Goal: Transaction & Acquisition: Purchase product/service

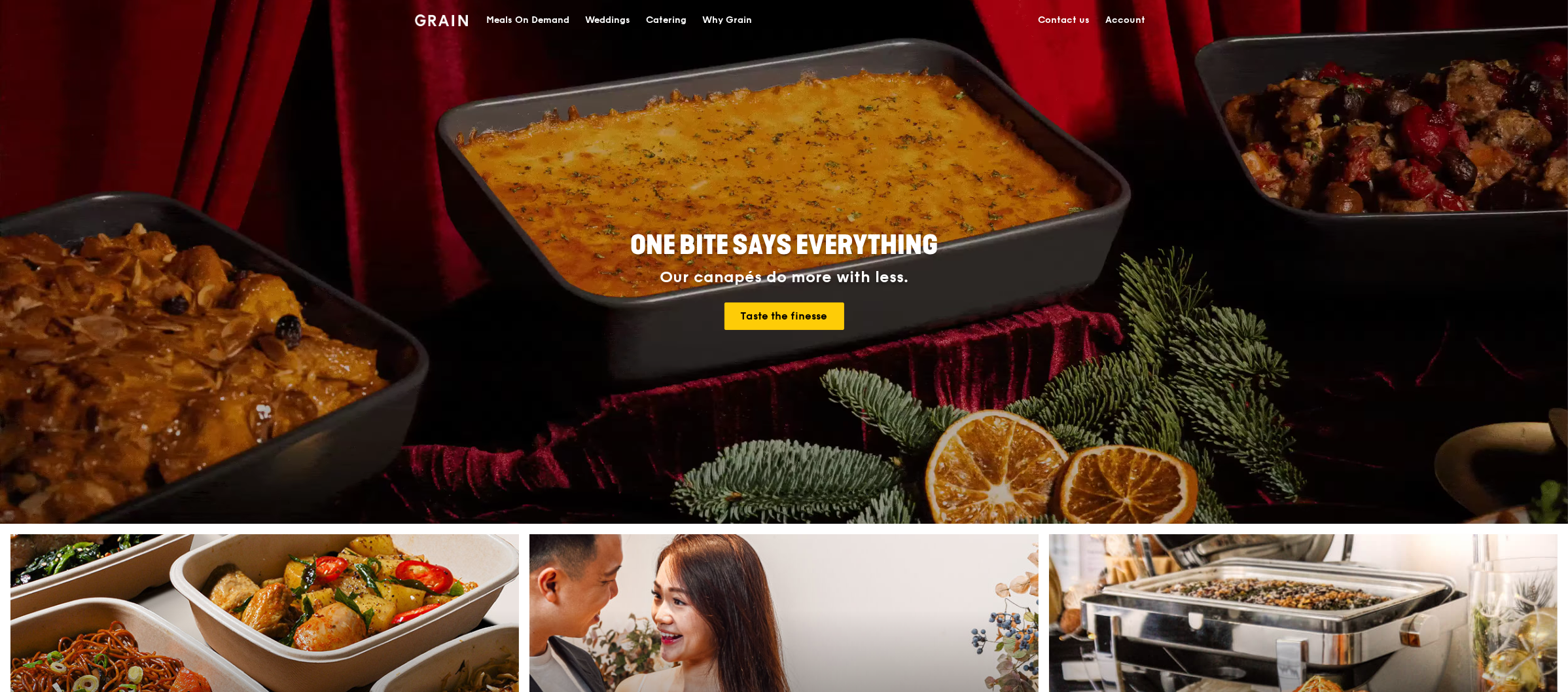
click at [1133, 20] on link "Account" at bounding box center [1125, 20] width 56 height 39
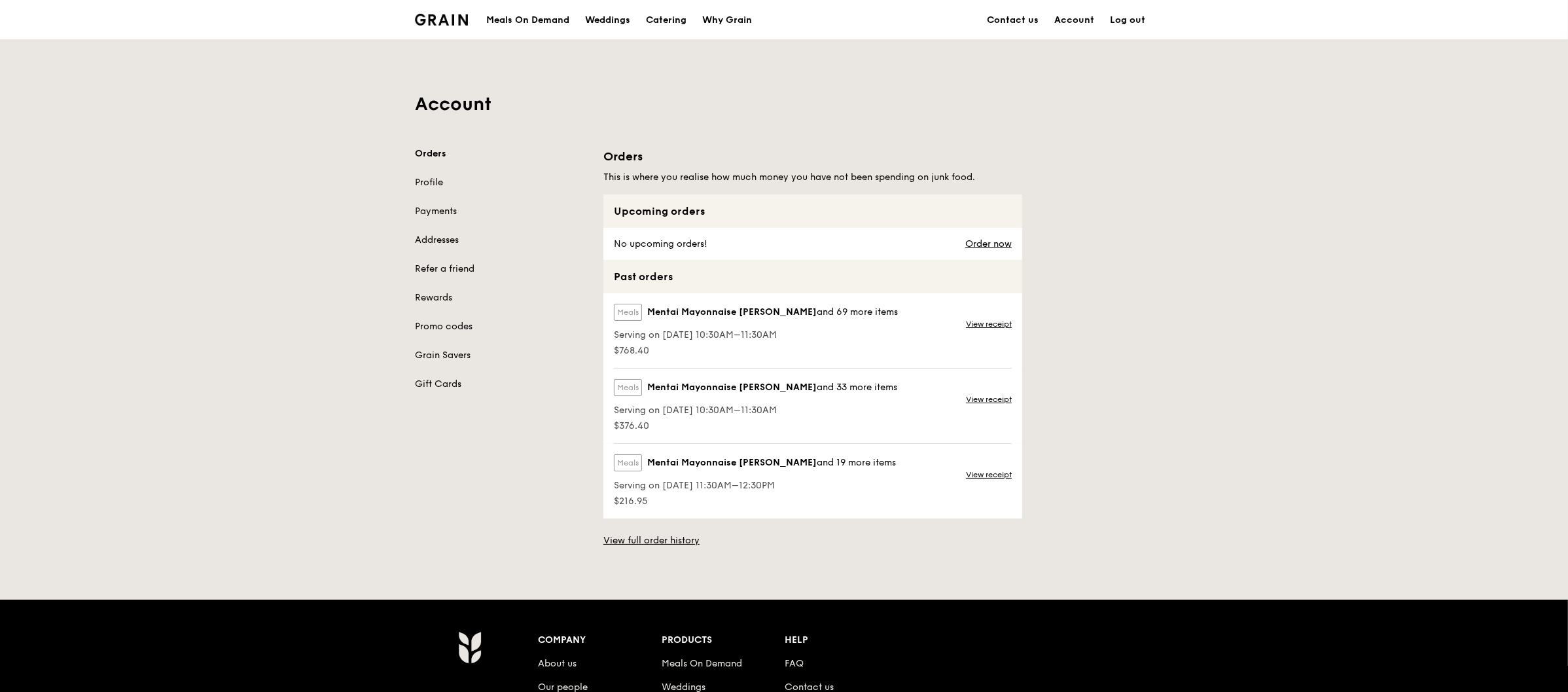
click at [526, 19] on div "Meals On Demand" at bounding box center [528, 20] width 83 height 39
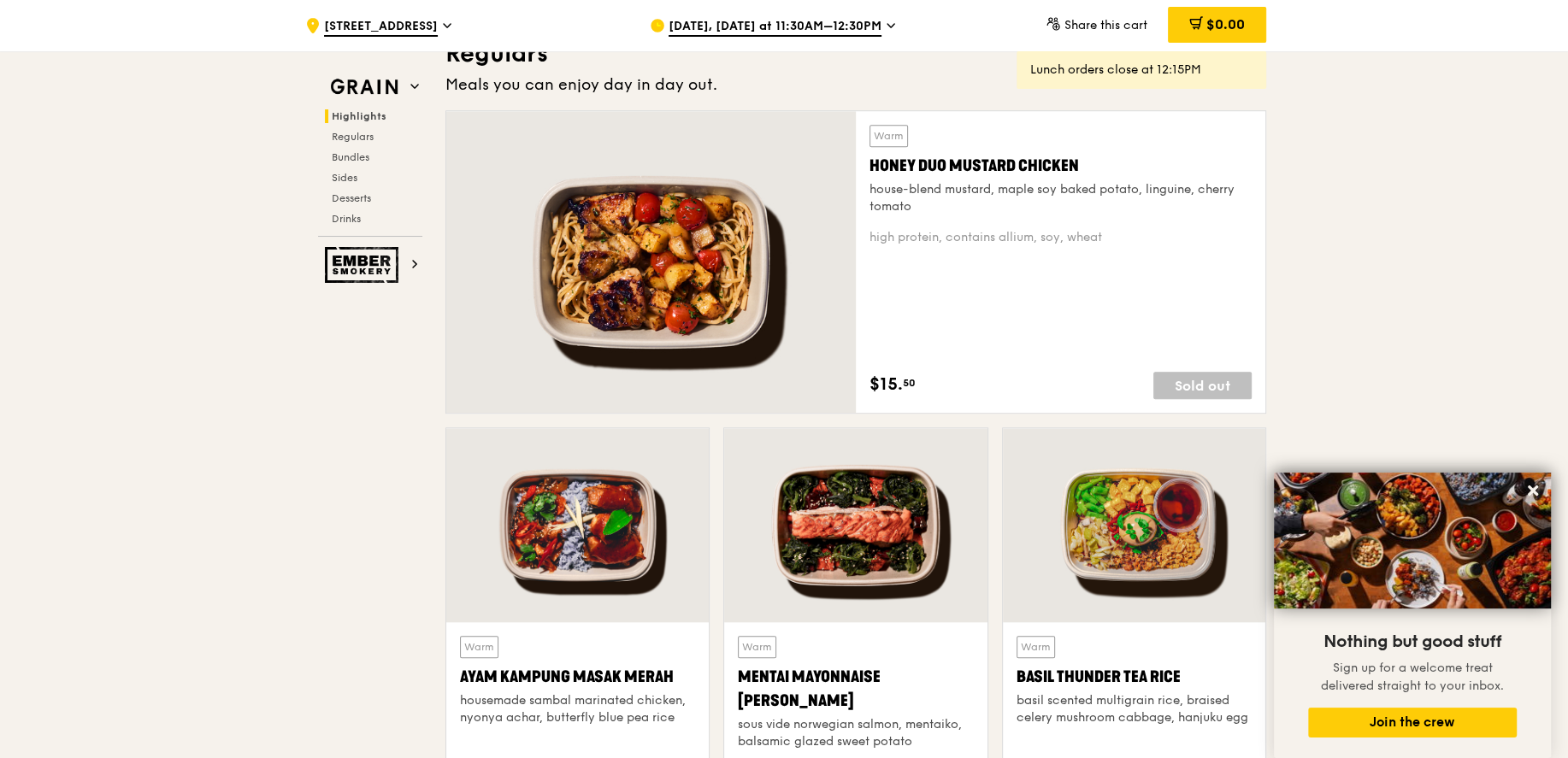
scroll to position [1055, 0]
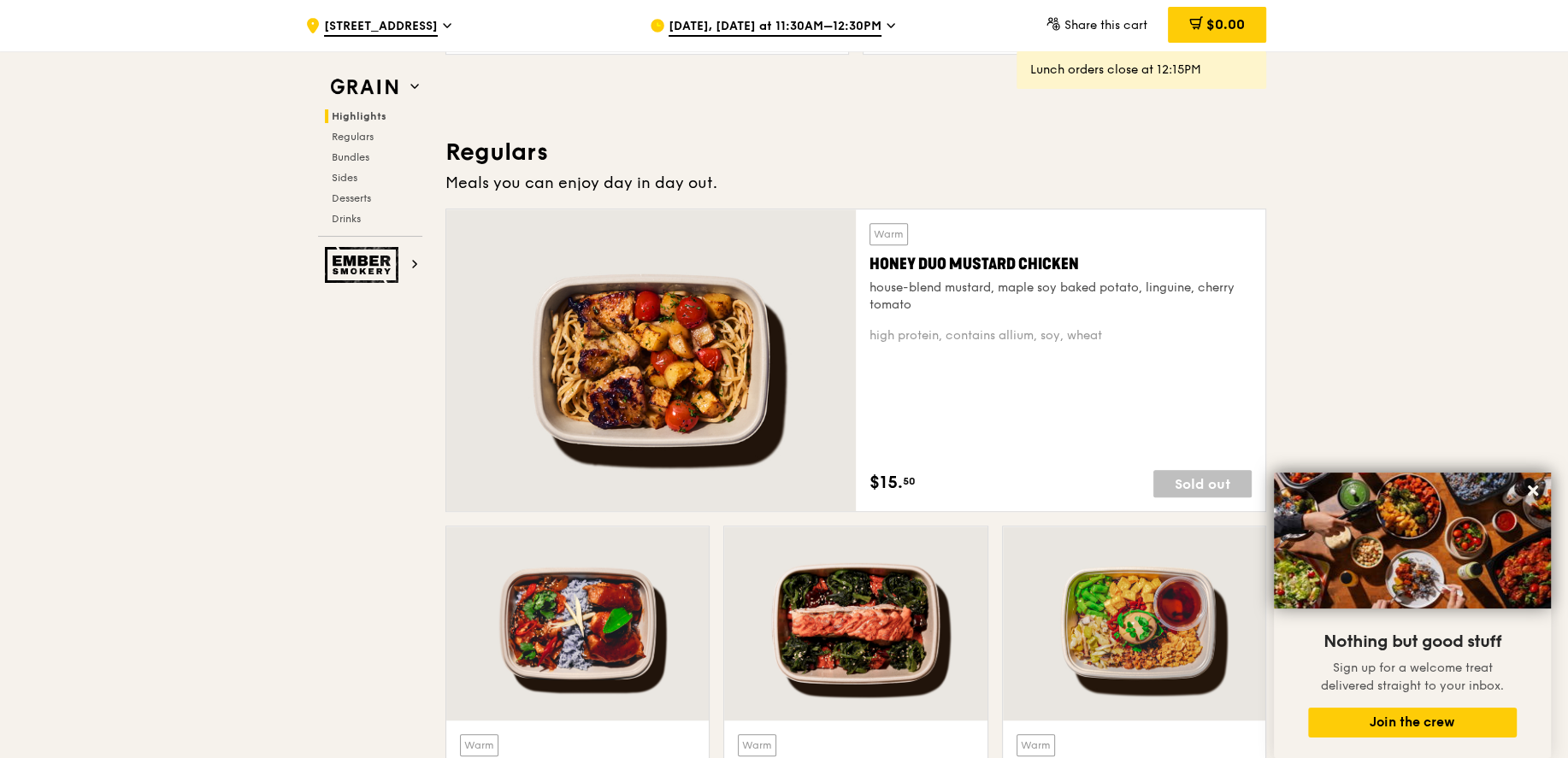
click at [810, 32] on span "Sep 16, Today at 11:30AM–12:30PM" at bounding box center [775, 28] width 213 height 19
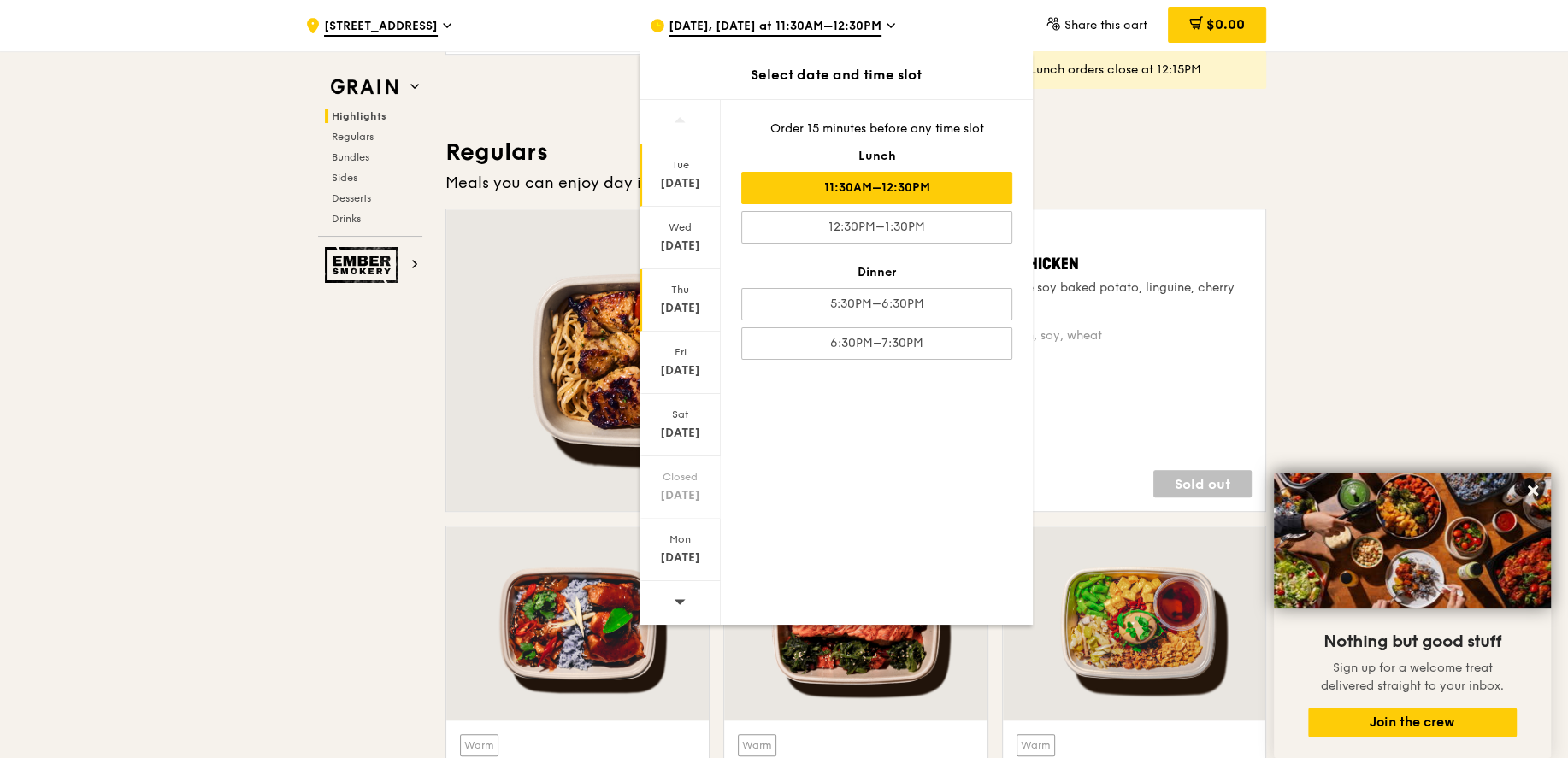
click at [685, 301] on div "[DATE]" at bounding box center [680, 309] width 76 height 17
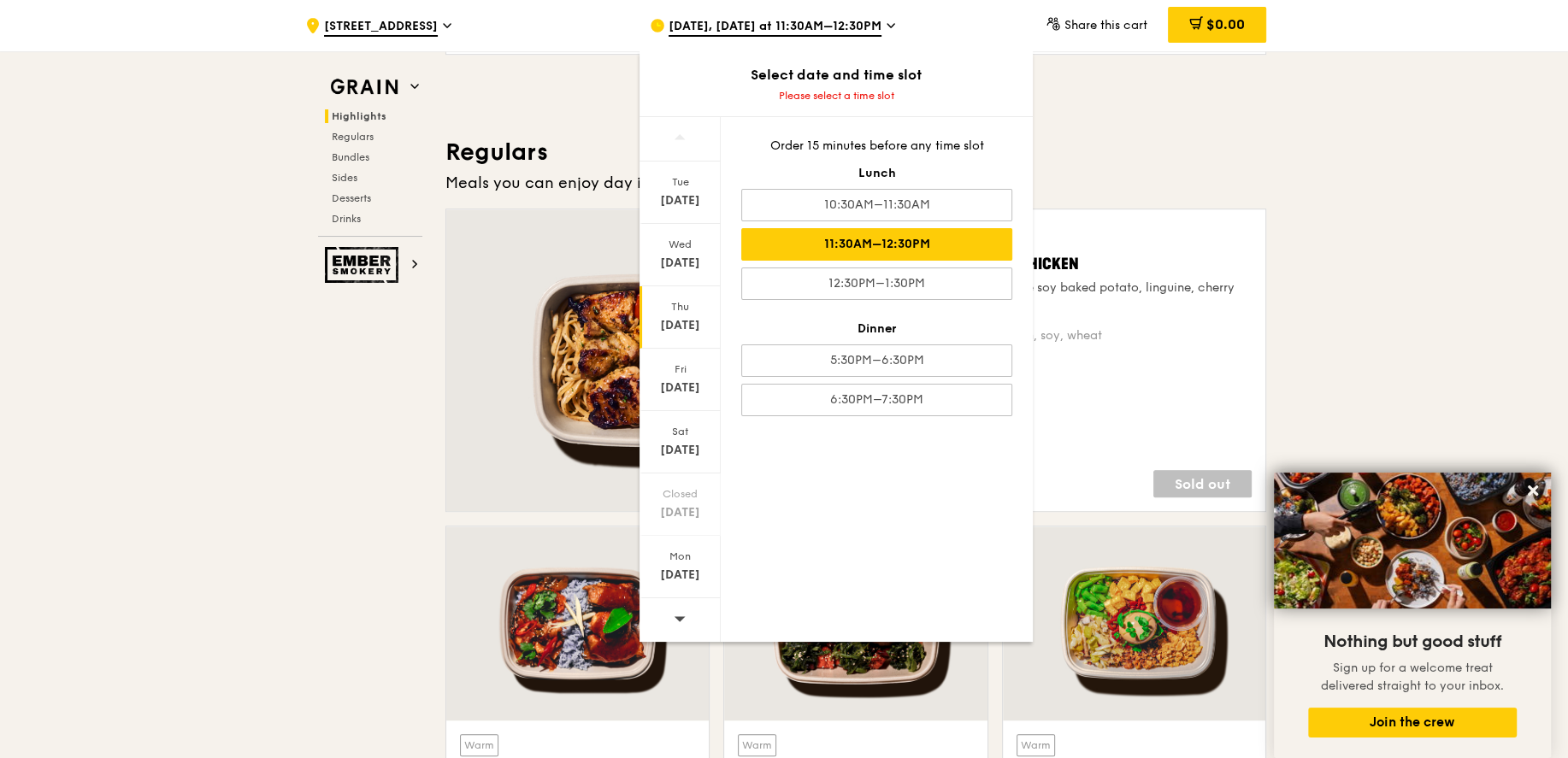
click at [958, 240] on div "11:30AM–12:30PM" at bounding box center [877, 245] width 271 height 33
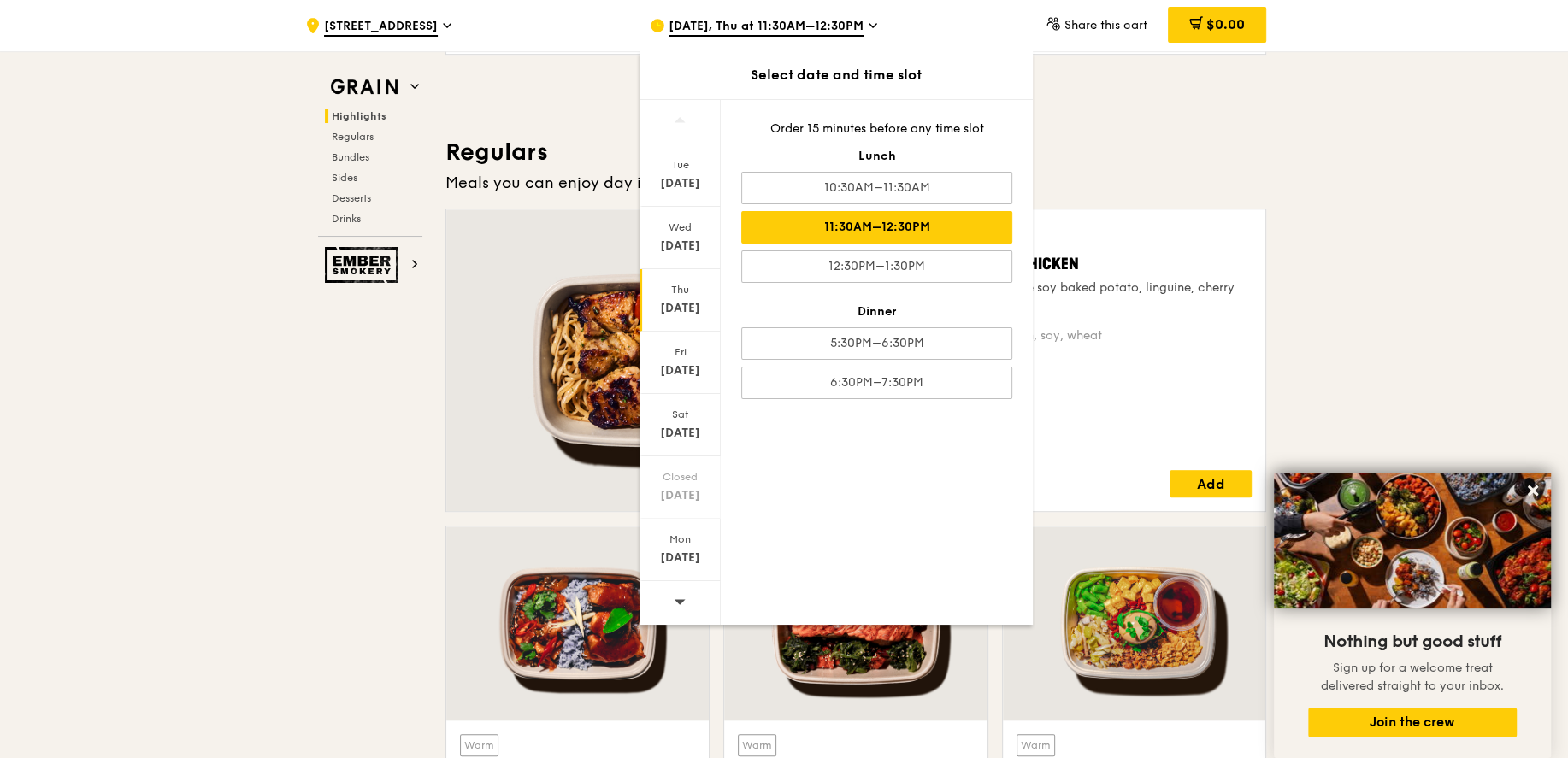
click at [691, 301] on div "[DATE]" at bounding box center [680, 309] width 76 height 17
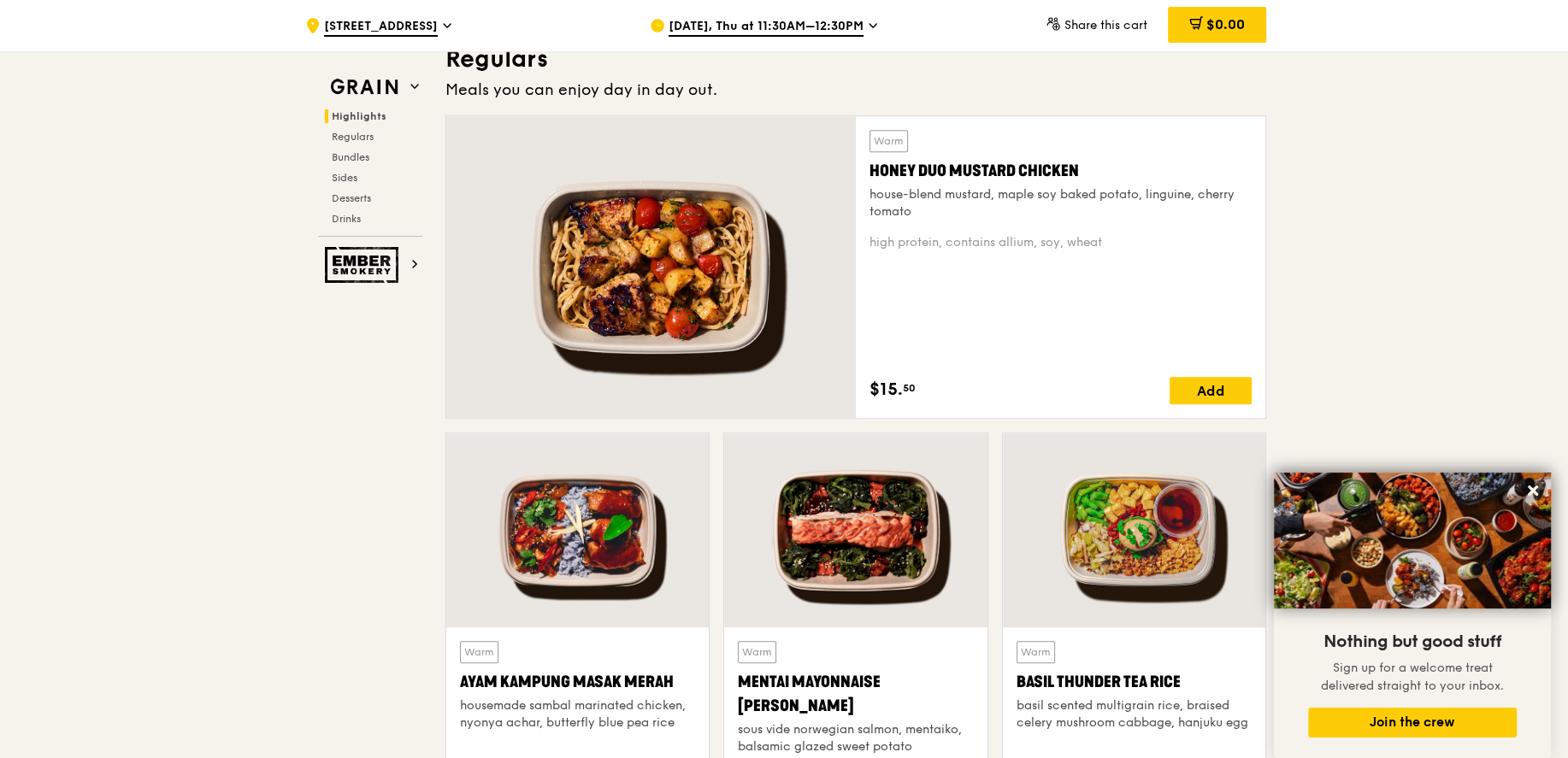
scroll to position [1093, 0]
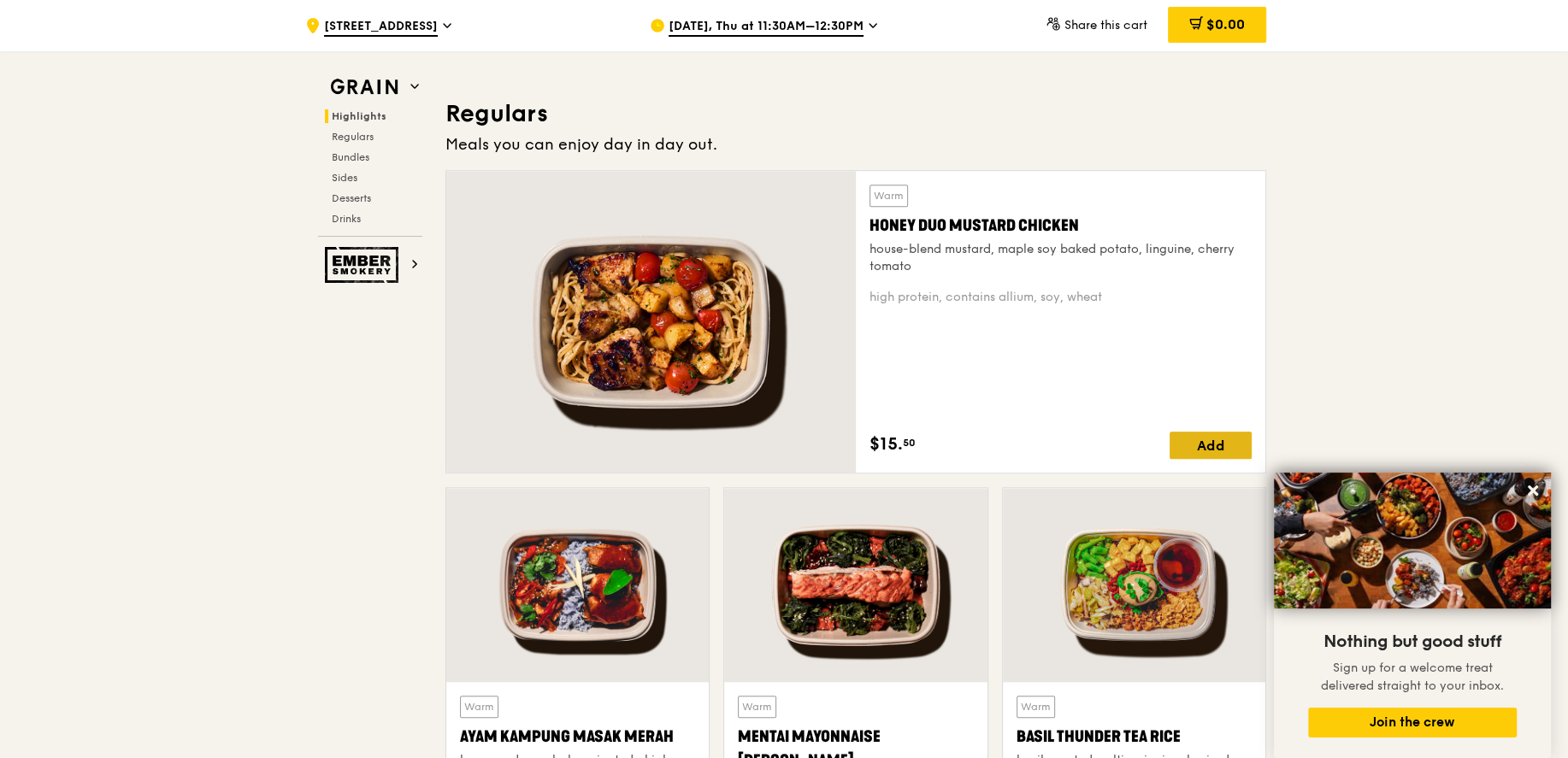
click at [1196, 437] on div "Add" at bounding box center [1210, 446] width 82 height 28
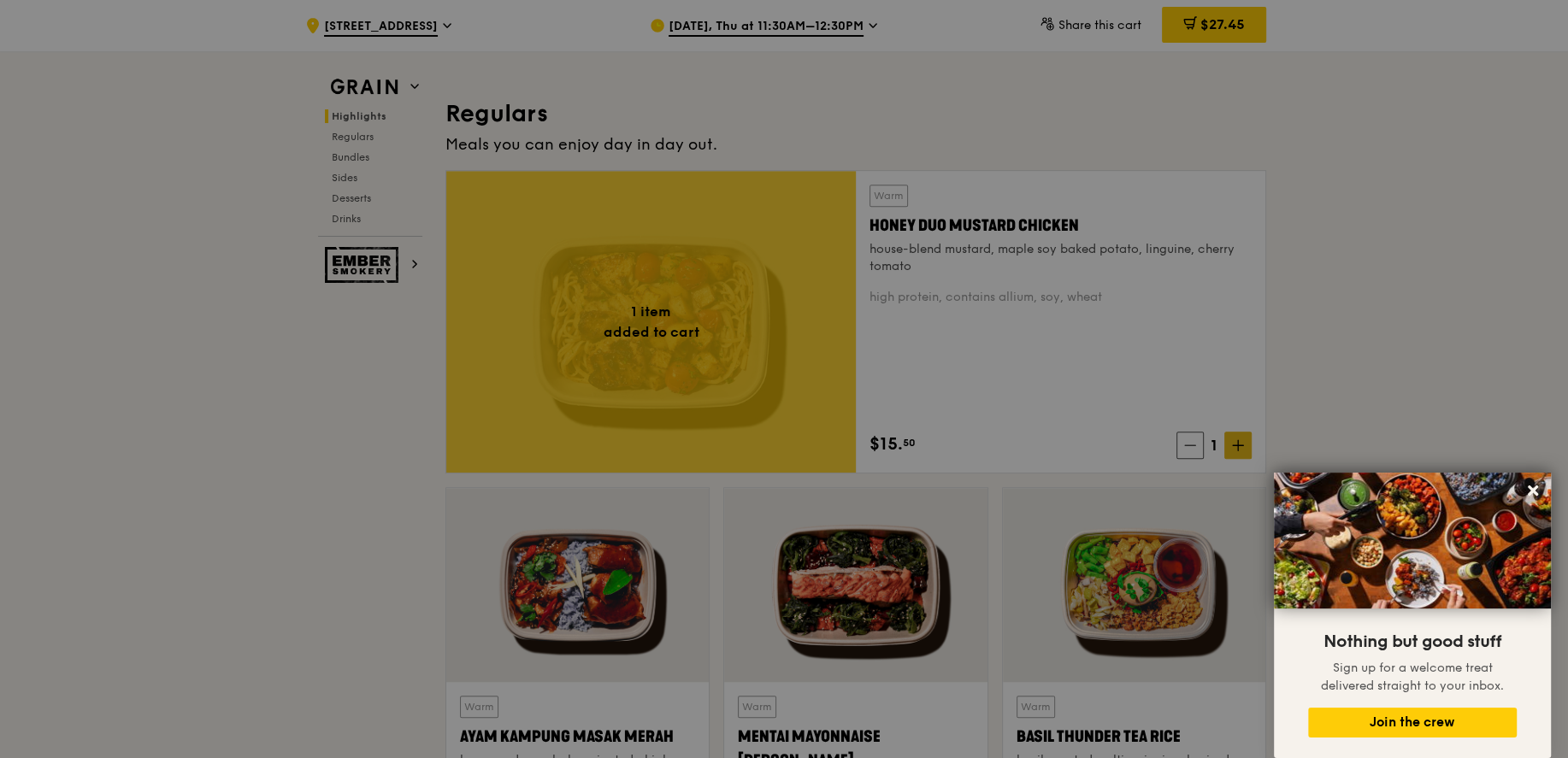
click at [1229, 447] on div at bounding box center [784, 379] width 1568 height 758
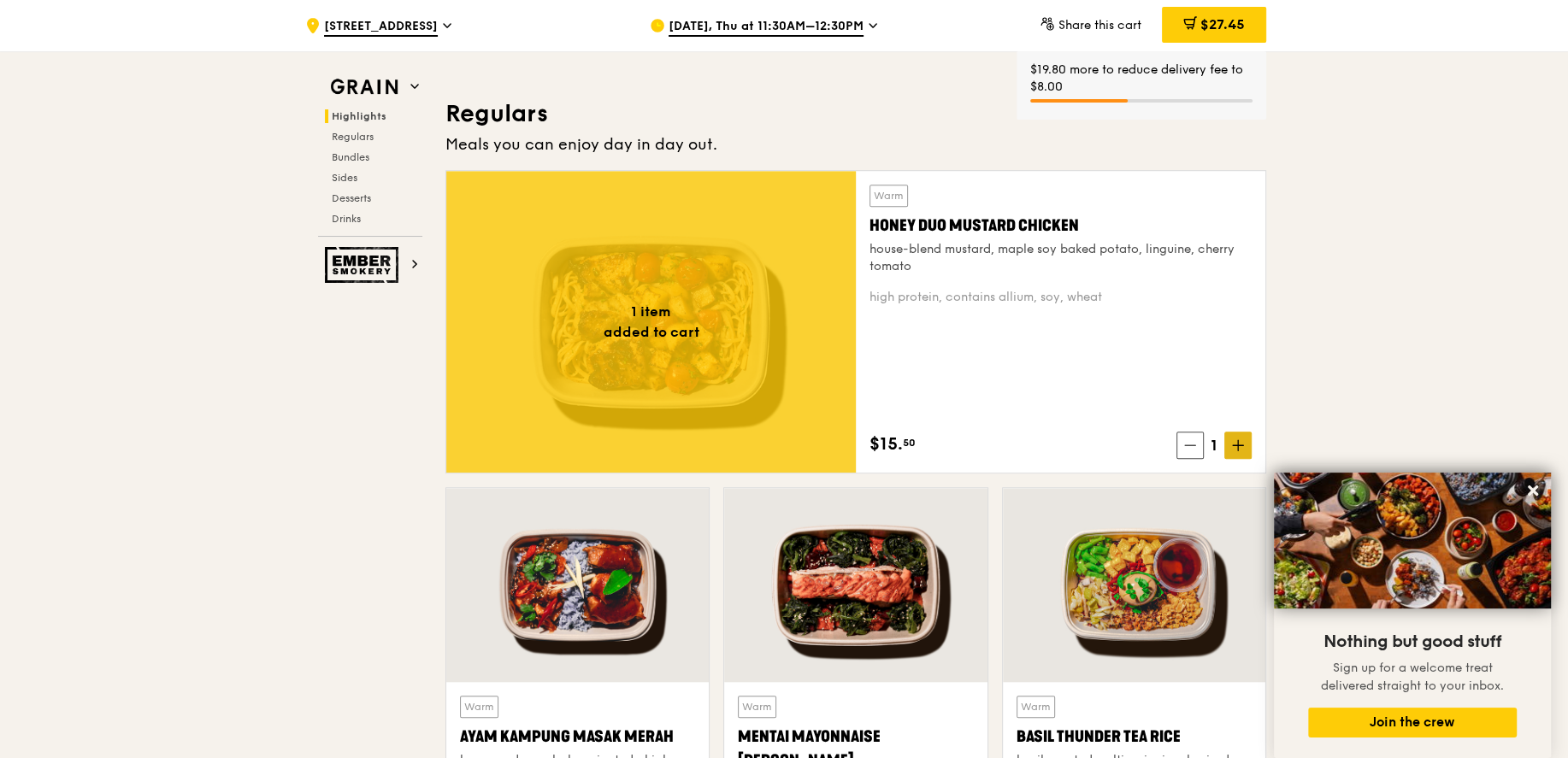
click at [1246, 448] on span at bounding box center [1238, 446] width 28 height 28
click at [1240, 450] on span at bounding box center [1238, 446] width 28 height 28
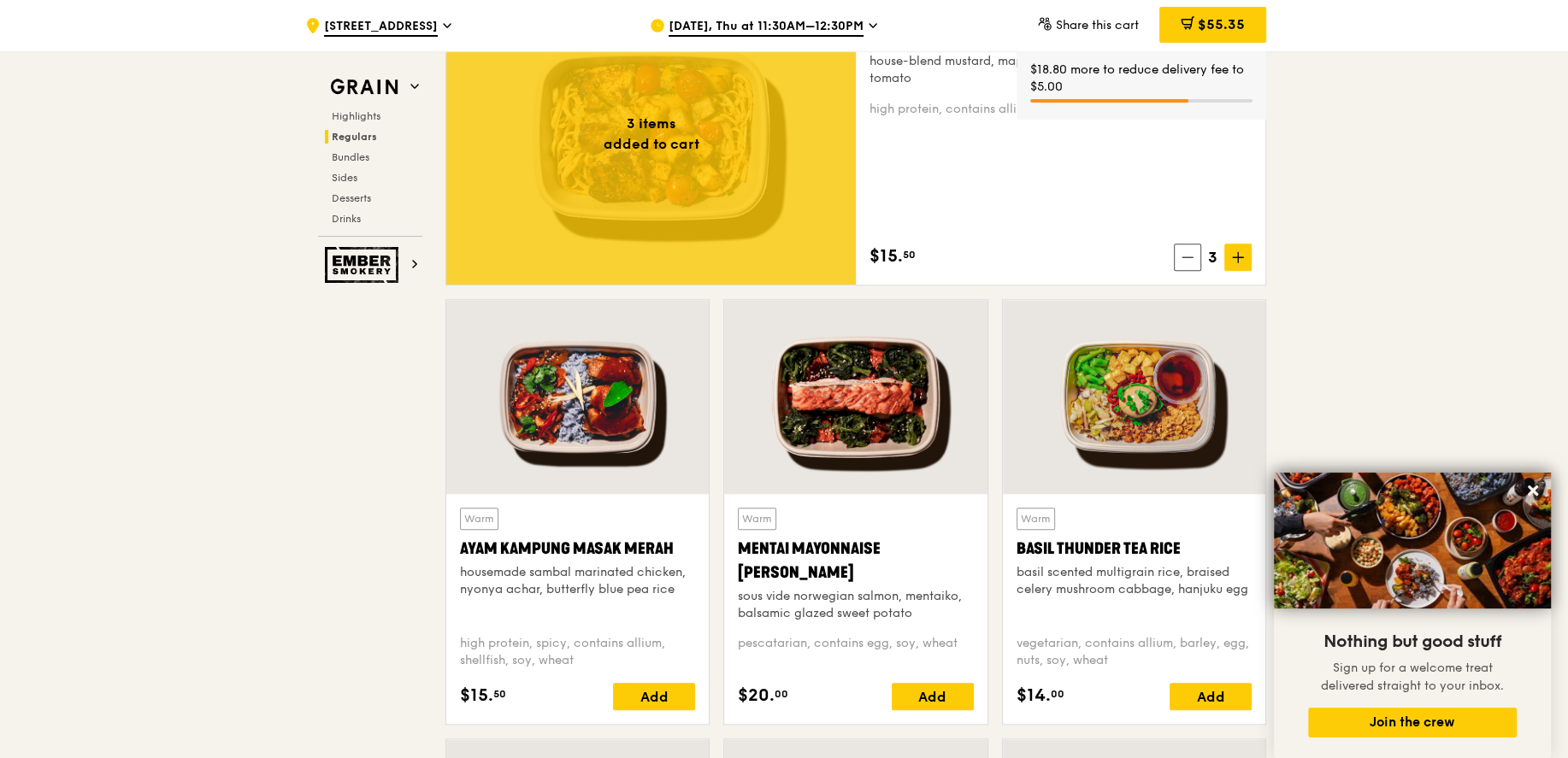
scroll to position [1296, 0]
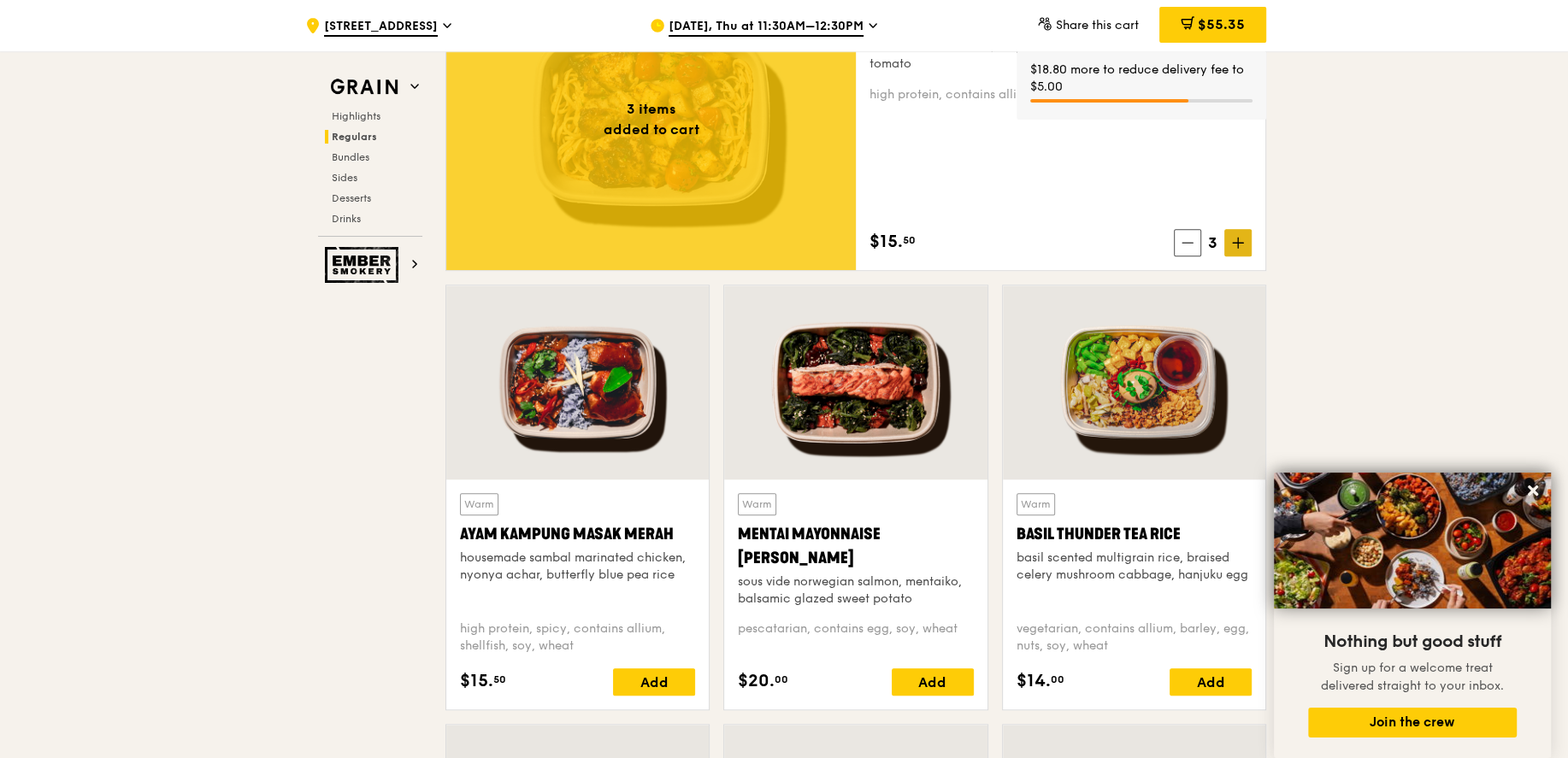
click at [1240, 243] on icon at bounding box center [1238, 243] width 10 height 0
click at [1237, 250] on span at bounding box center [1238, 243] width 28 height 28
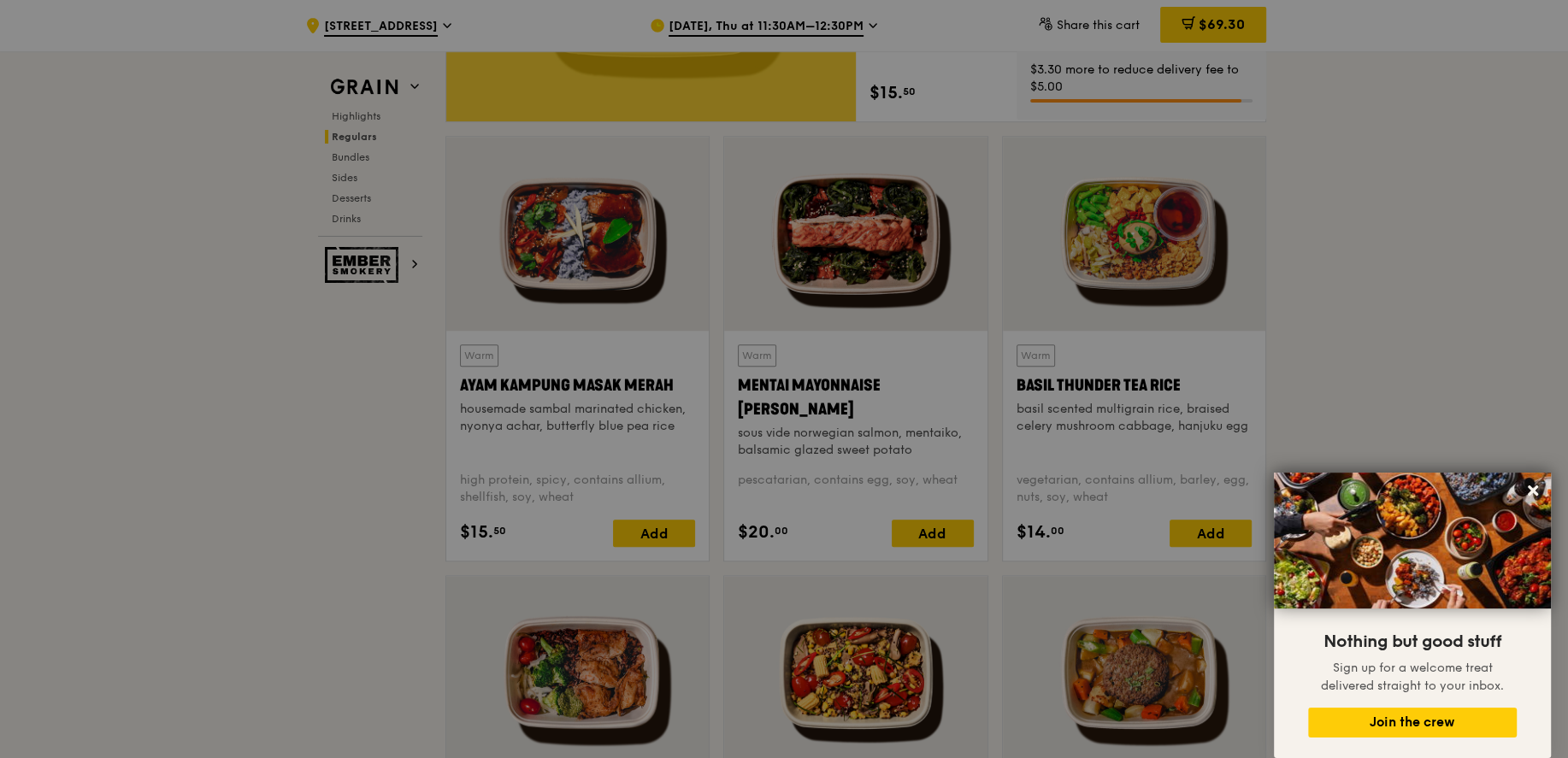
scroll to position [1470, 0]
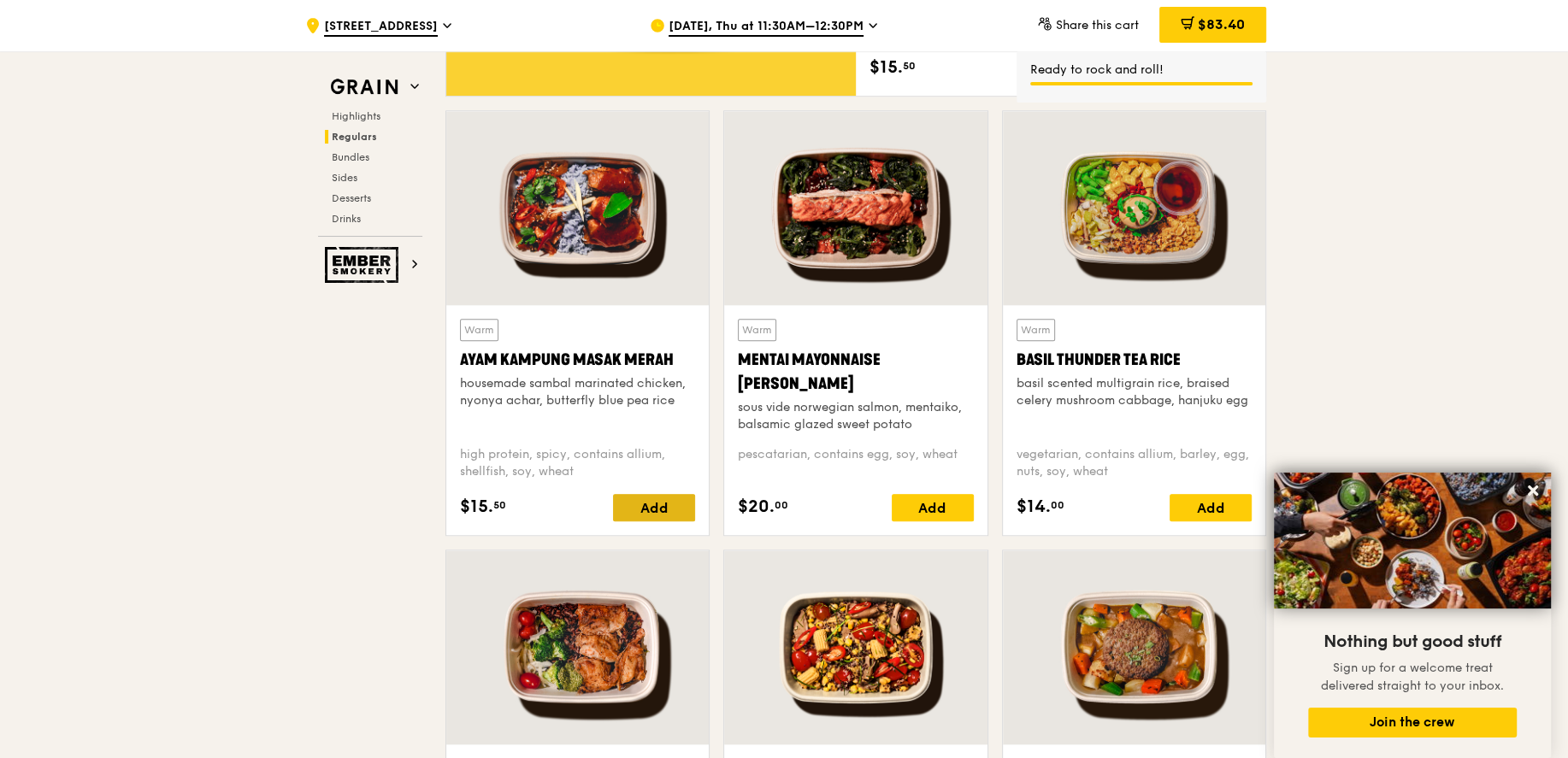
click at [667, 508] on div "Add" at bounding box center [653, 508] width 82 height 28
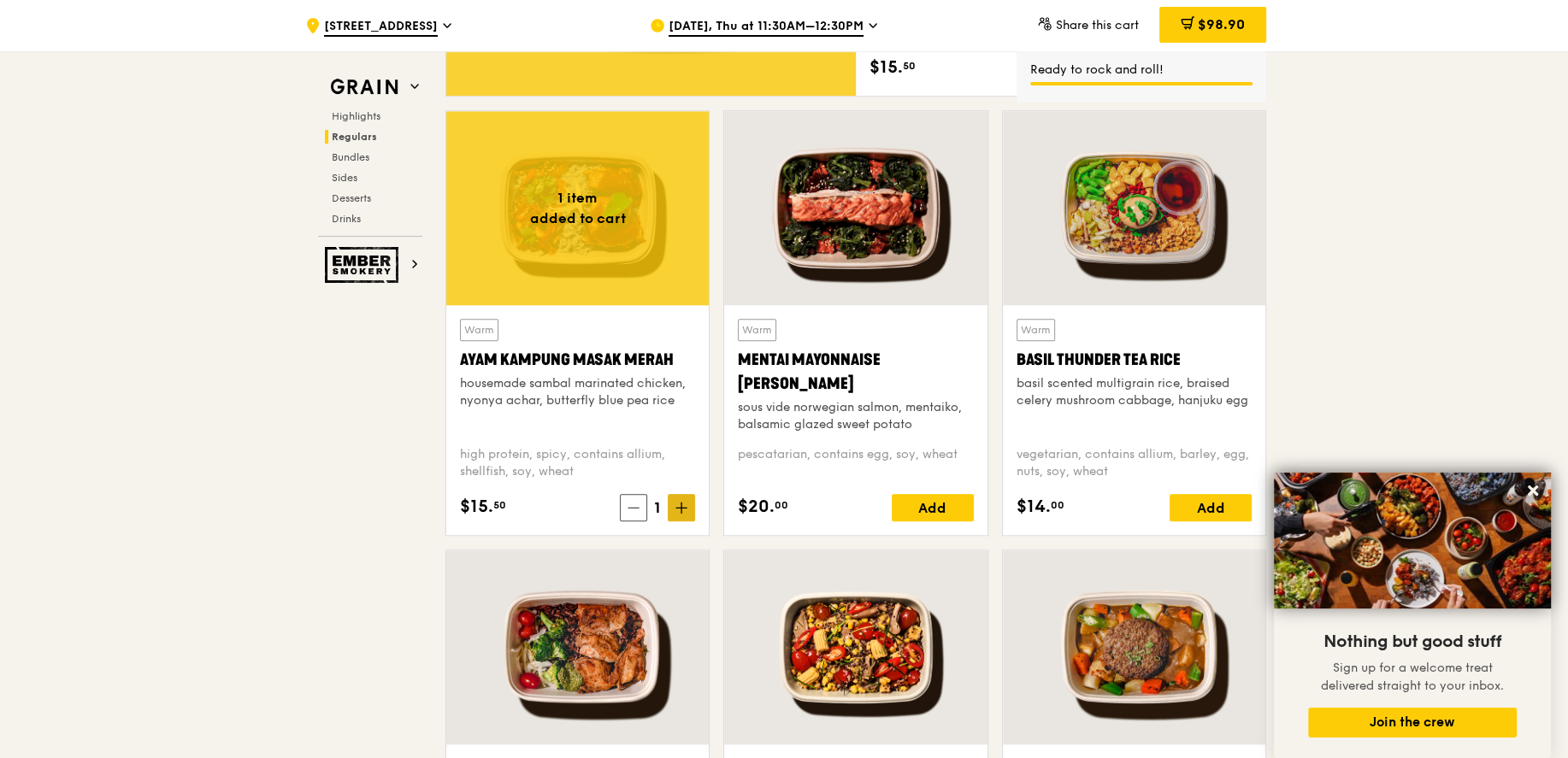
click at [685, 512] on icon at bounding box center [681, 508] width 12 height 12
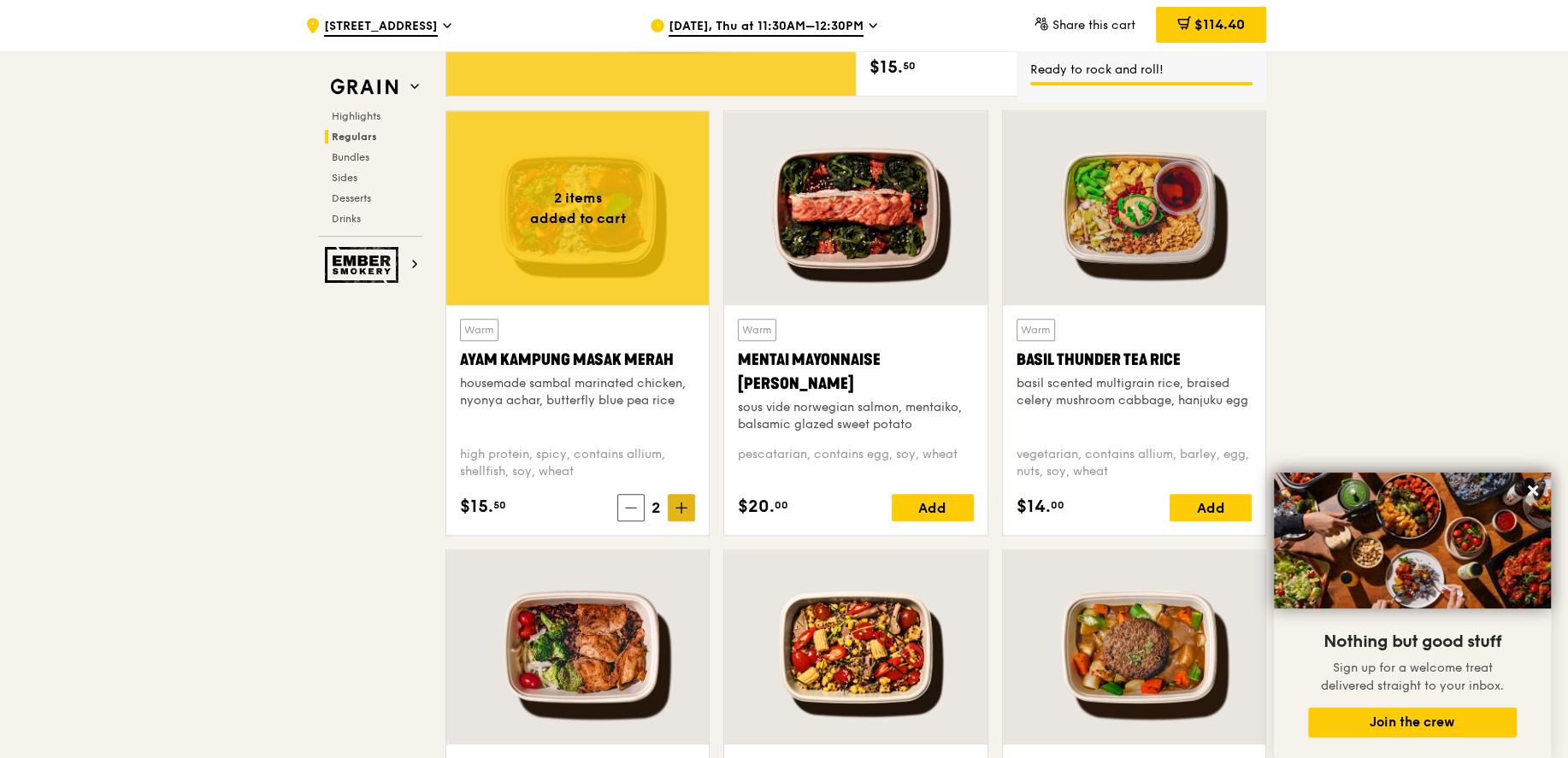
click at [685, 512] on icon at bounding box center [681, 508] width 12 height 12
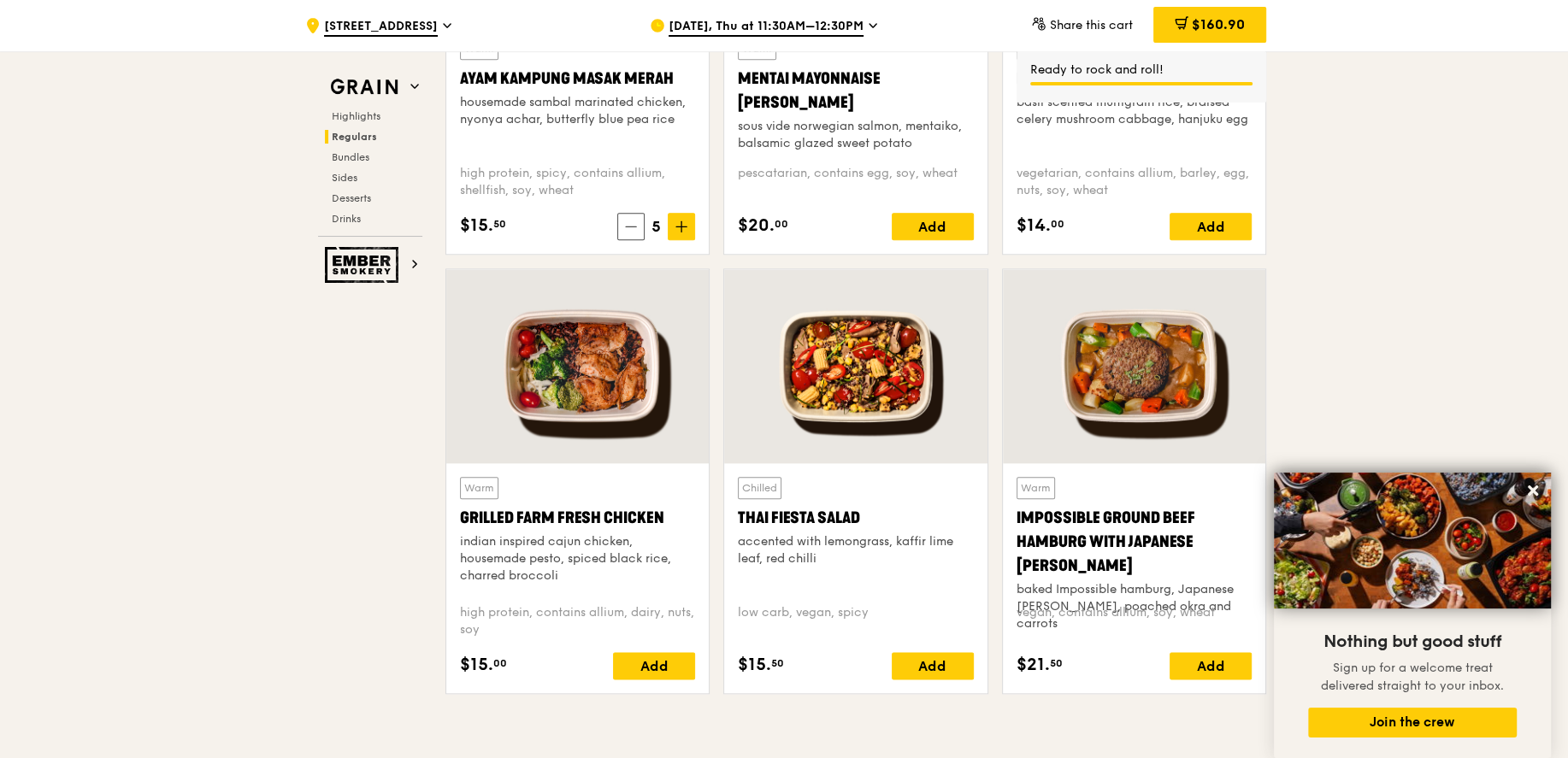
scroll to position [1793, 0]
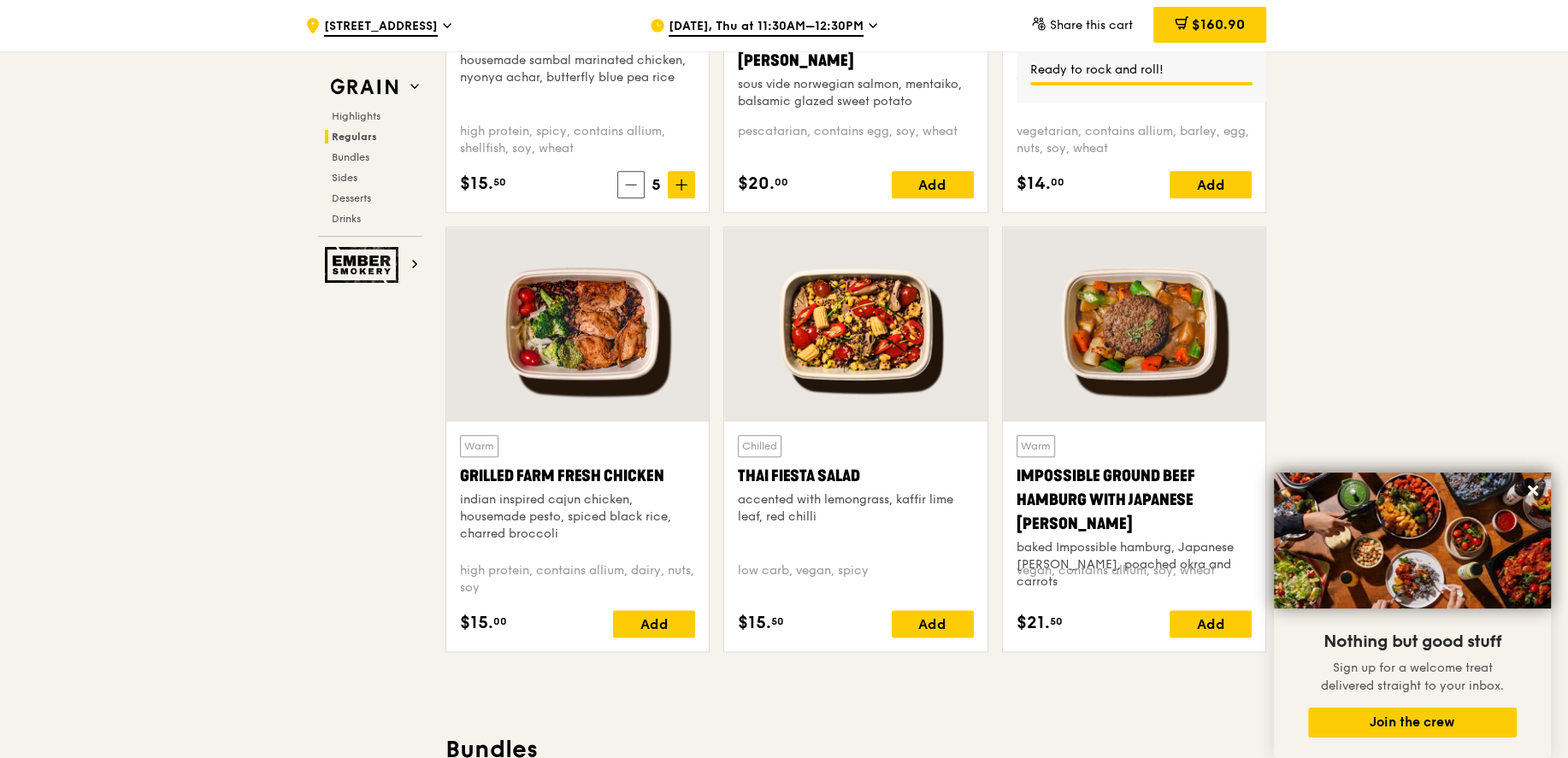
click at [648, 606] on div "Warm Grilled Farm Fresh Chicken indian inspired cajun chicken, housemade pesto,…" at bounding box center [577, 536] width 235 height 202
click at [651, 617] on div "Add" at bounding box center [653, 624] width 82 height 28
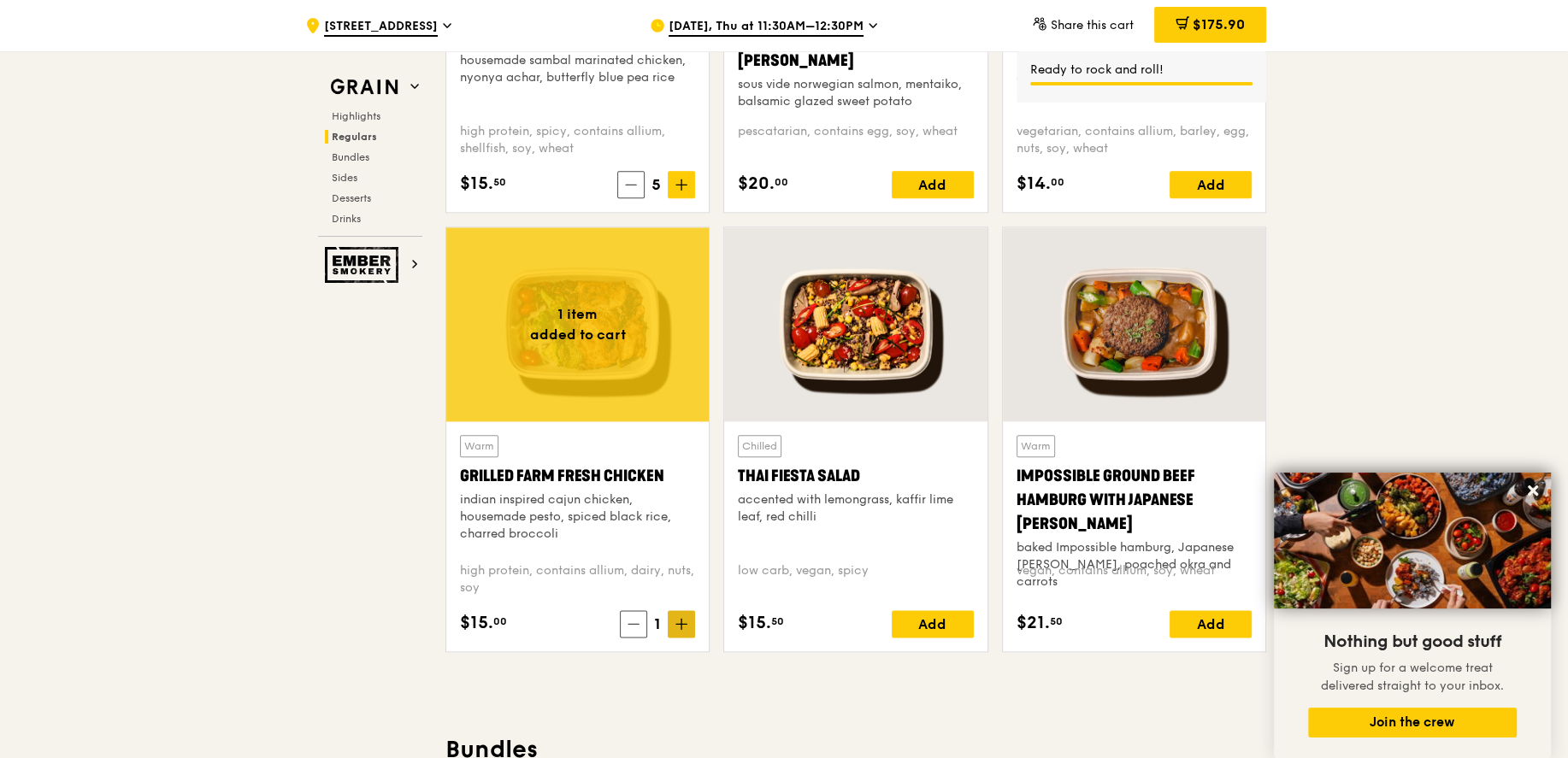
click at [683, 625] on icon at bounding box center [681, 624] width 12 height 12
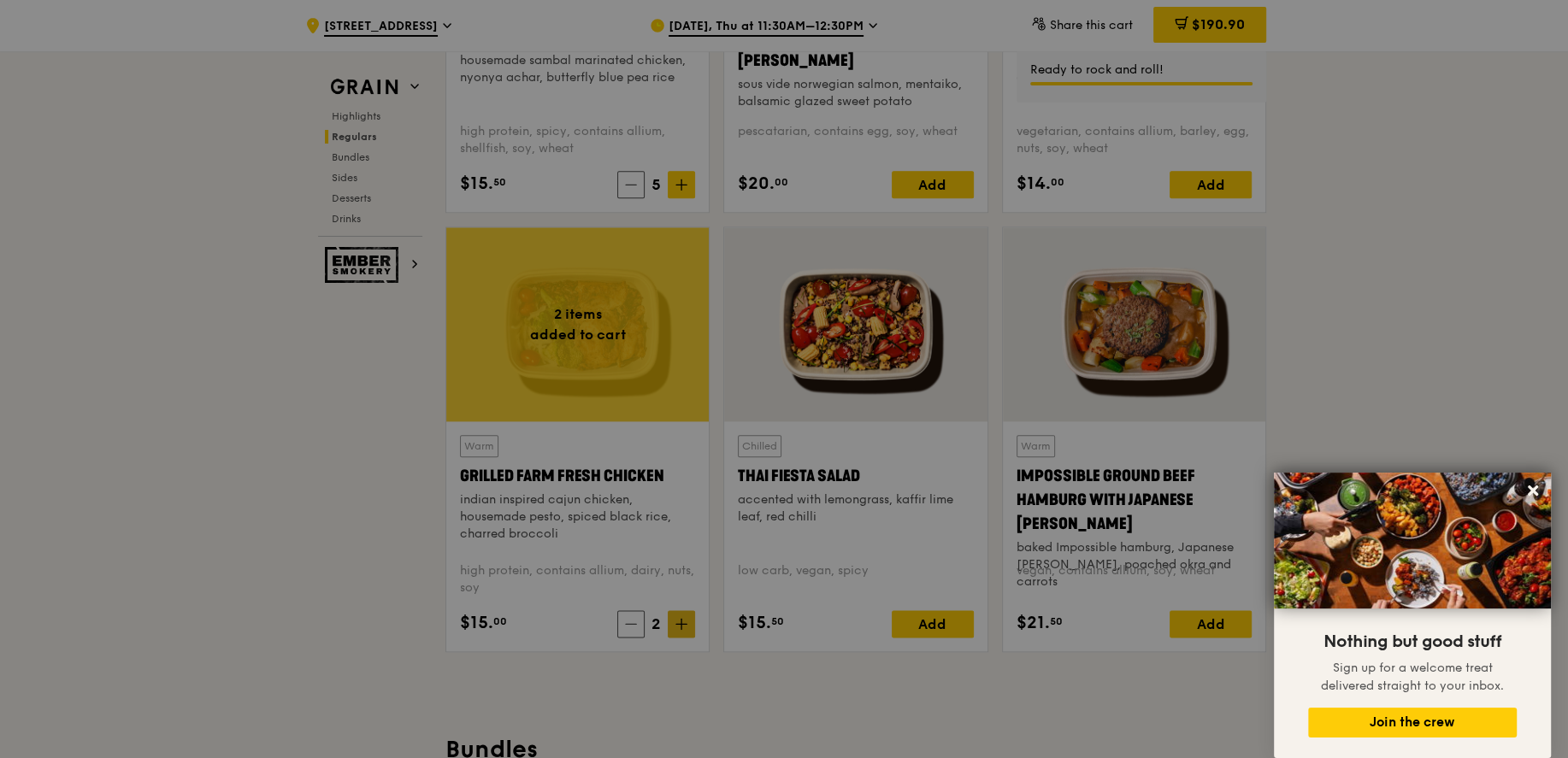
click at [683, 625] on div at bounding box center [784, 379] width 1568 height 758
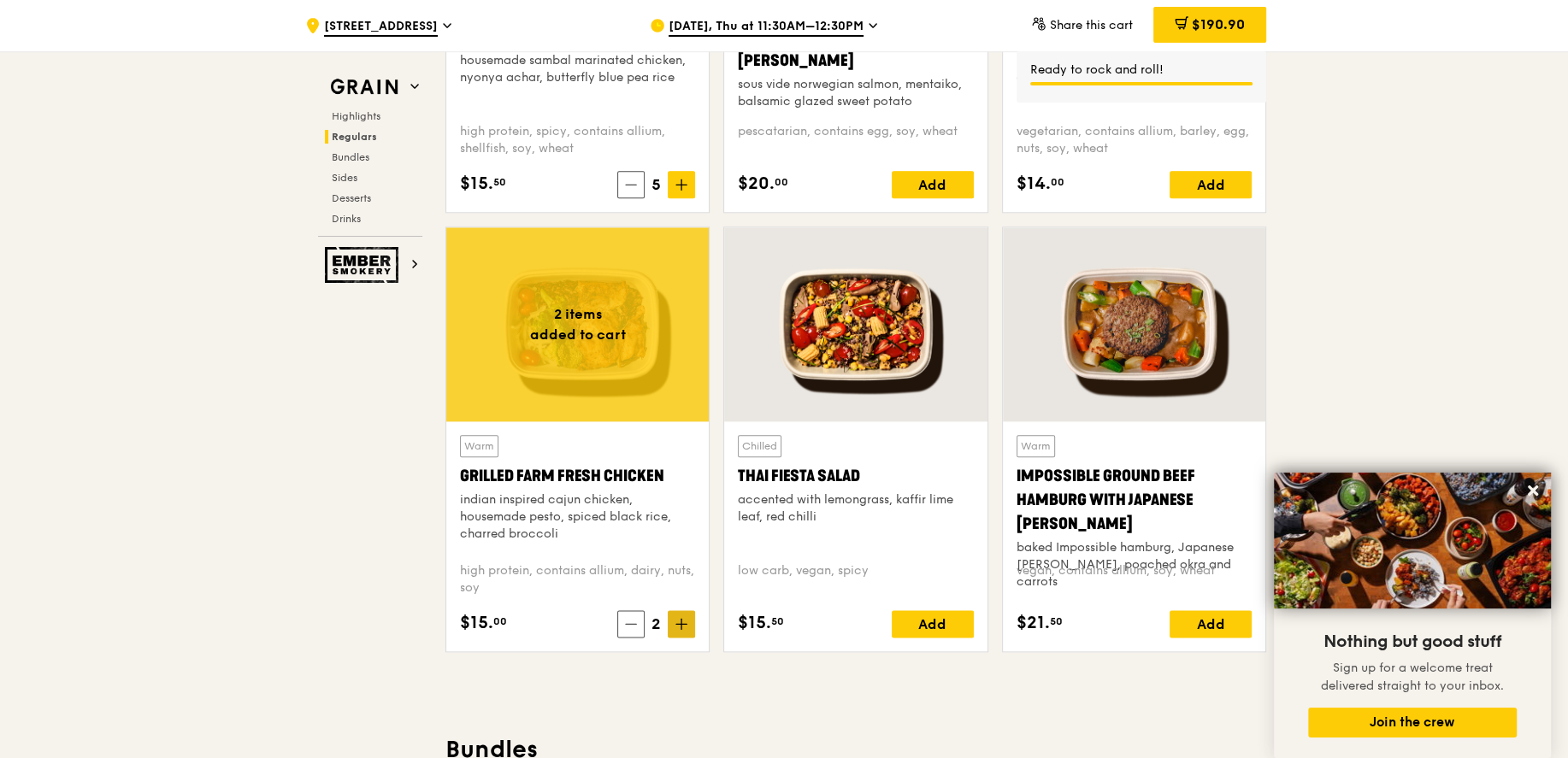
click at [683, 625] on icon at bounding box center [681, 624] width 12 height 12
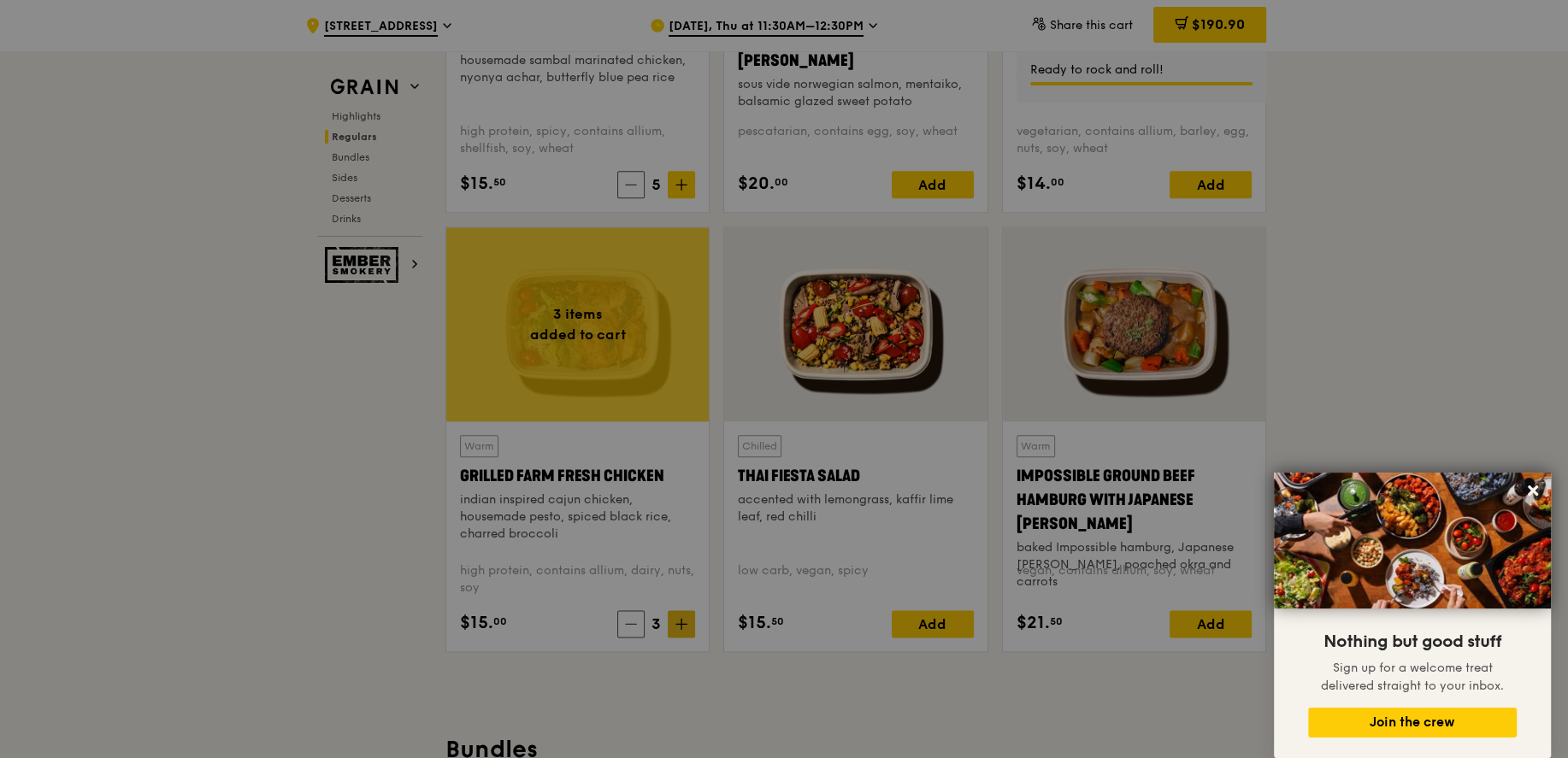
click at [683, 625] on div at bounding box center [784, 379] width 1568 height 758
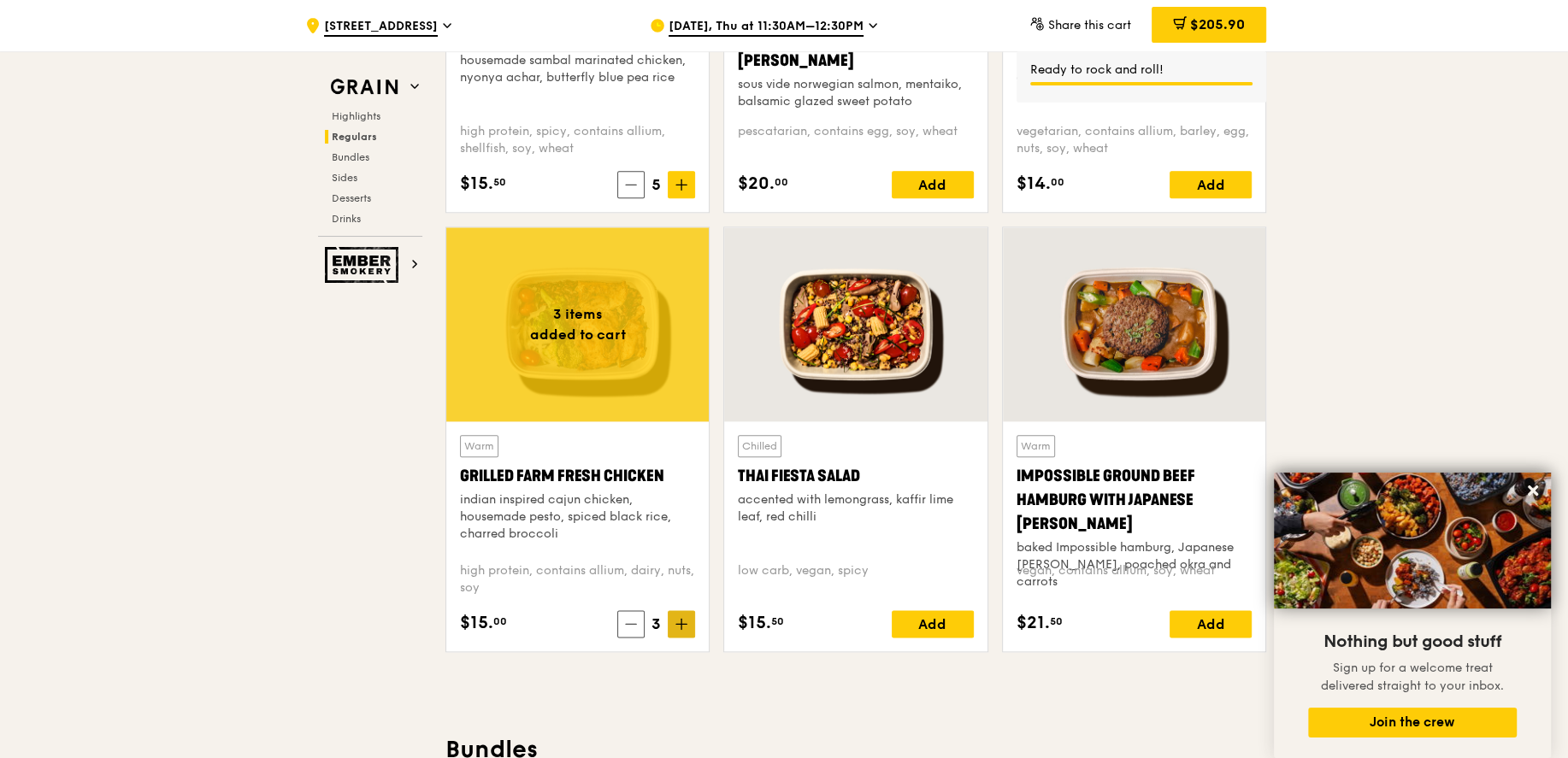
click at [683, 625] on icon at bounding box center [681, 624] width 12 height 12
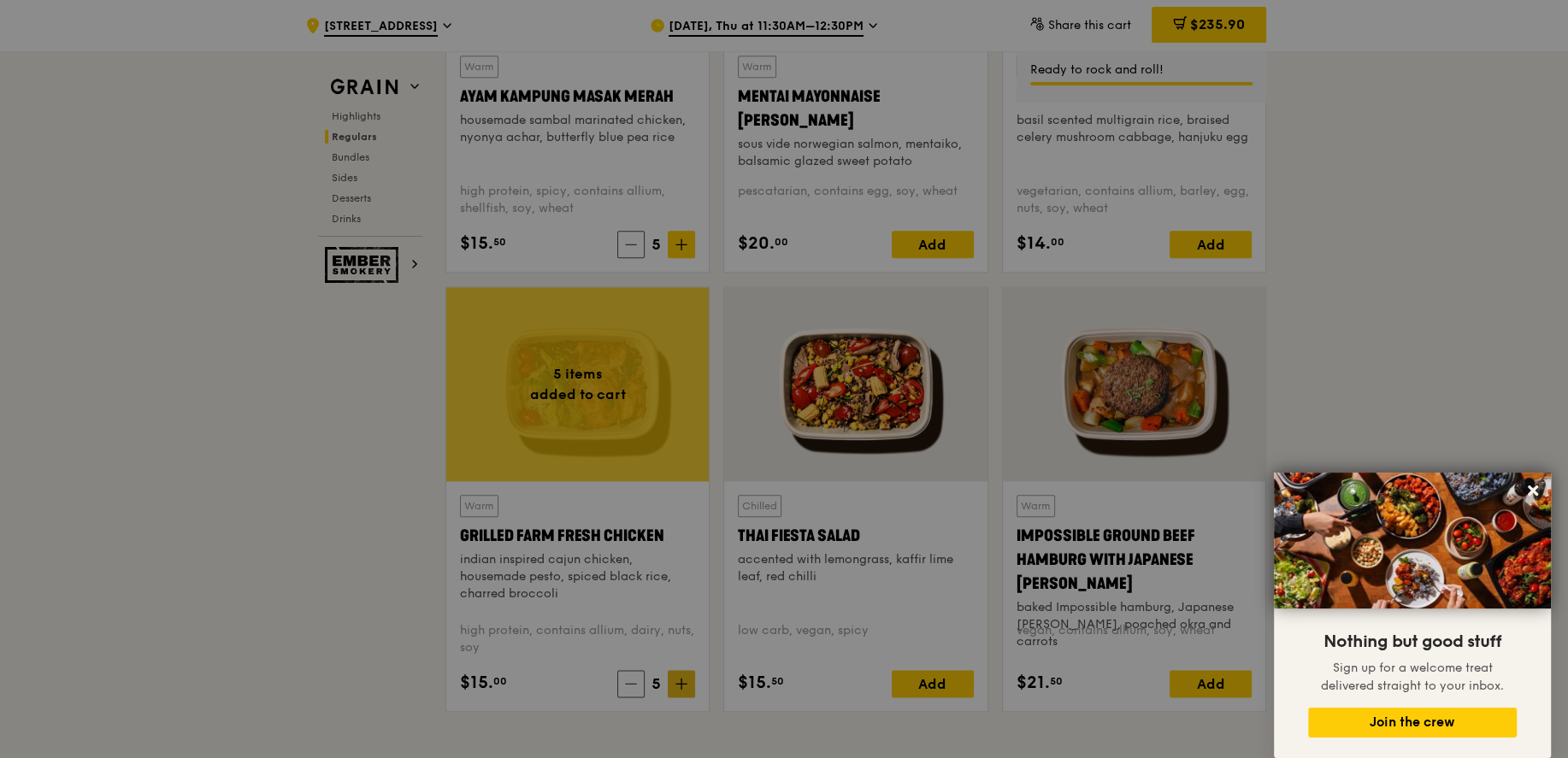
scroll to position [1680, 0]
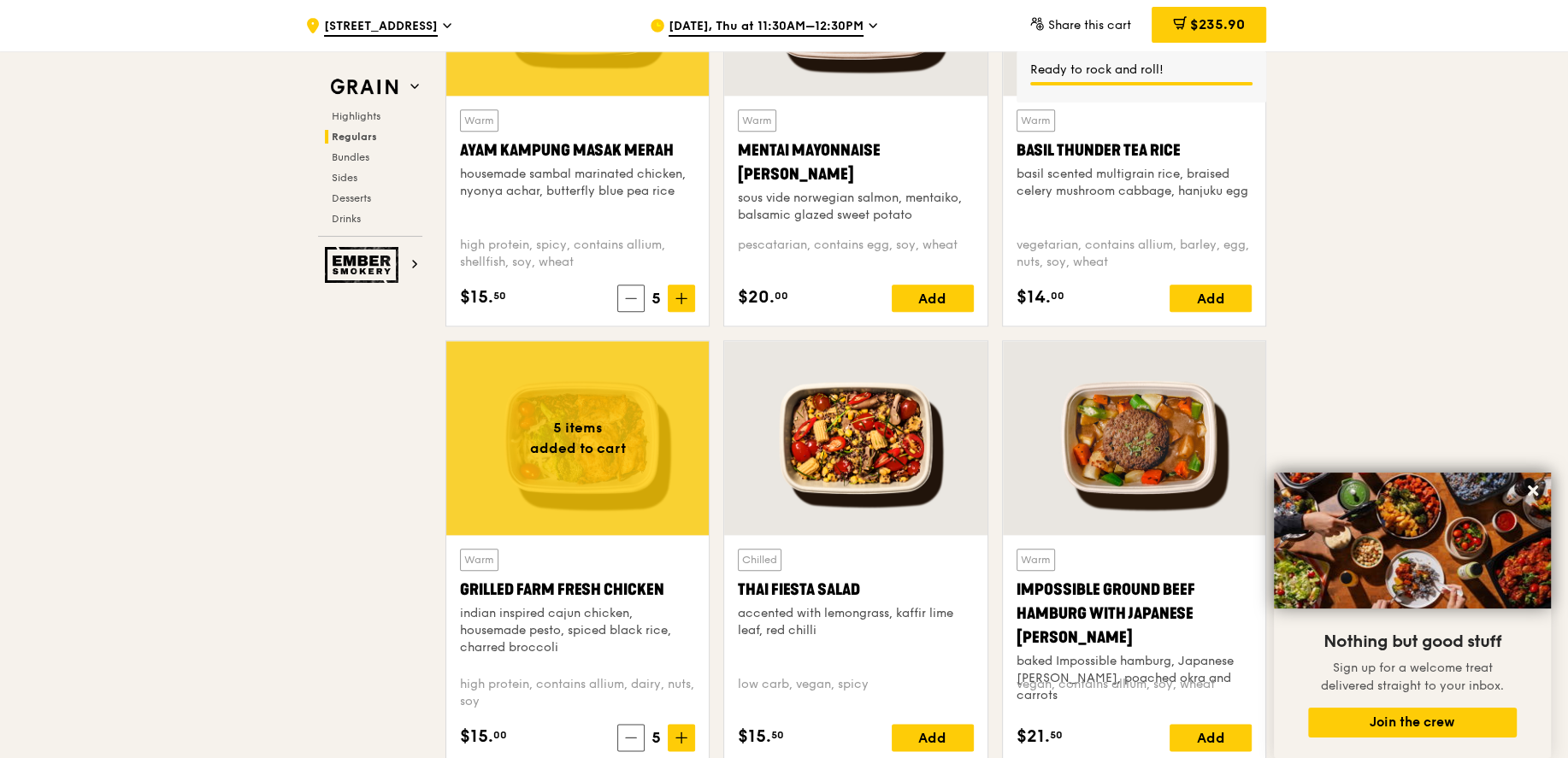
click at [908, 281] on div "Warm Mentai Mayonnaise Aburi Salmon sous vide norwegian salmon, mentaiko, balsa…" at bounding box center [856, 211] width 235 height 202
click at [945, 299] on div "Add" at bounding box center [933, 298] width 82 height 28
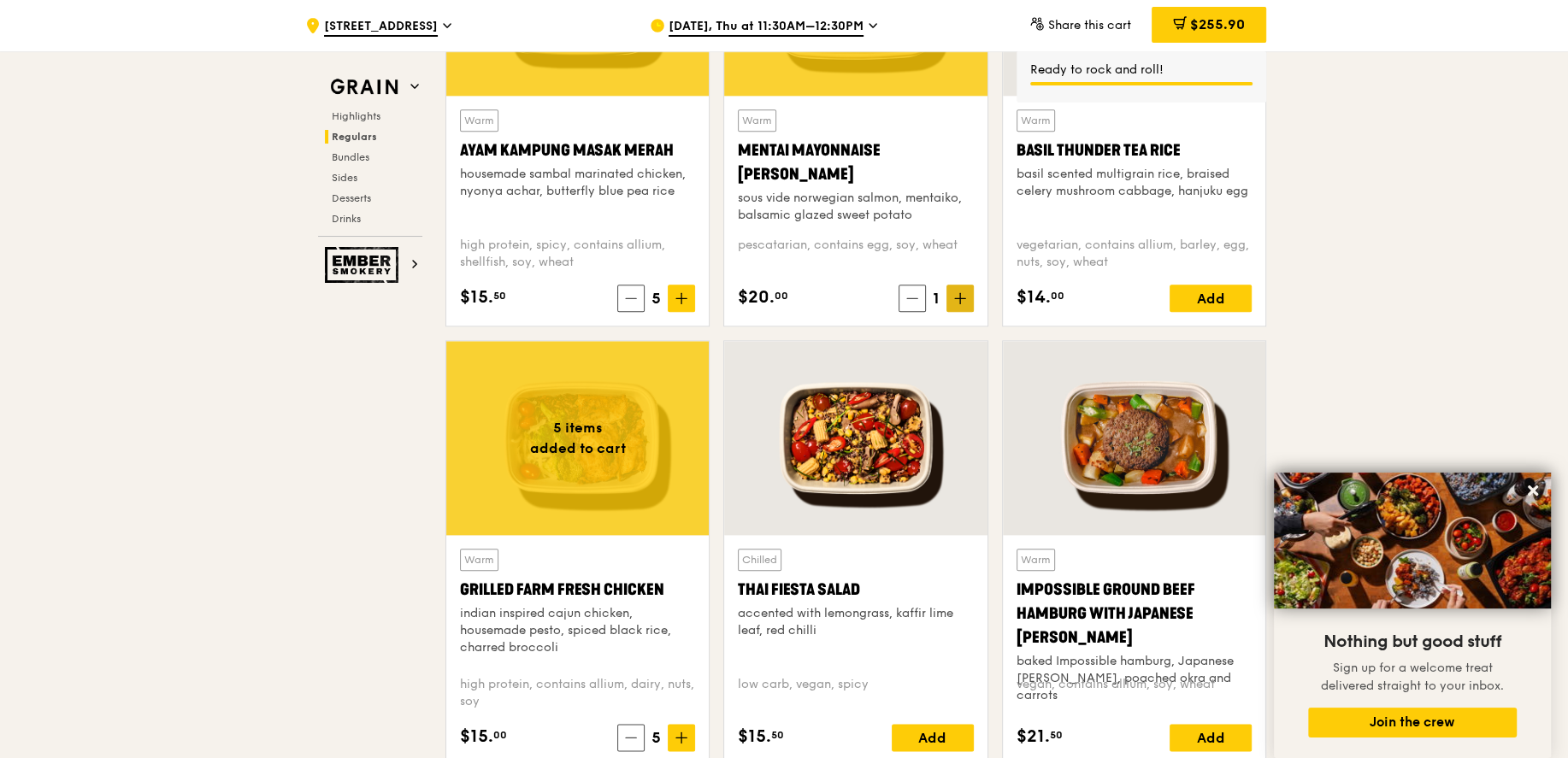
click at [958, 295] on icon at bounding box center [960, 298] width 12 height 12
click at [965, 305] on span at bounding box center [960, 298] width 28 height 28
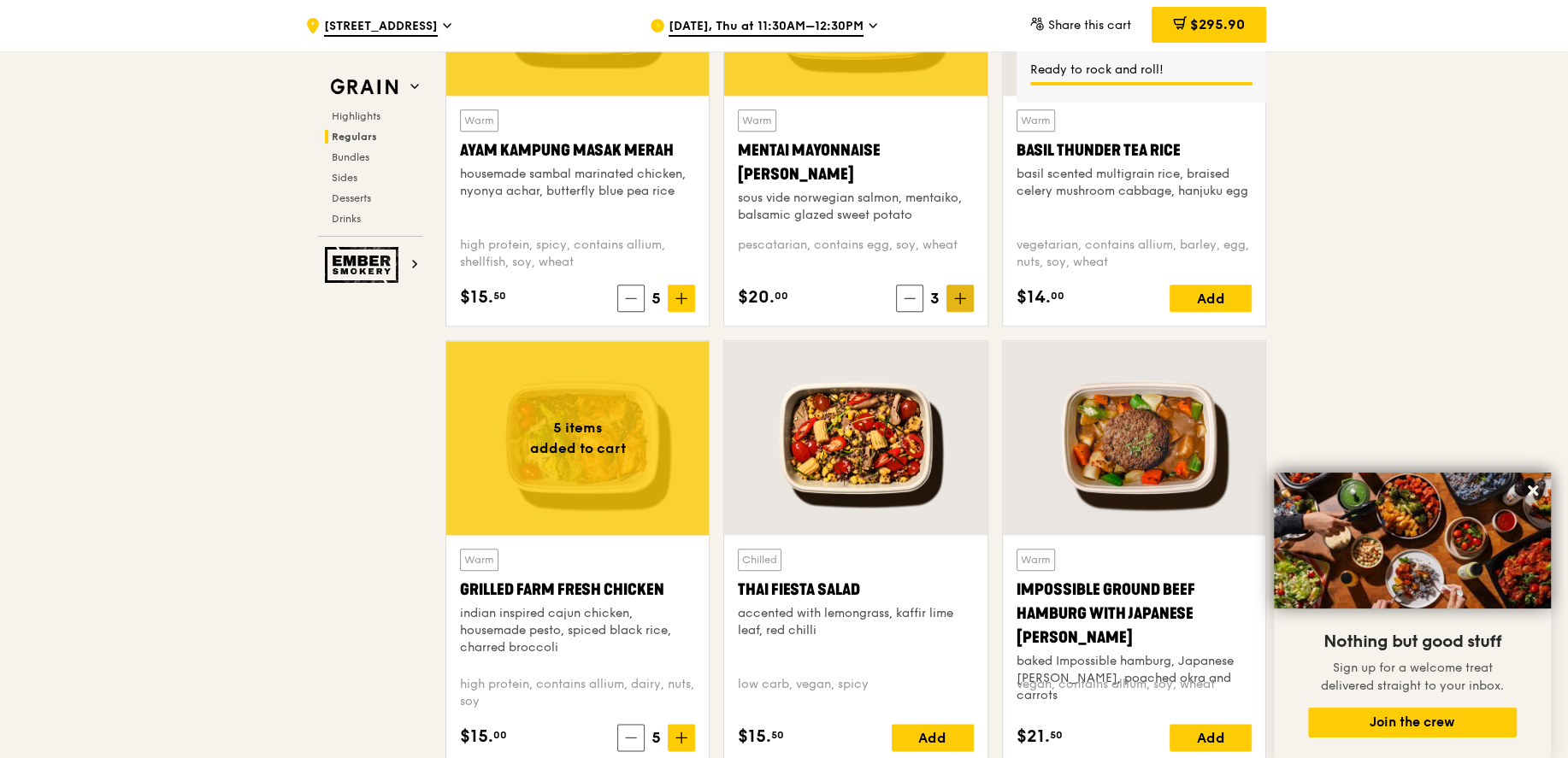
click at [972, 284] on span at bounding box center [960, 298] width 28 height 28
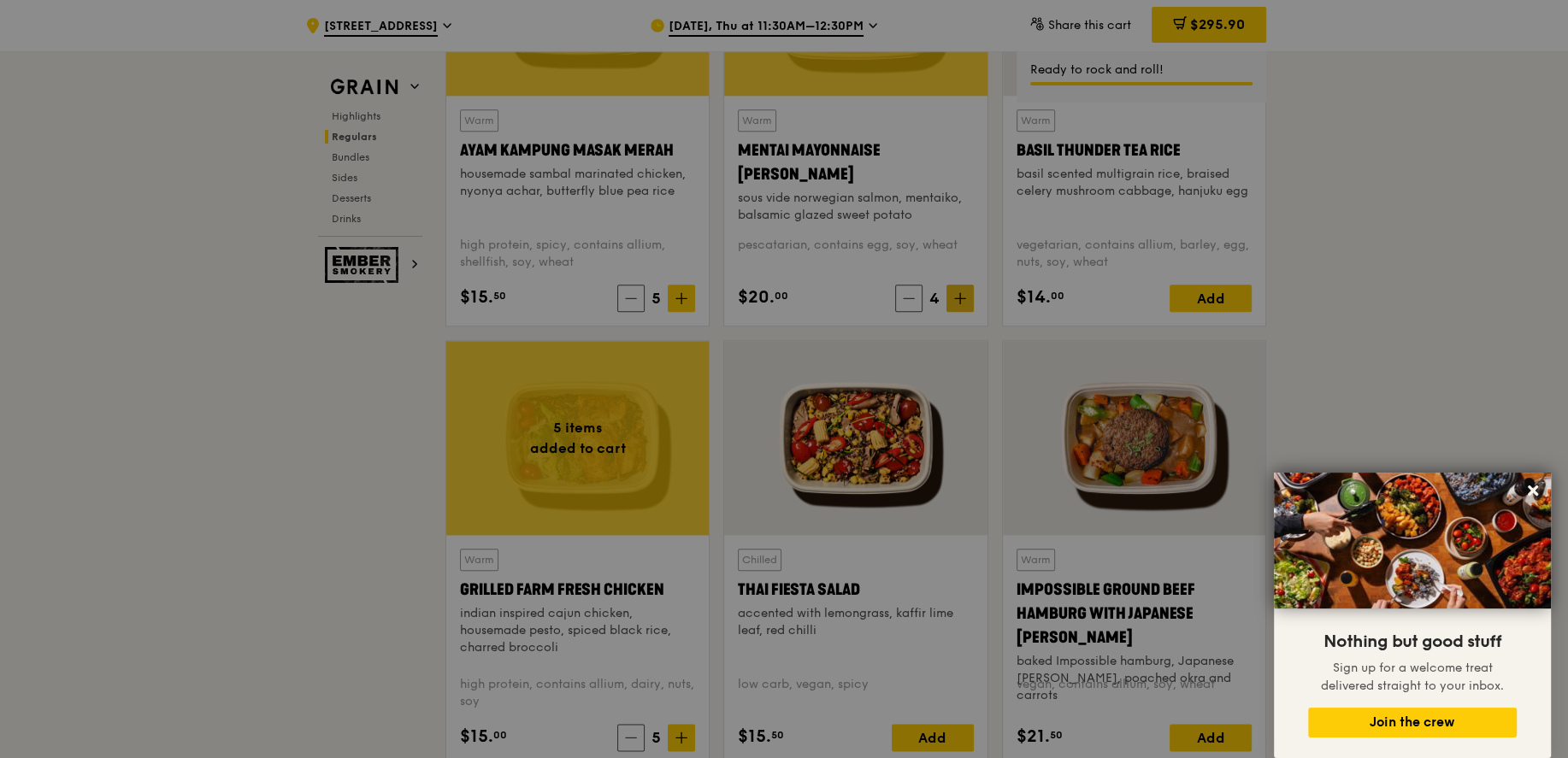
click at [968, 301] on div at bounding box center [784, 379] width 1568 height 758
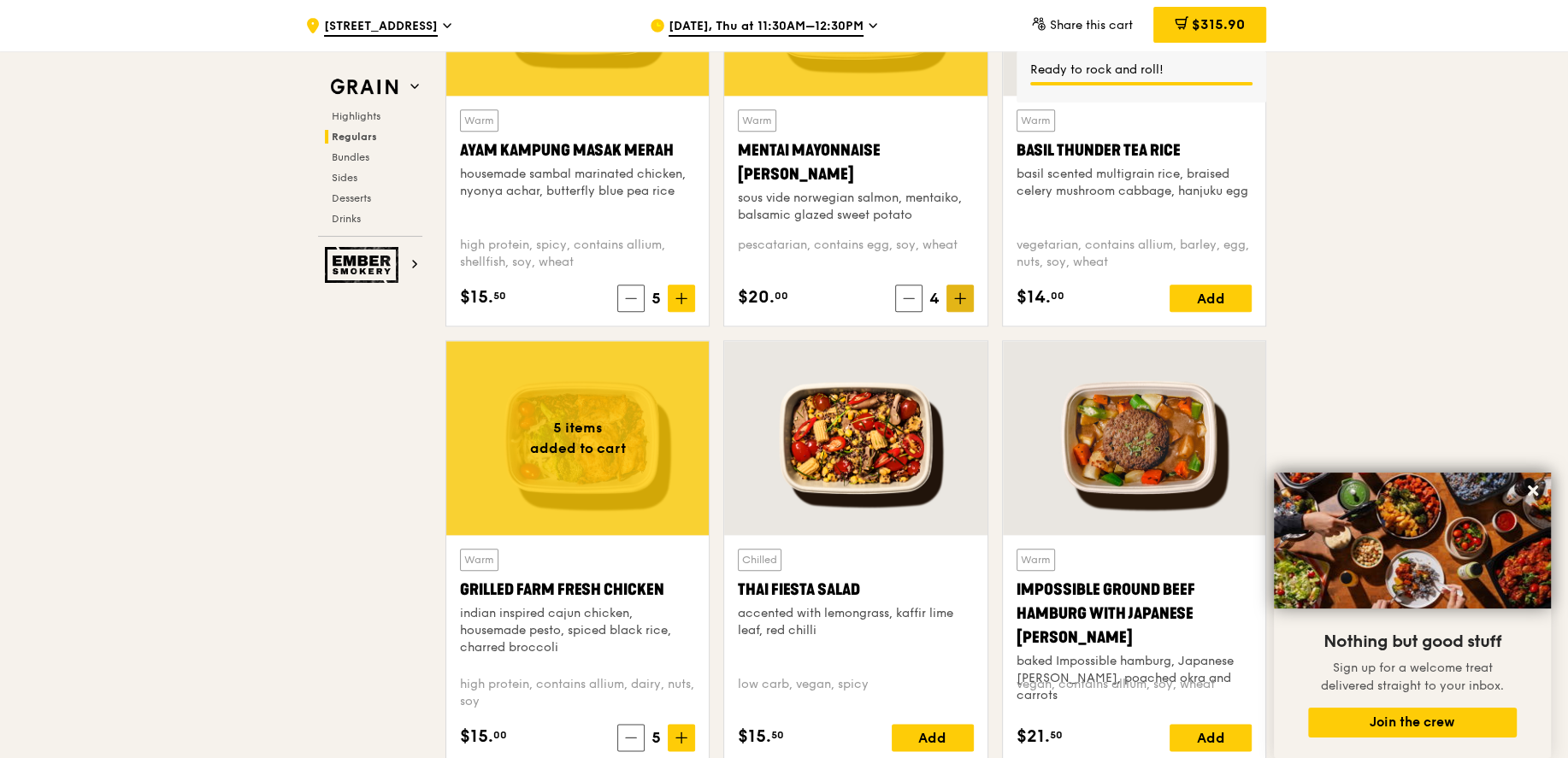
click at [957, 300] on icon at bounding box center [960, 298] width 12 height 12
click at [1217, 29] on span "$335.90" at bounding box center [1217, 24] width 55 height 16
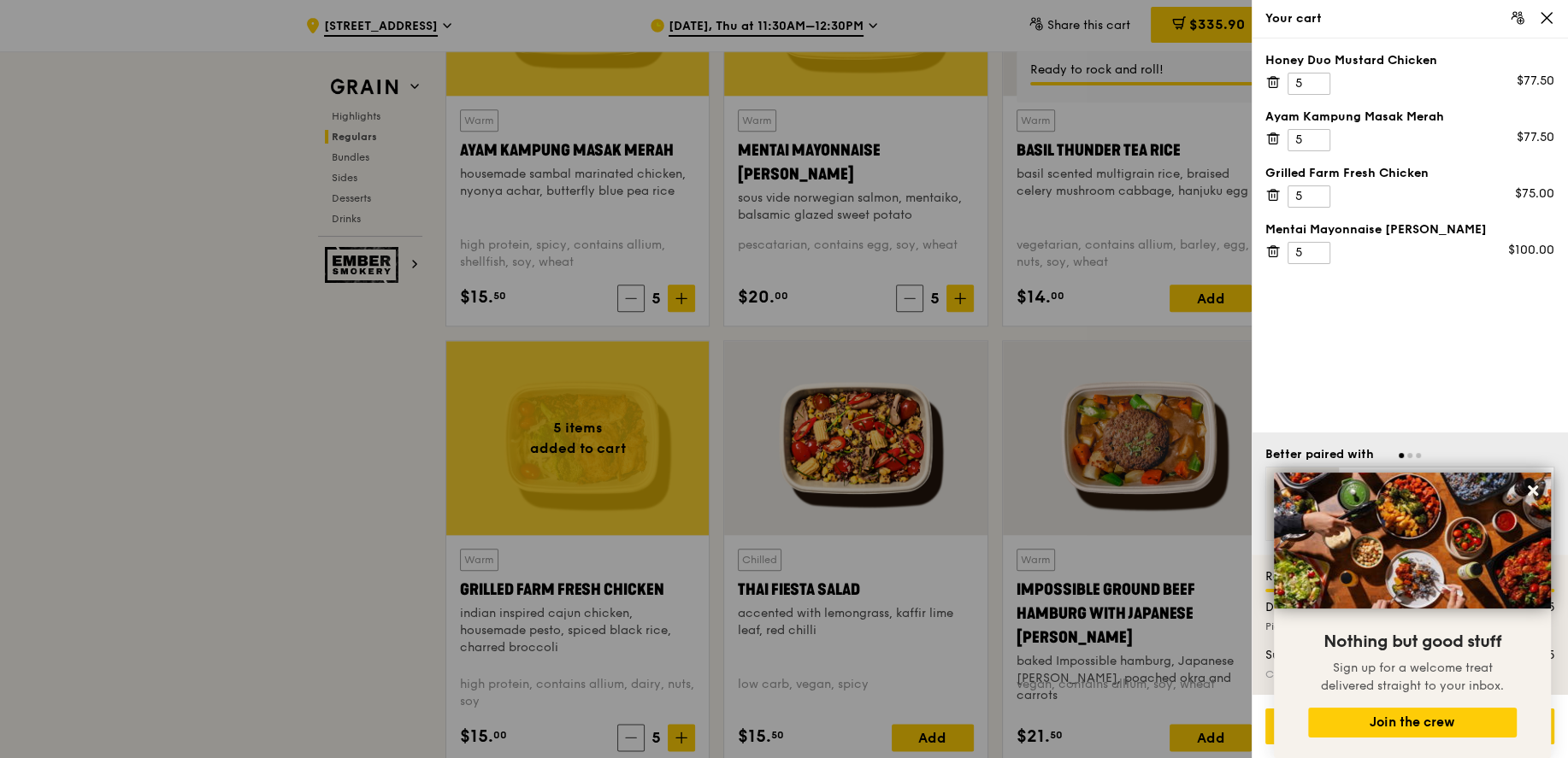
click at [1551, 18] on icon at bounding box center [1546, 18] width 16 height 16
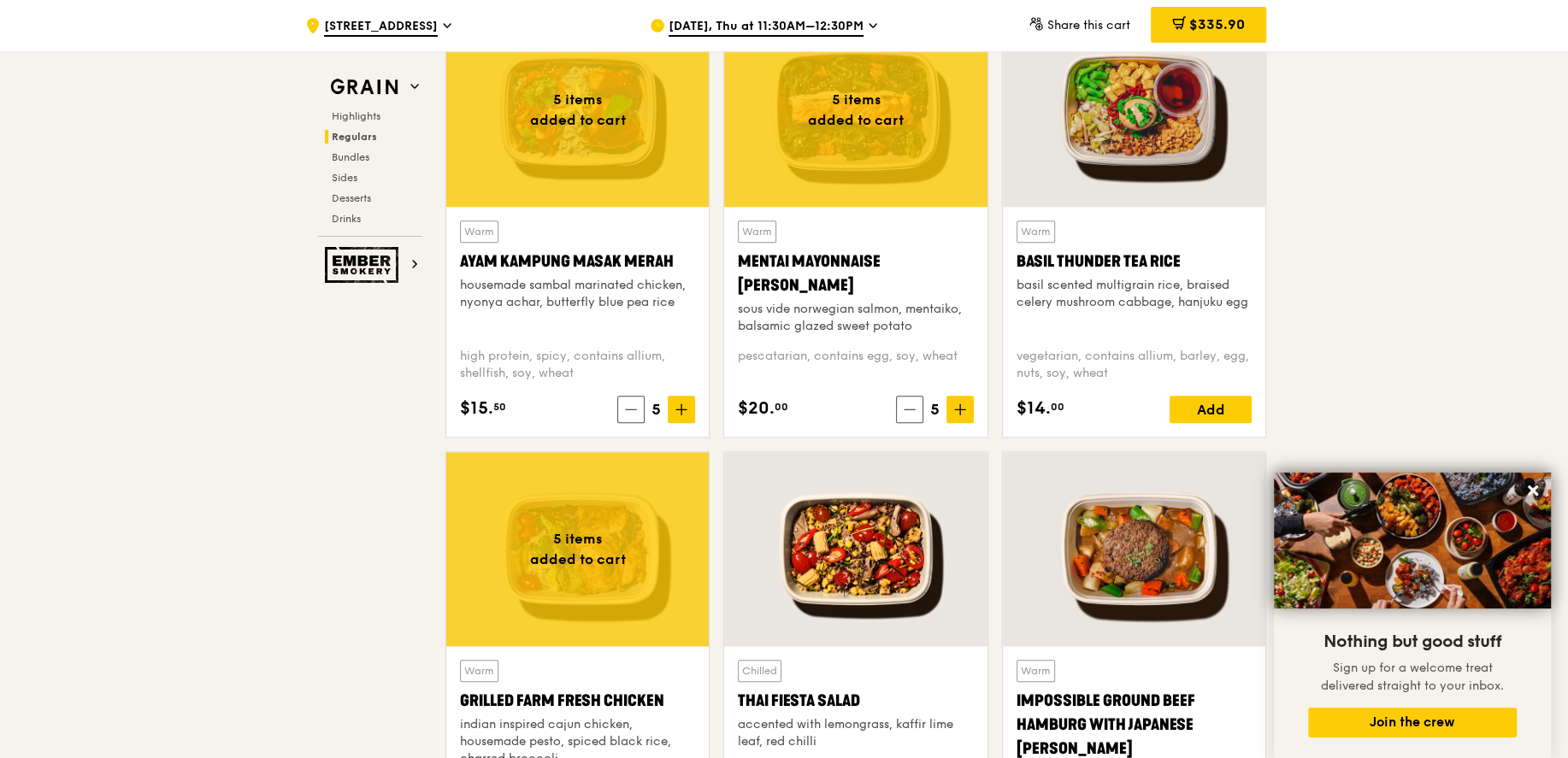
scroll to position [1518, 0]
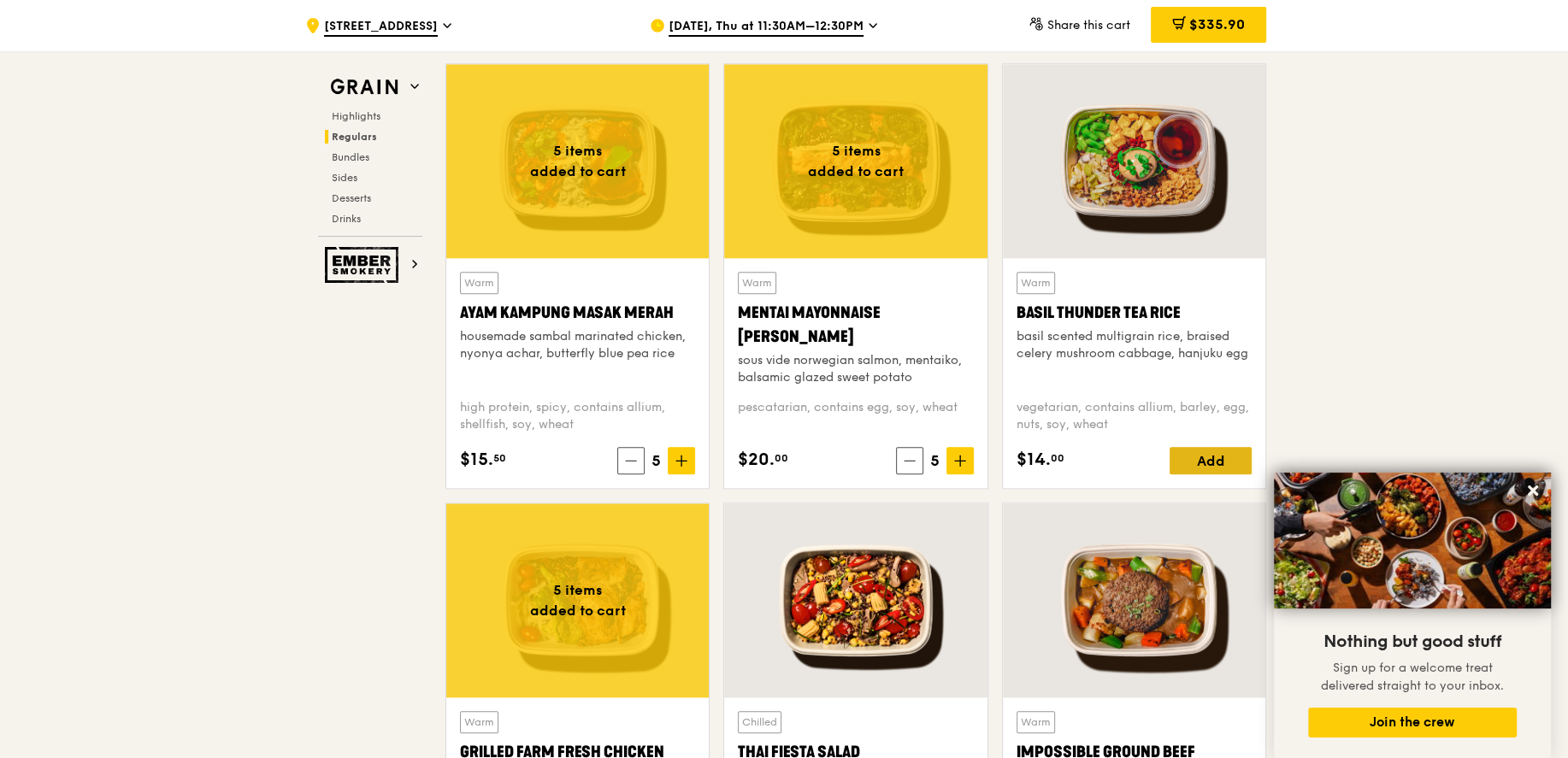
click at [1202, 457] on div "Add" at bounding box center [1210, 461] width 82 height 28
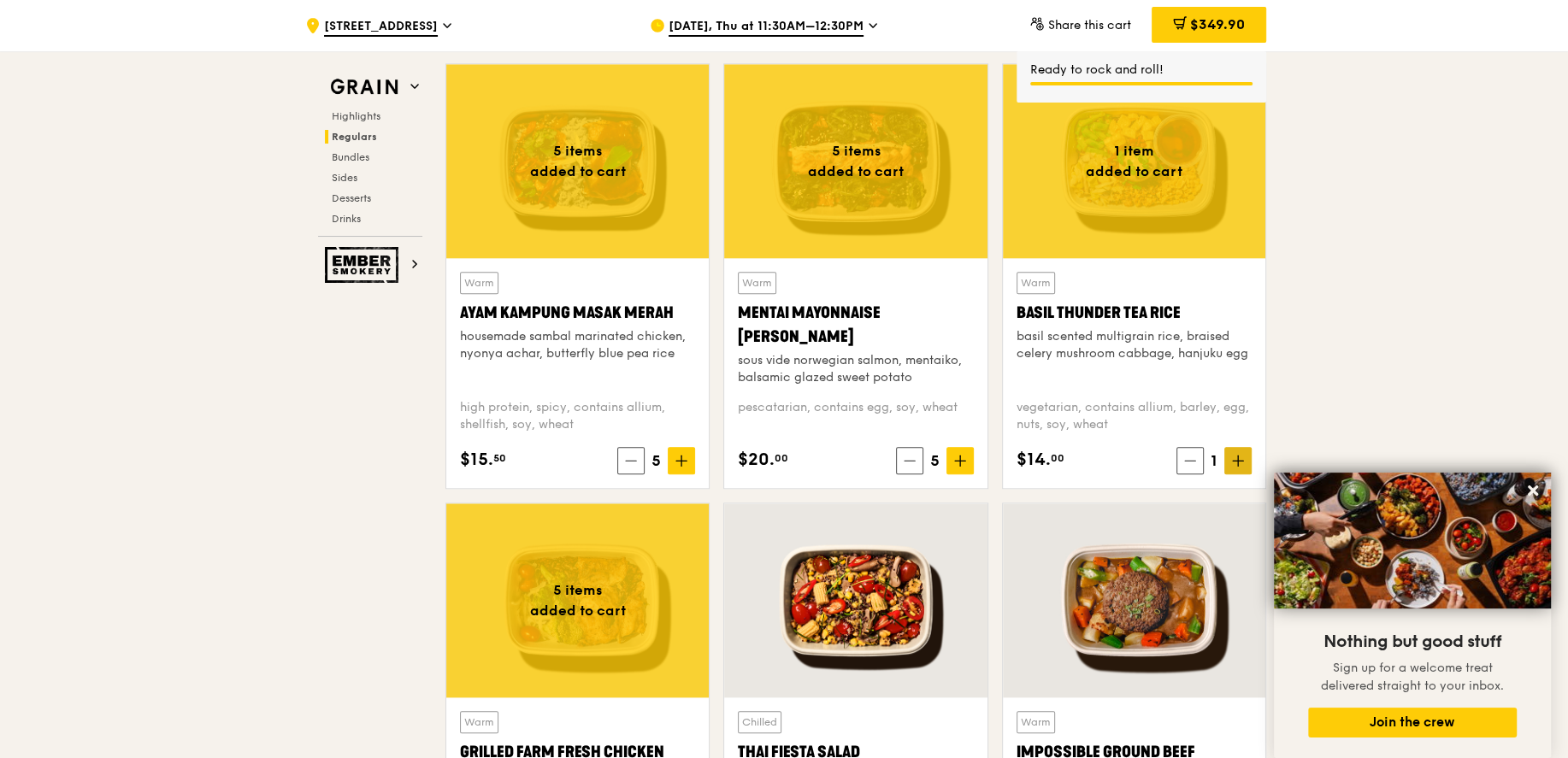
click at [1241, 464] on icon at bounding box center [1238, 461] width 12 height 12
click at [685, 460] on icon at bounding box center [681, 461] width 12 height 12
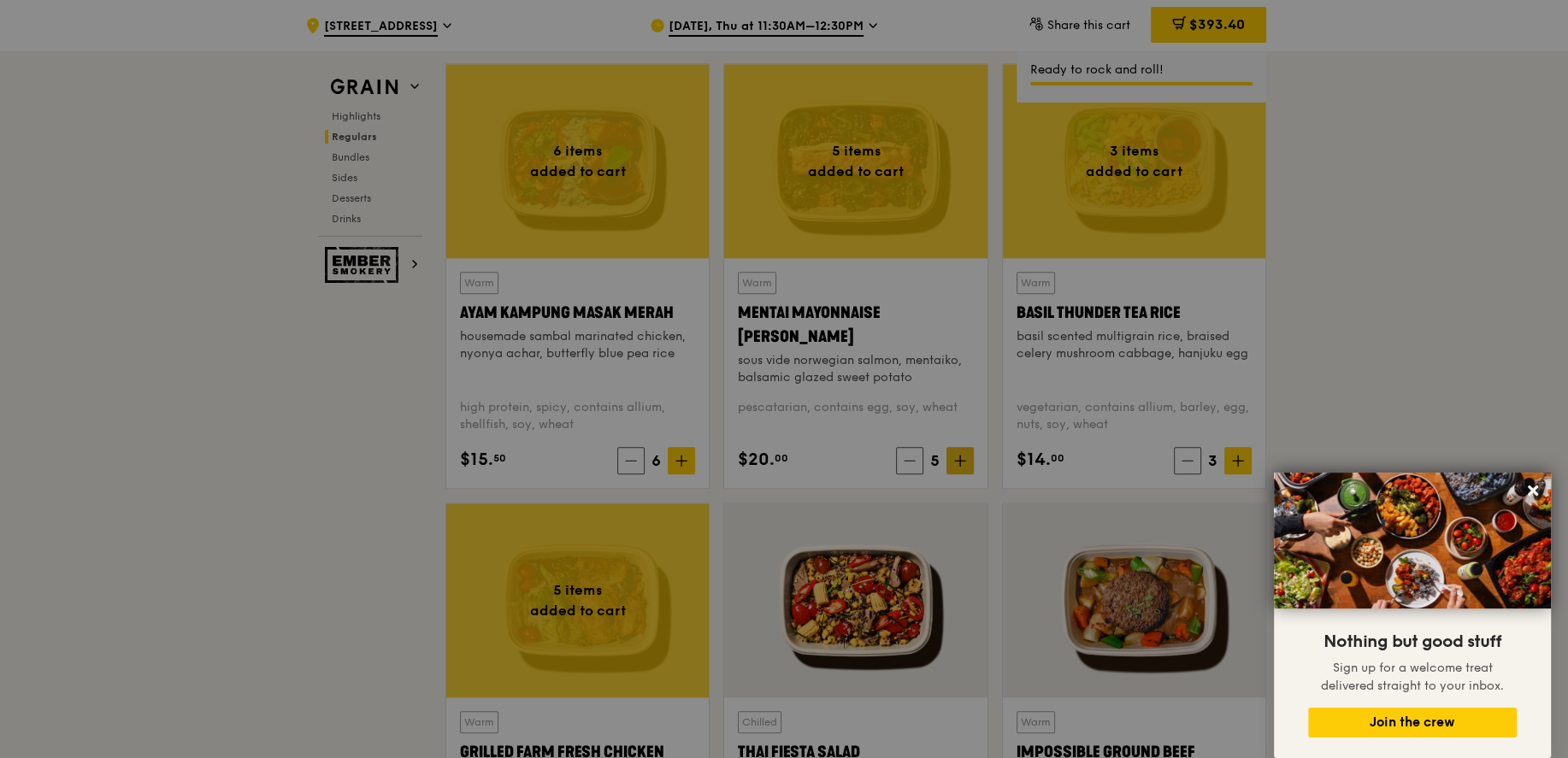
type input "6"
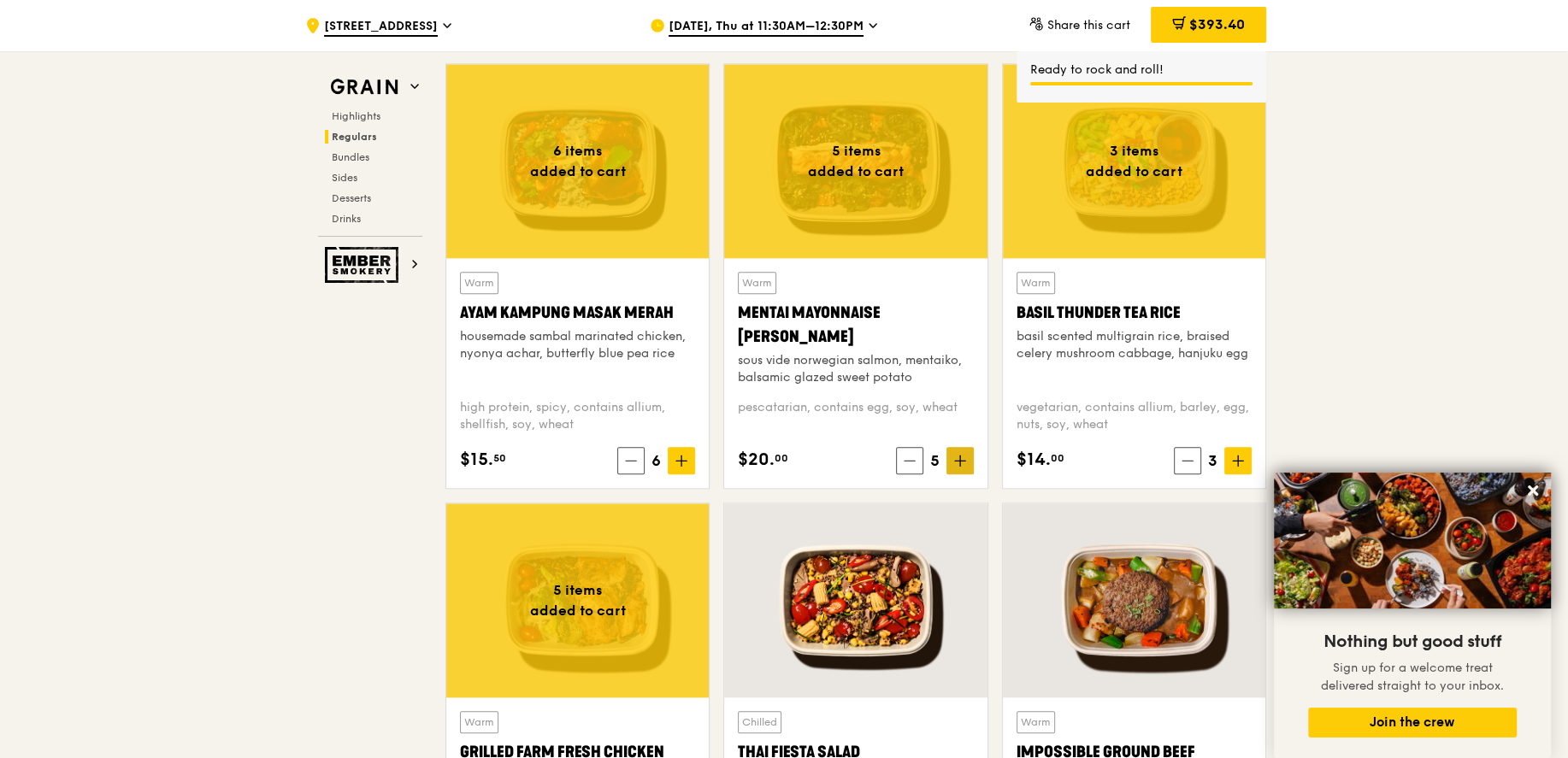
click at [969, 462] on span at bounding box center [960, 461] width 28 height 28
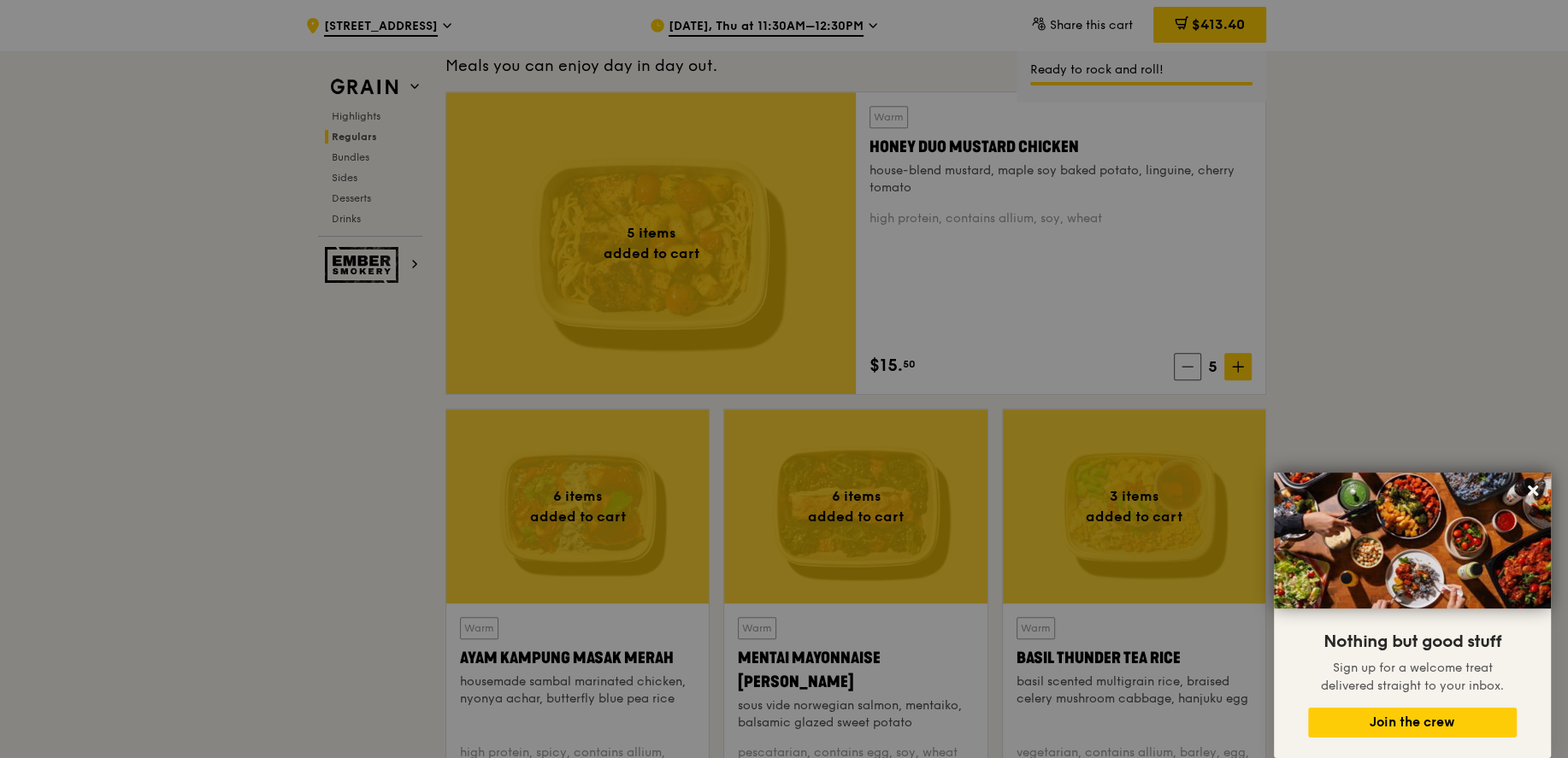
scroll to position [1157, 0]
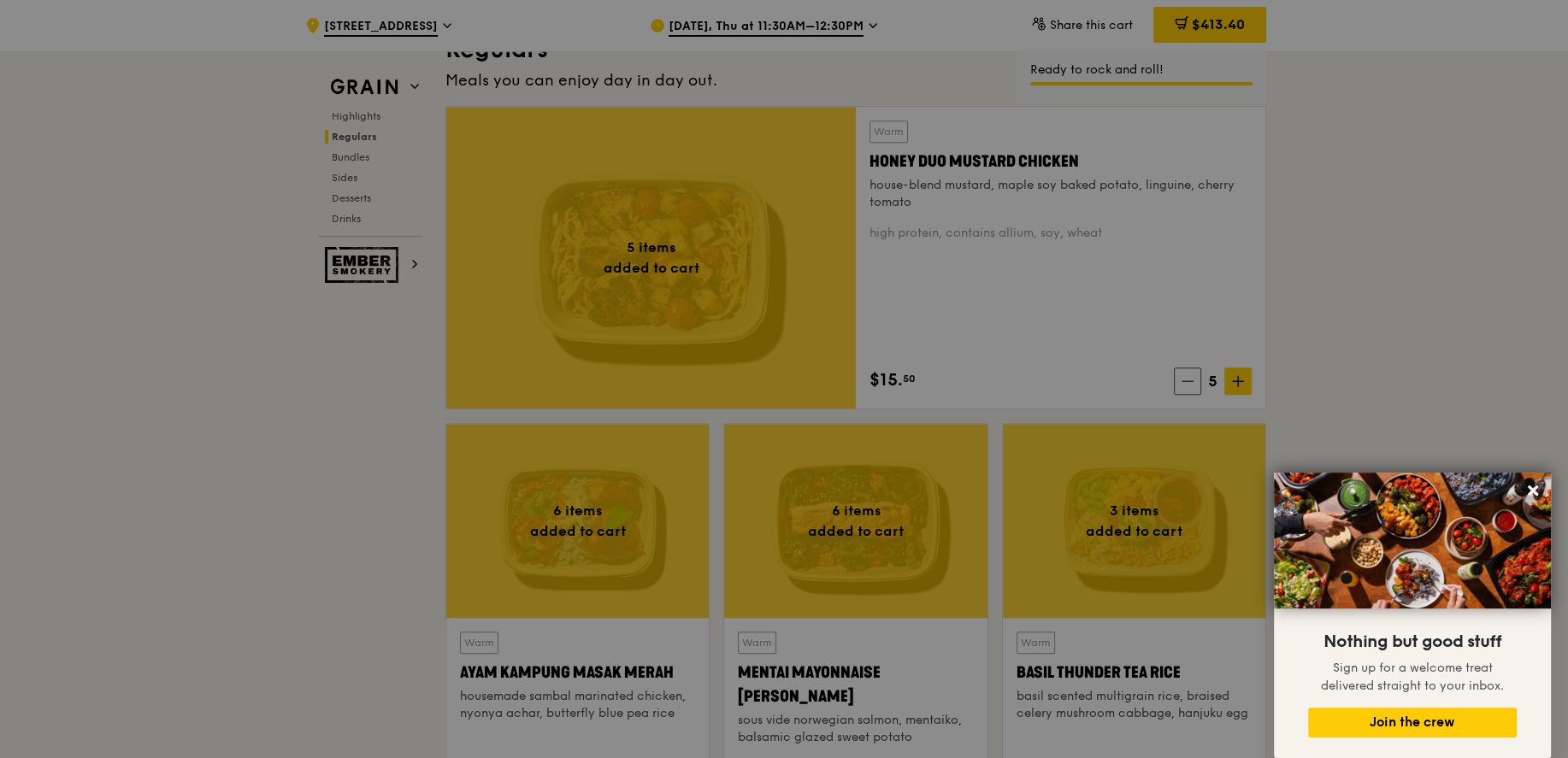
type input "6"
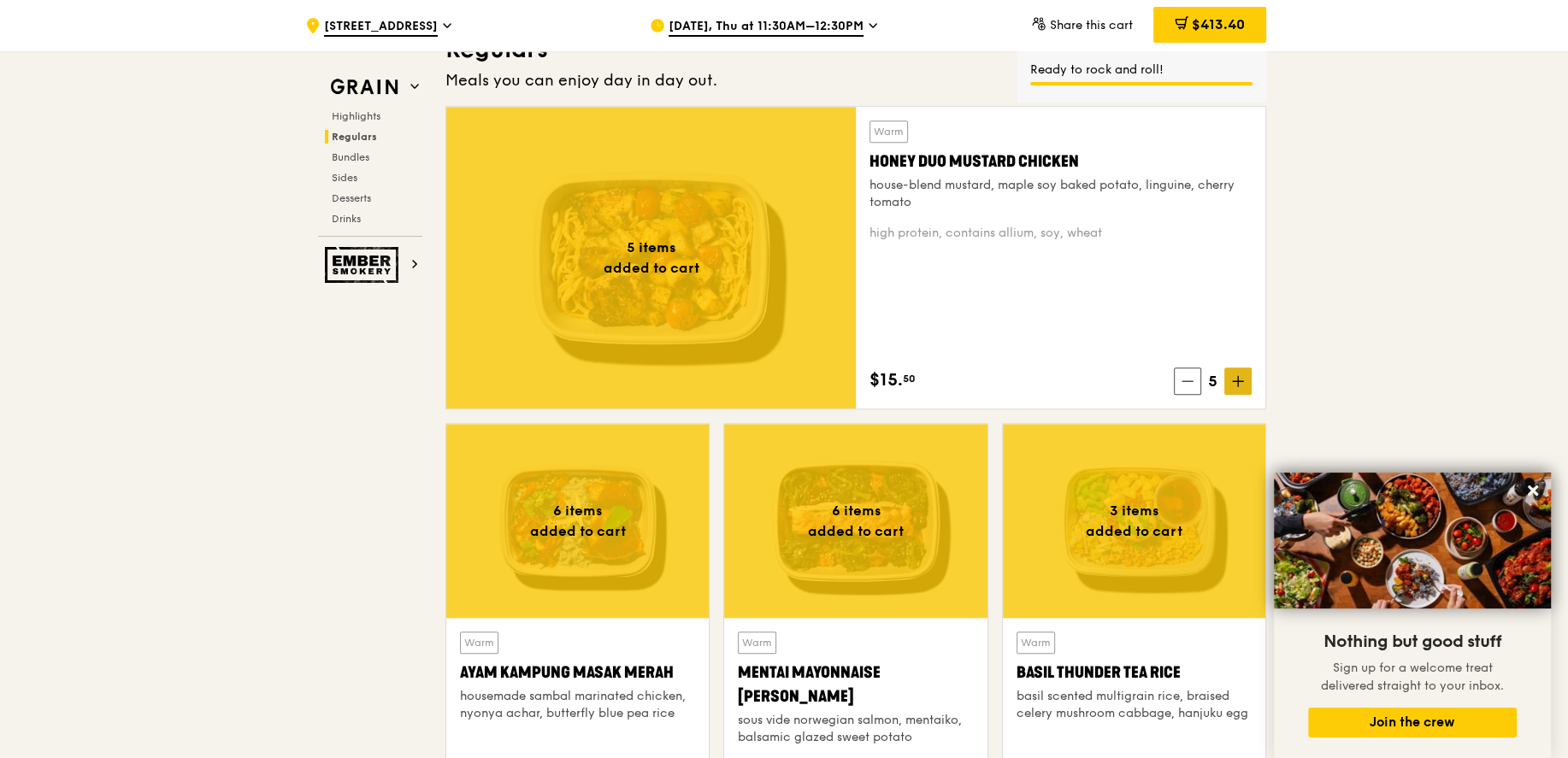
click at [1236, 387] on span at bounding box center [1238, 381] width 28 height 28
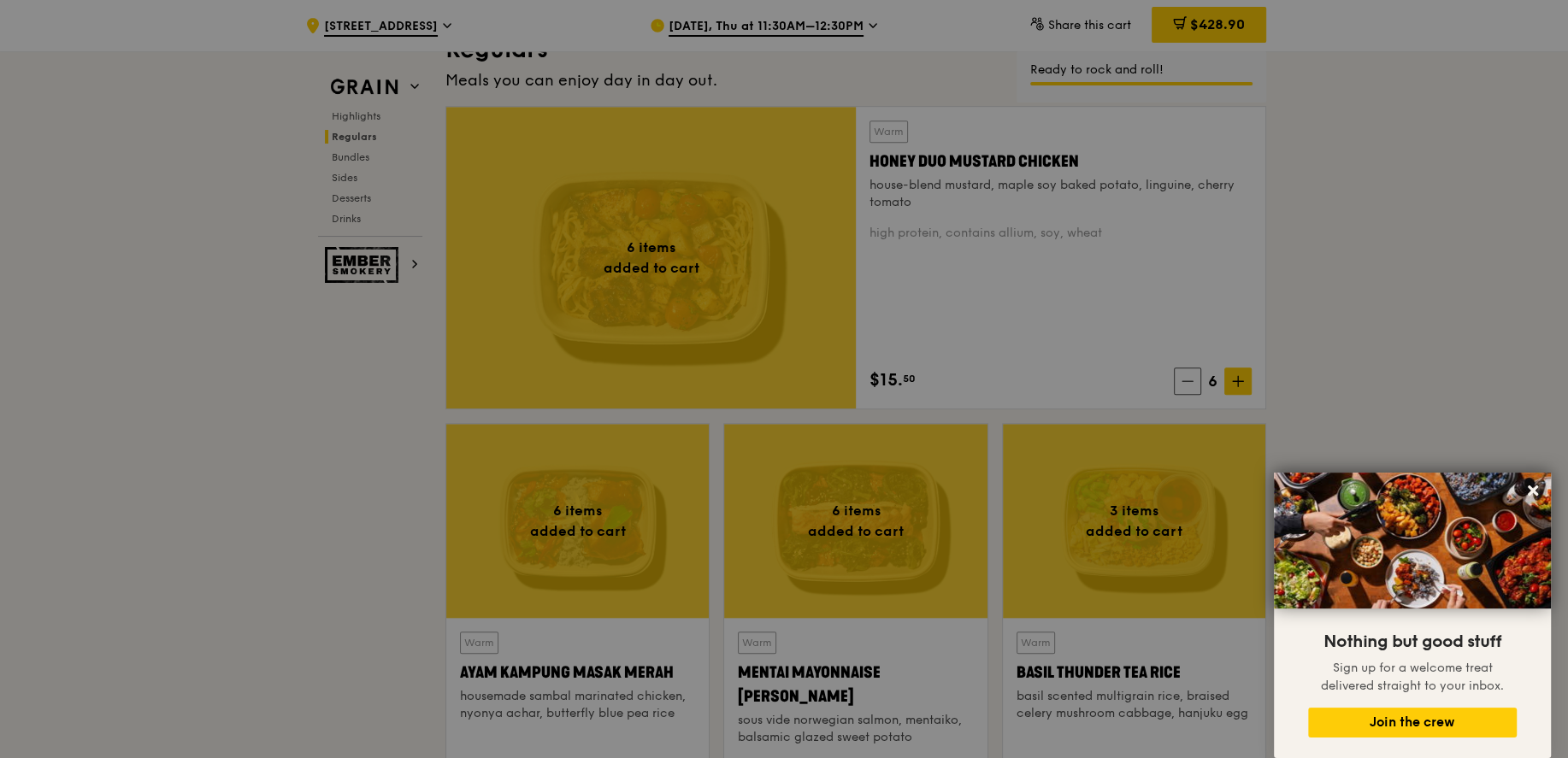
type input "6"
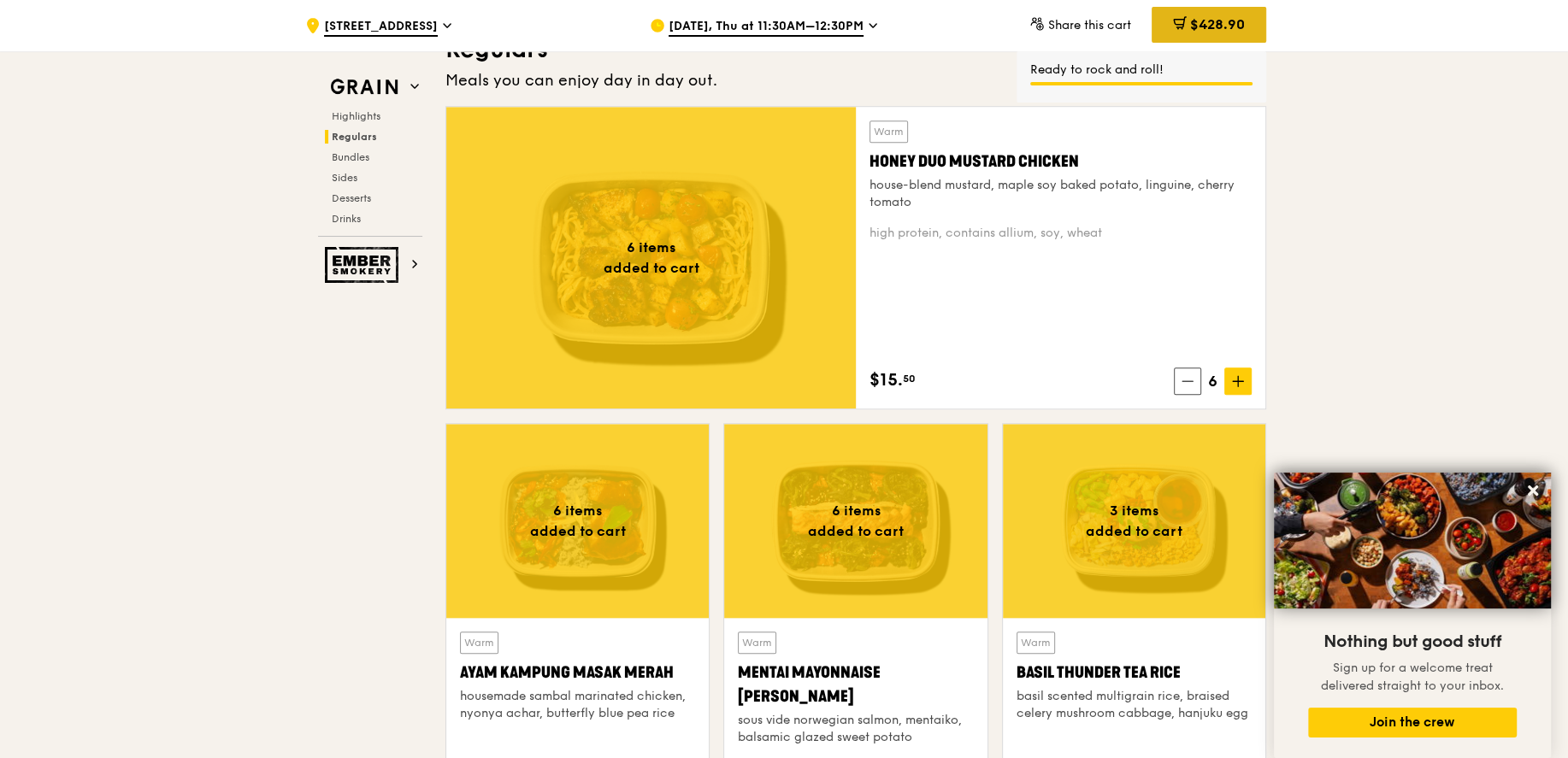
click at [1208, 30] on span "$428.90" at bounding box center [1217, 24] width 54 height 16
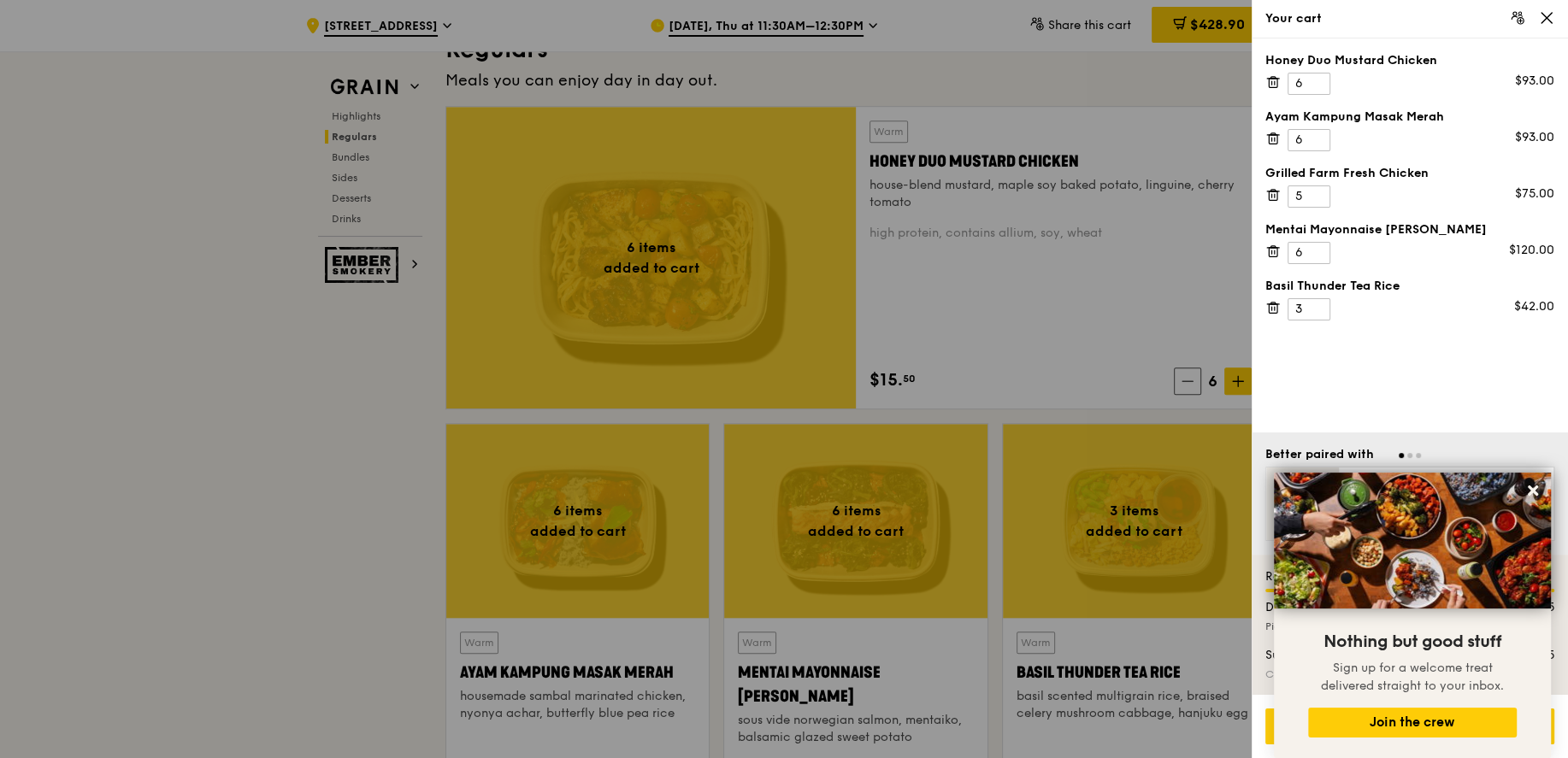
click at [1547, 14] on icon at bounding box center [1546, 18] width 16 height 16
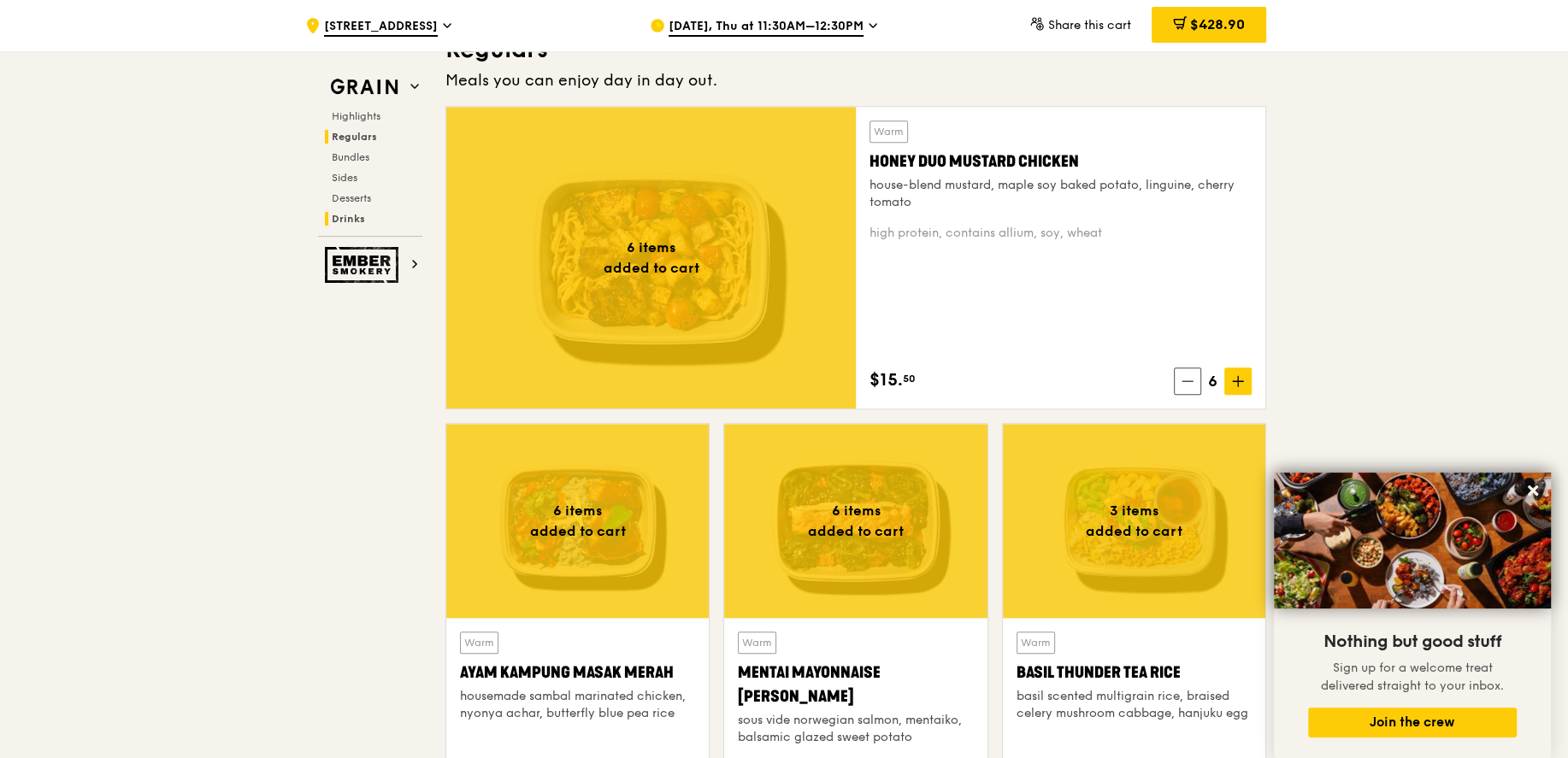
click at [357, 222] on span "Drinks" at bounding box center [348, 219] width 34 height 12
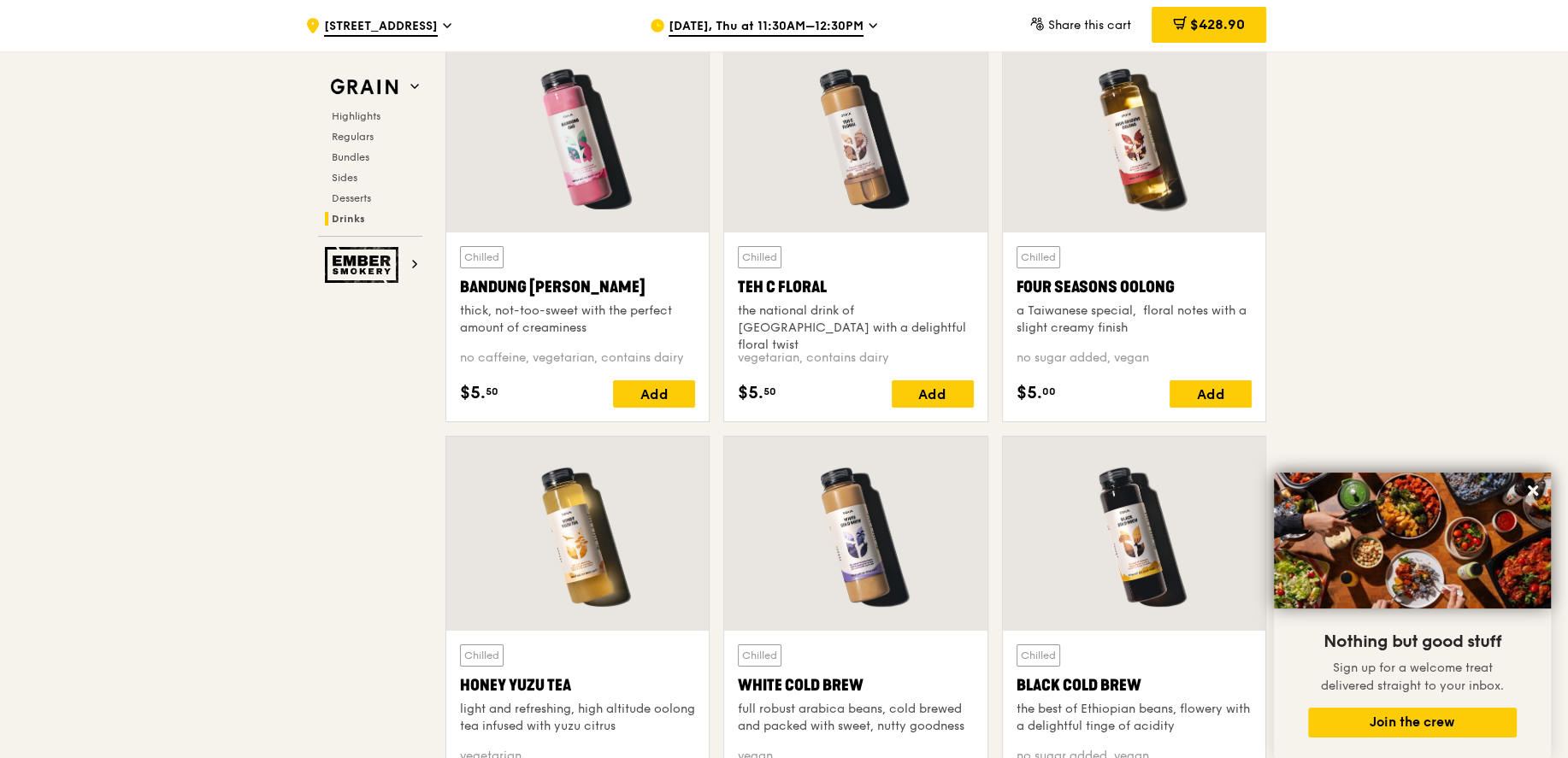
scroll to position [6260, 0]
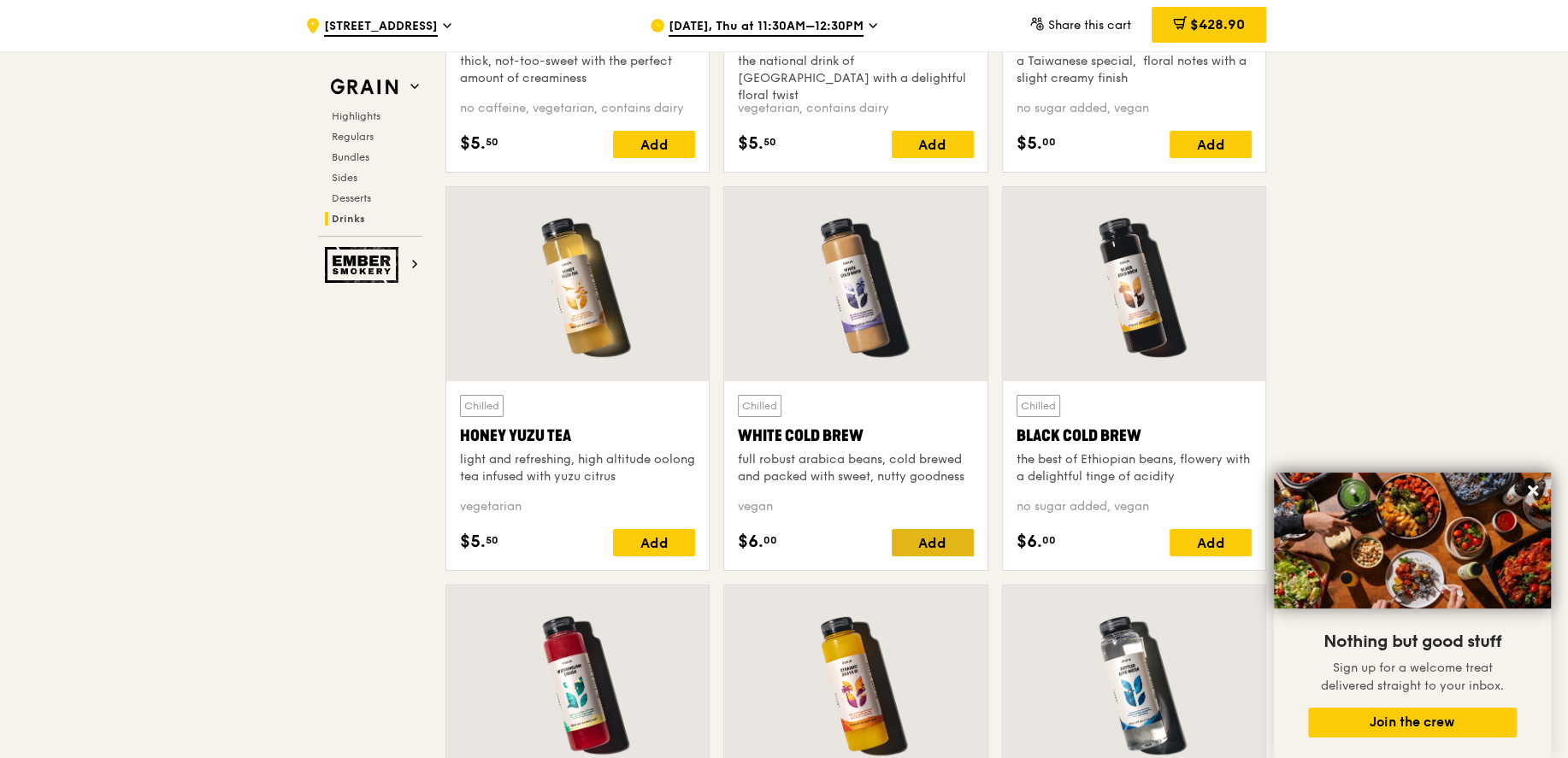
click at [933, 535] on div "Add" at bounding box center [933, 543] width 82 height 28
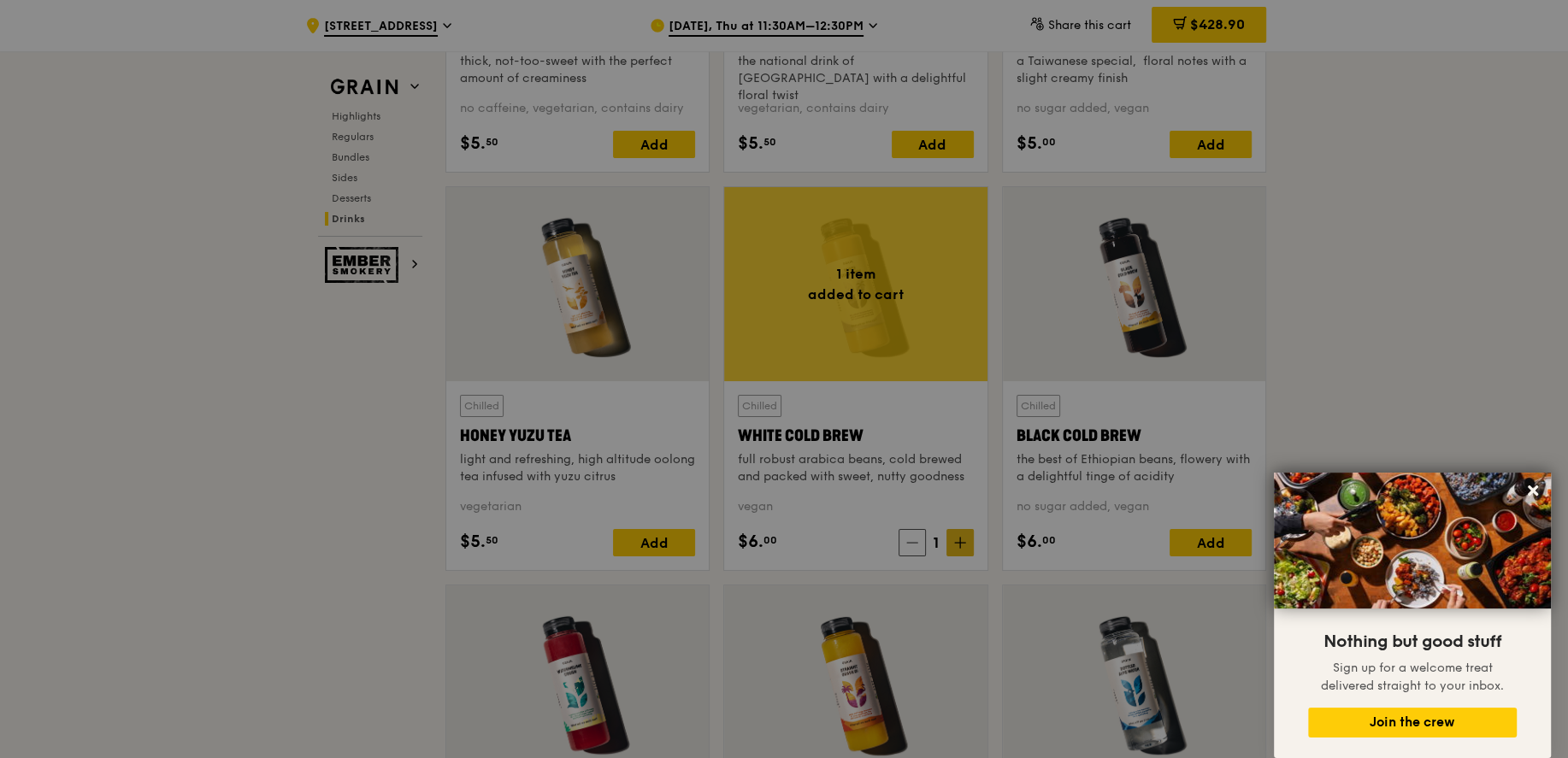
click at [962, 536] on div at bounding box center [784, 379] width 1568 height 758
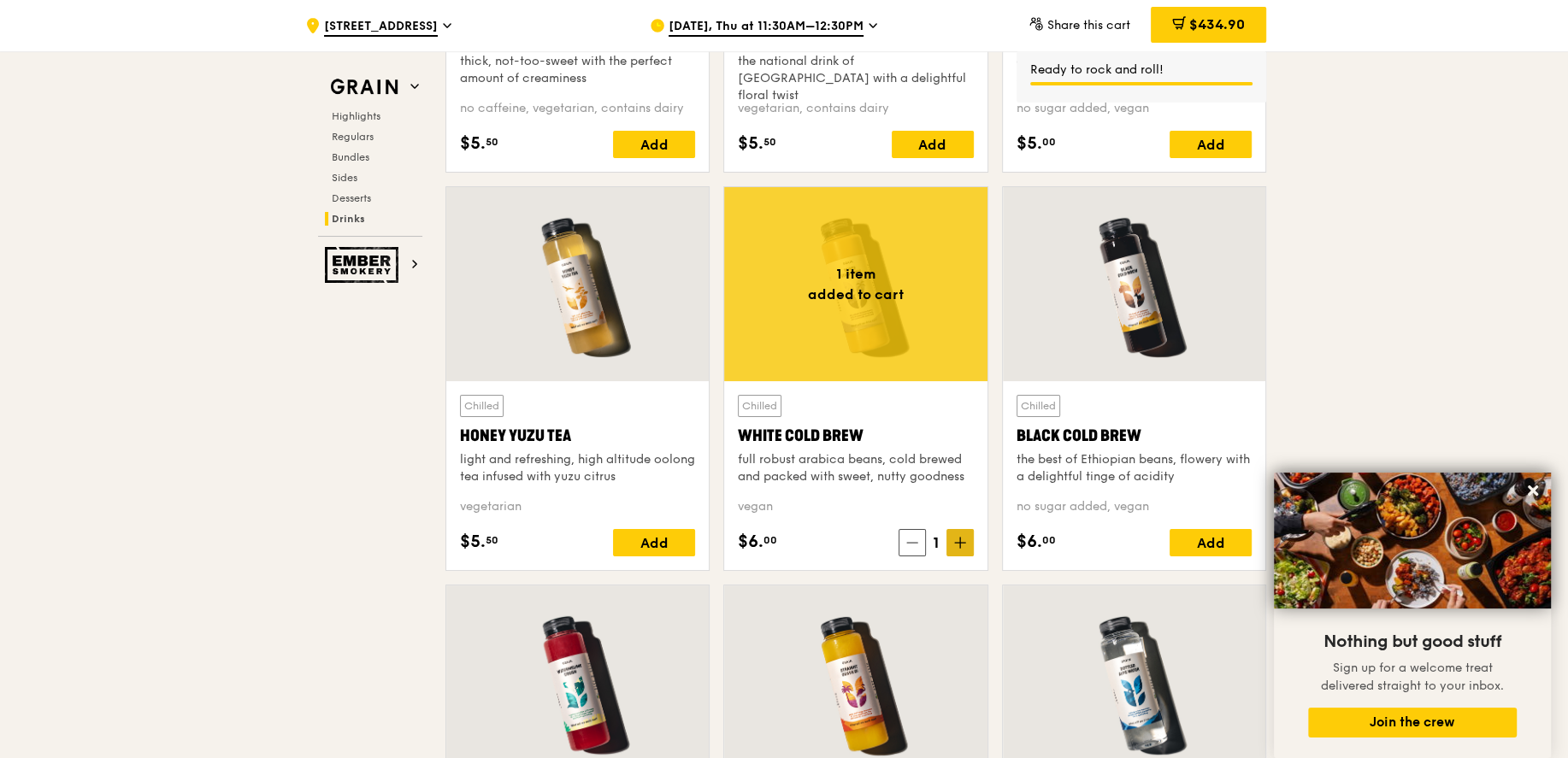
click at [966, 538] on icon at bounding box center [960, 543] width 12 height 12
click at [963, 537] on icon at bounding box center [960, 543] width 12 height 12
click at [966, 532] on span at bounding box center [960, 543] width 28 height 28
click at [1212, 538] on div "Add" at bounding box center [1210, 543] width 82 height 28
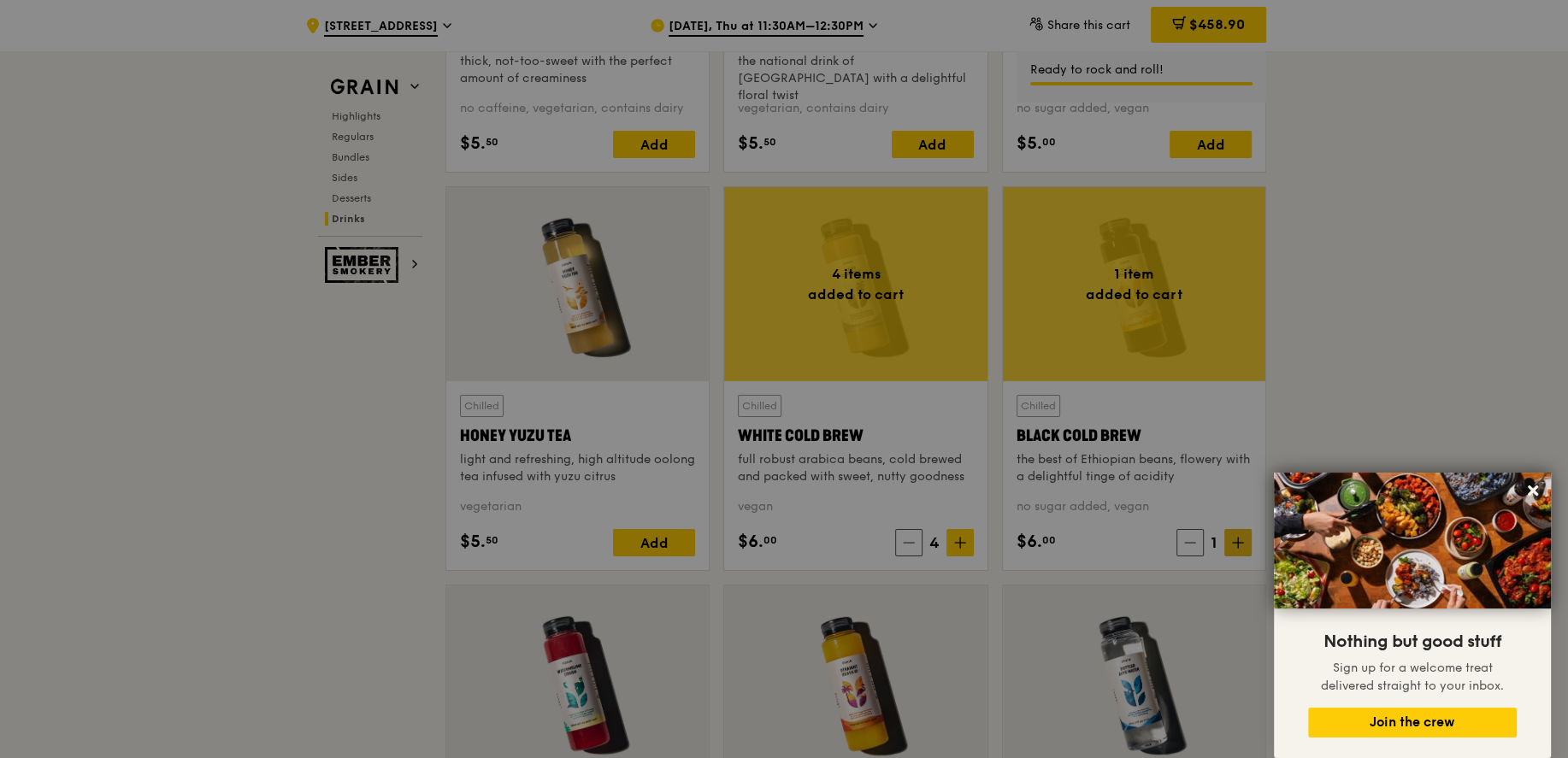
click at [1238, 537] on div at bounding box center [784, 379] width 1568 height 758
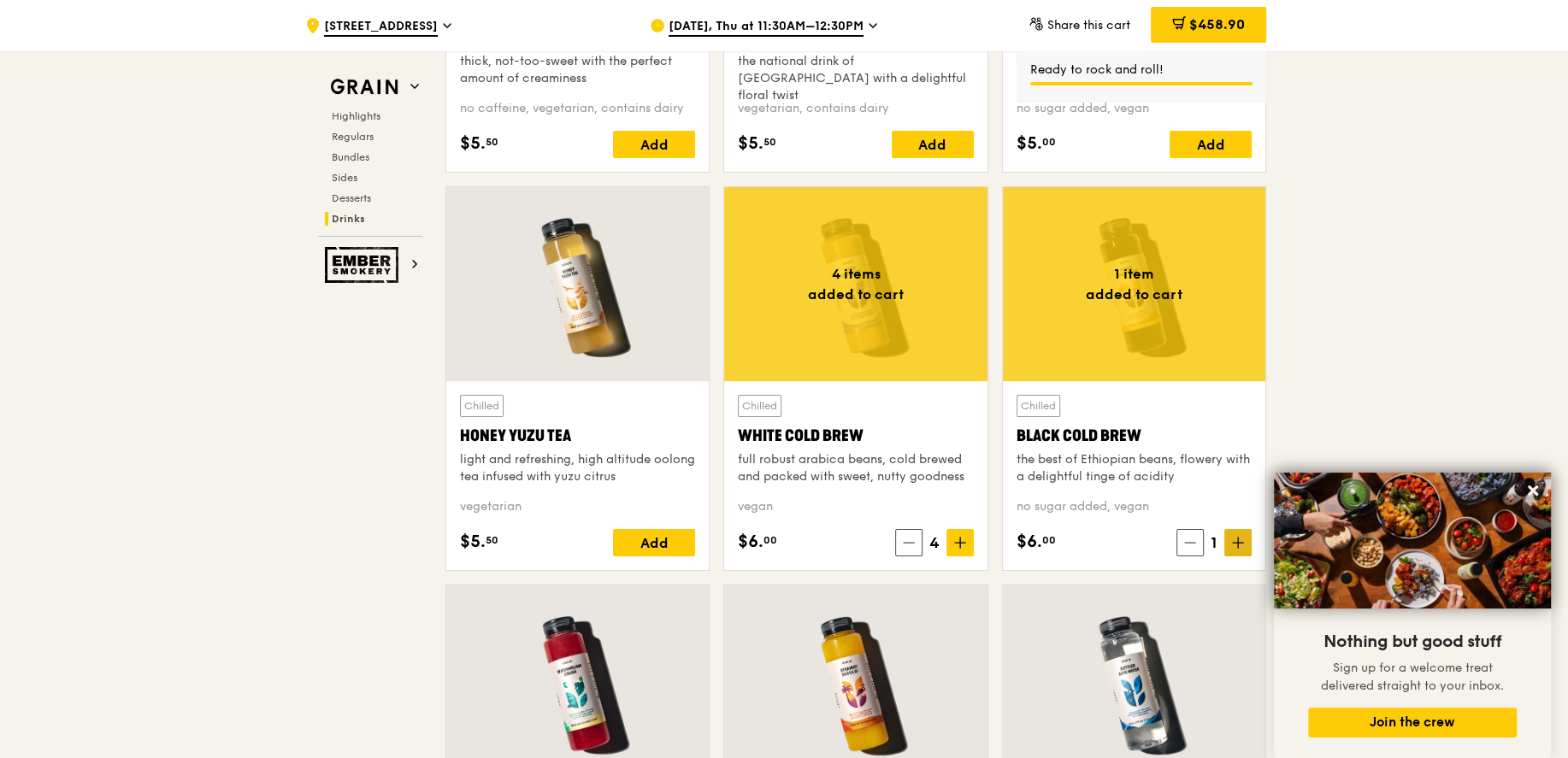
click at [1245, 538] on span at bounding box center [1238, 543] width 28 height 28
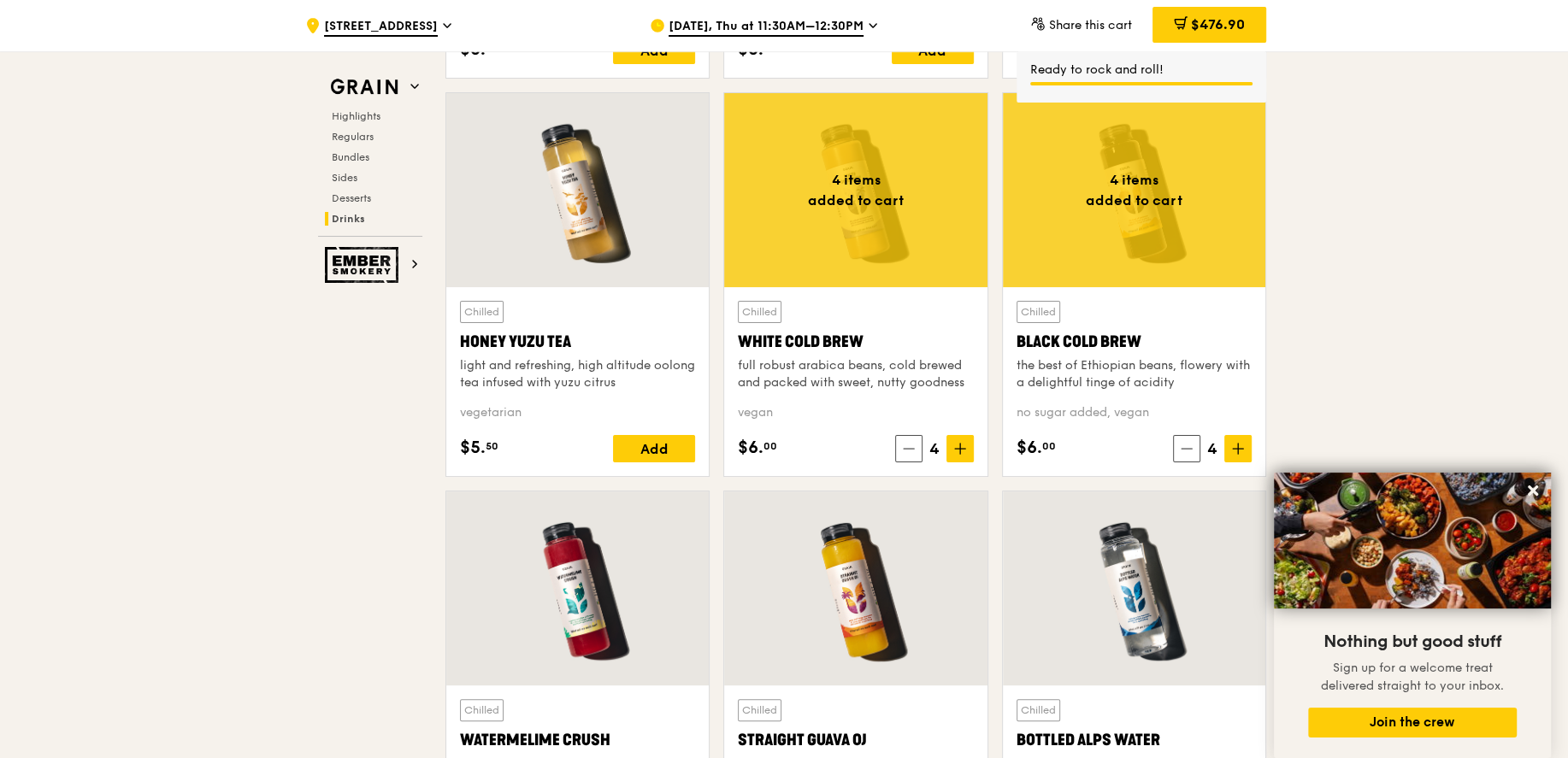
scroll to position [6363, 0]
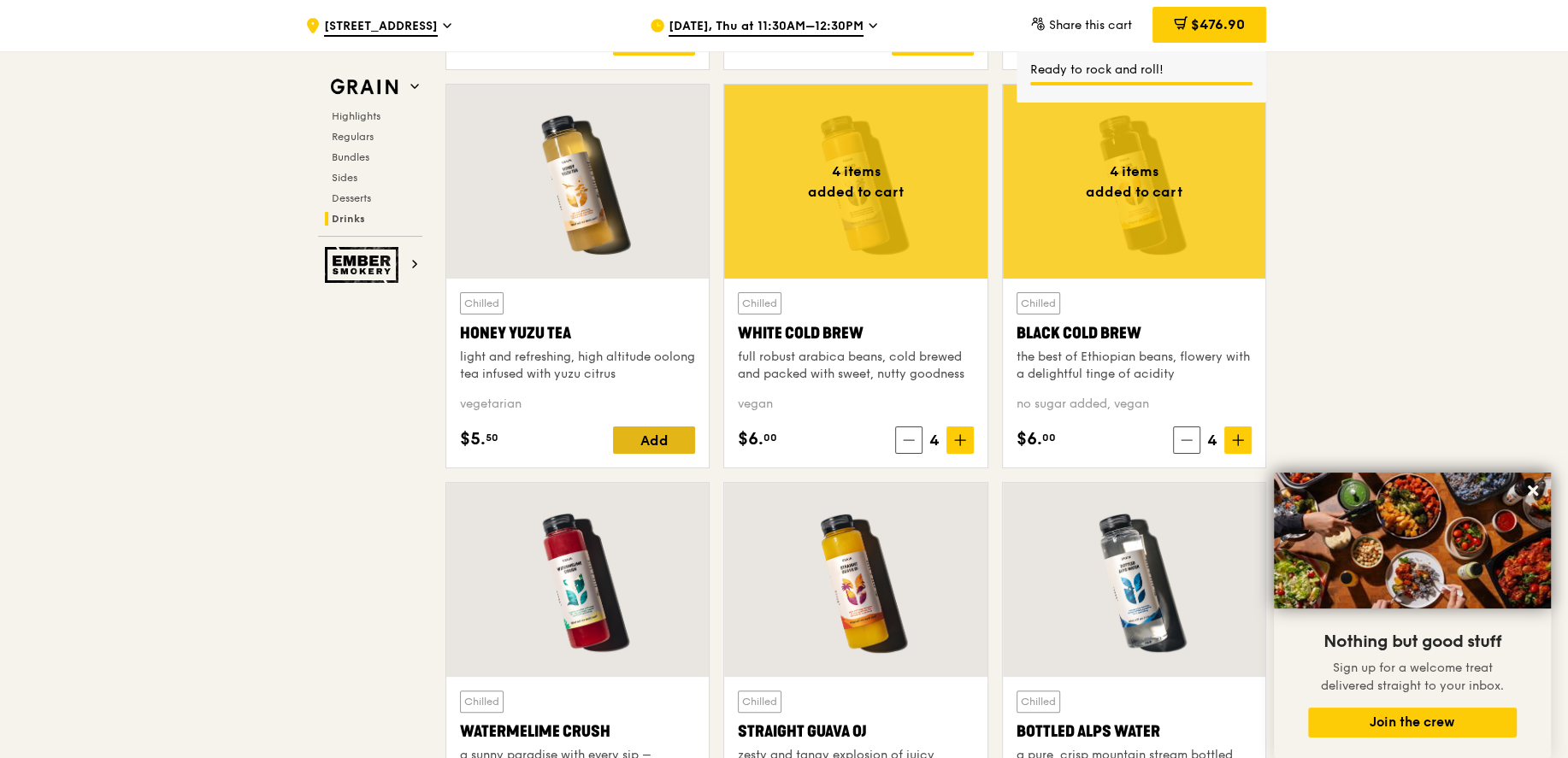
click at [649, 431] on div "Add" at bounding box center [653, 441] width 82 height 28
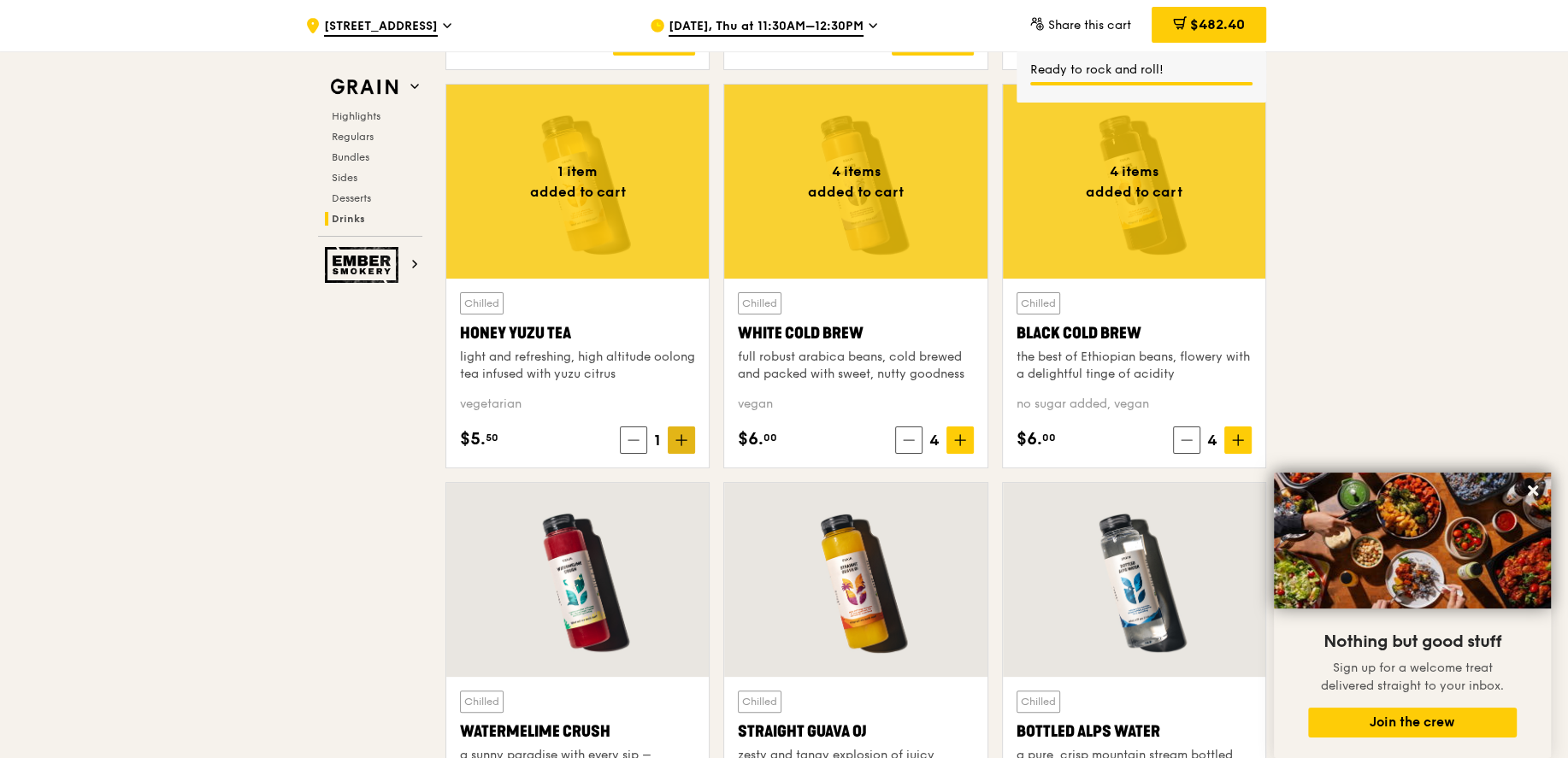
click at [686, 434] on icon at bounding box center [681, 440] width 12 height 12
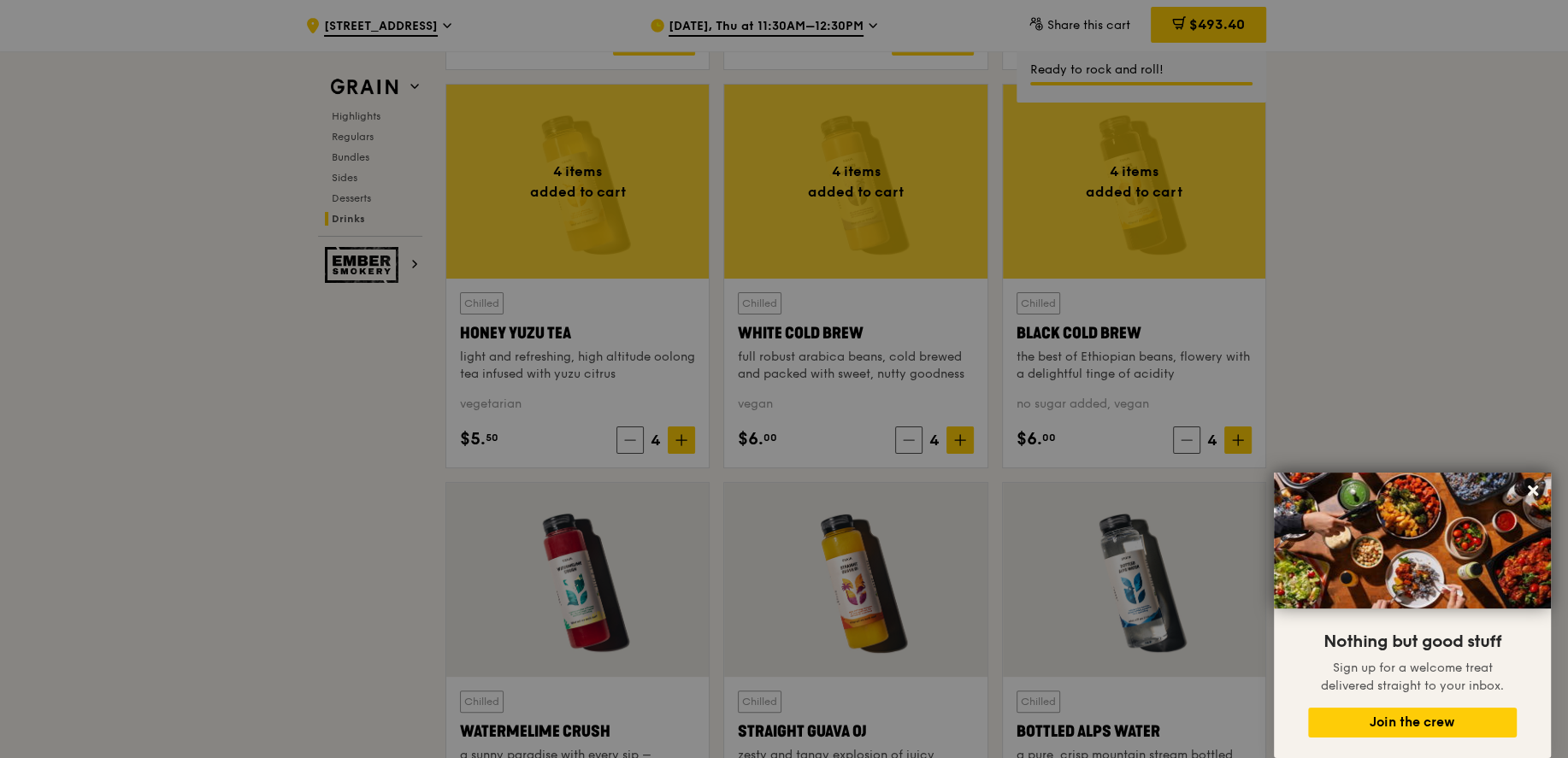
scroll to position [6549, 0]
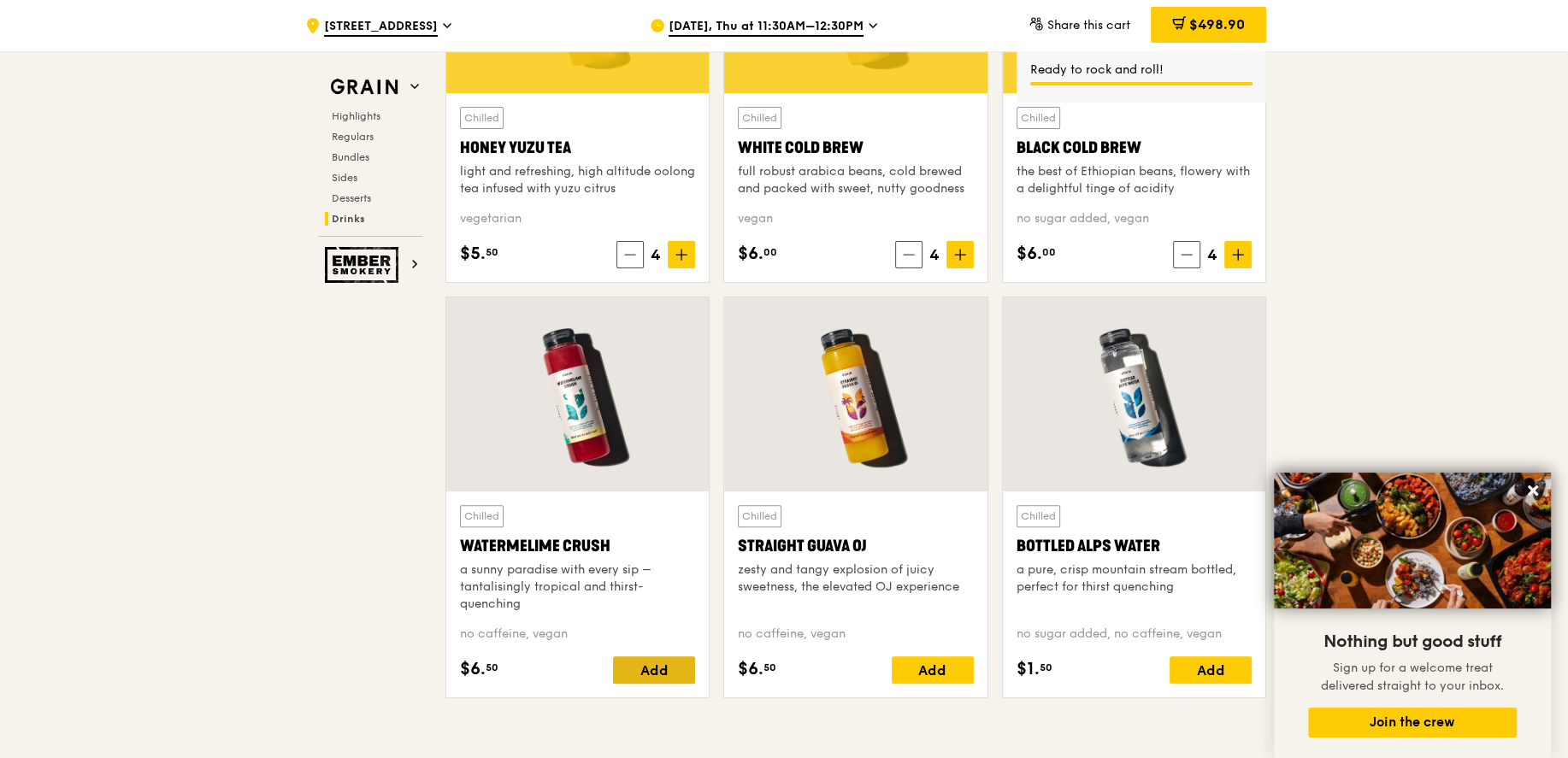
click at [650, 657] on div "Add" at bounding box center [653, 671] width 82 height 28
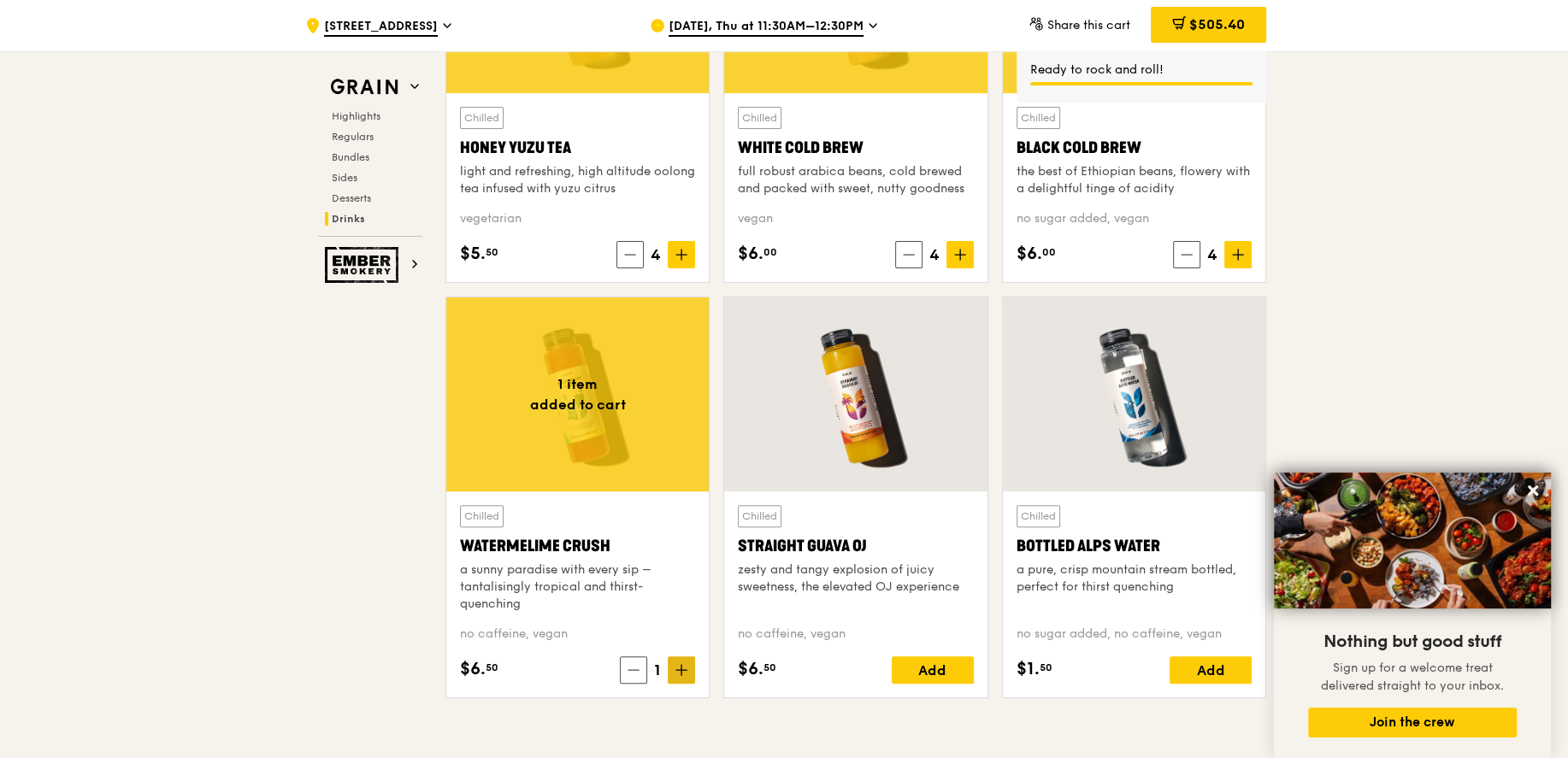
click at [685, 666] on icon at bounding box center [681, 671] width 12 height 12
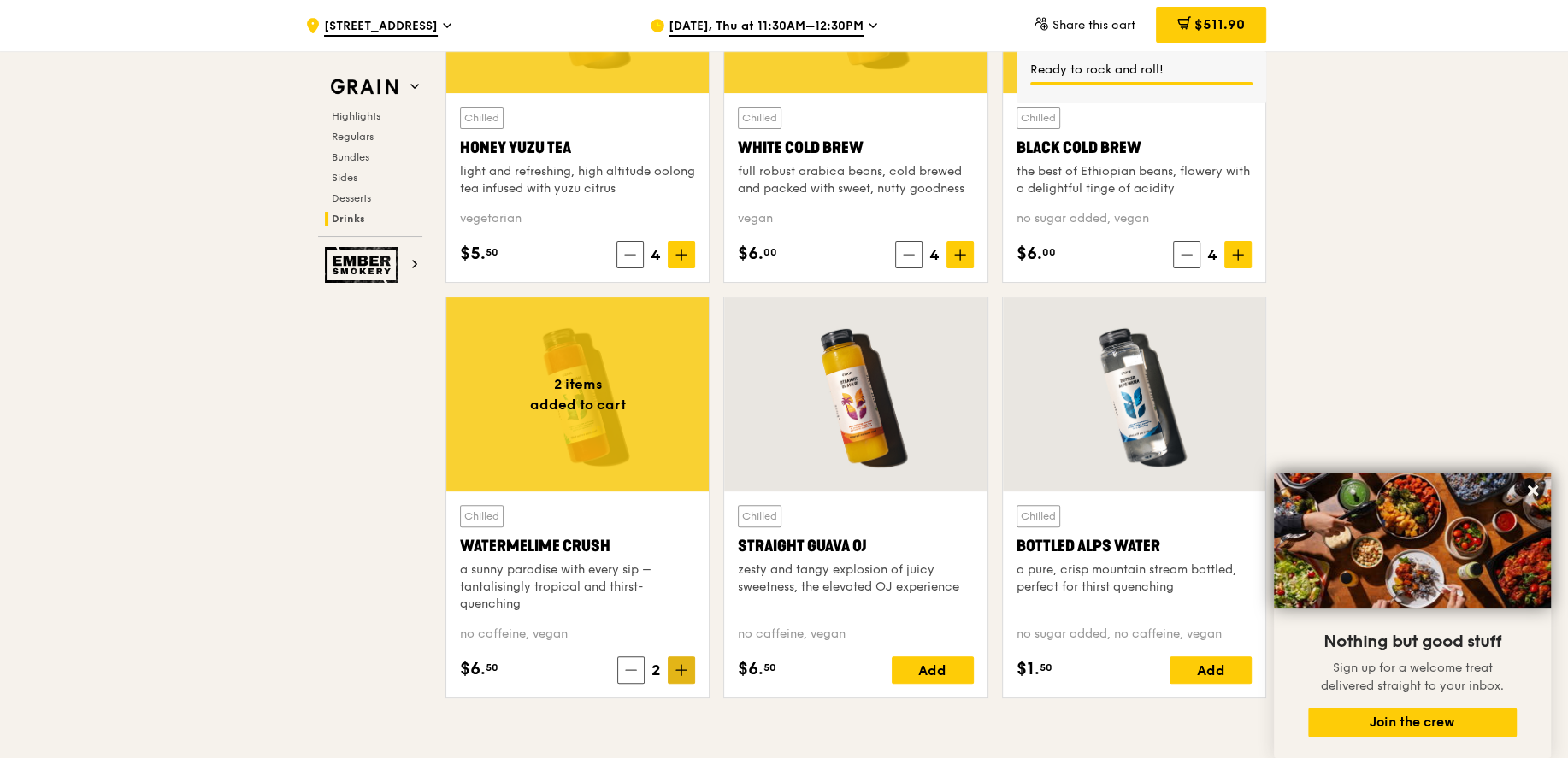
click at [685, 666] on icon at bounding box center [681, 671] width 12 height 12
click at [925, 667] on div "Add" at bounding box center [933, 671] width 82 height 28
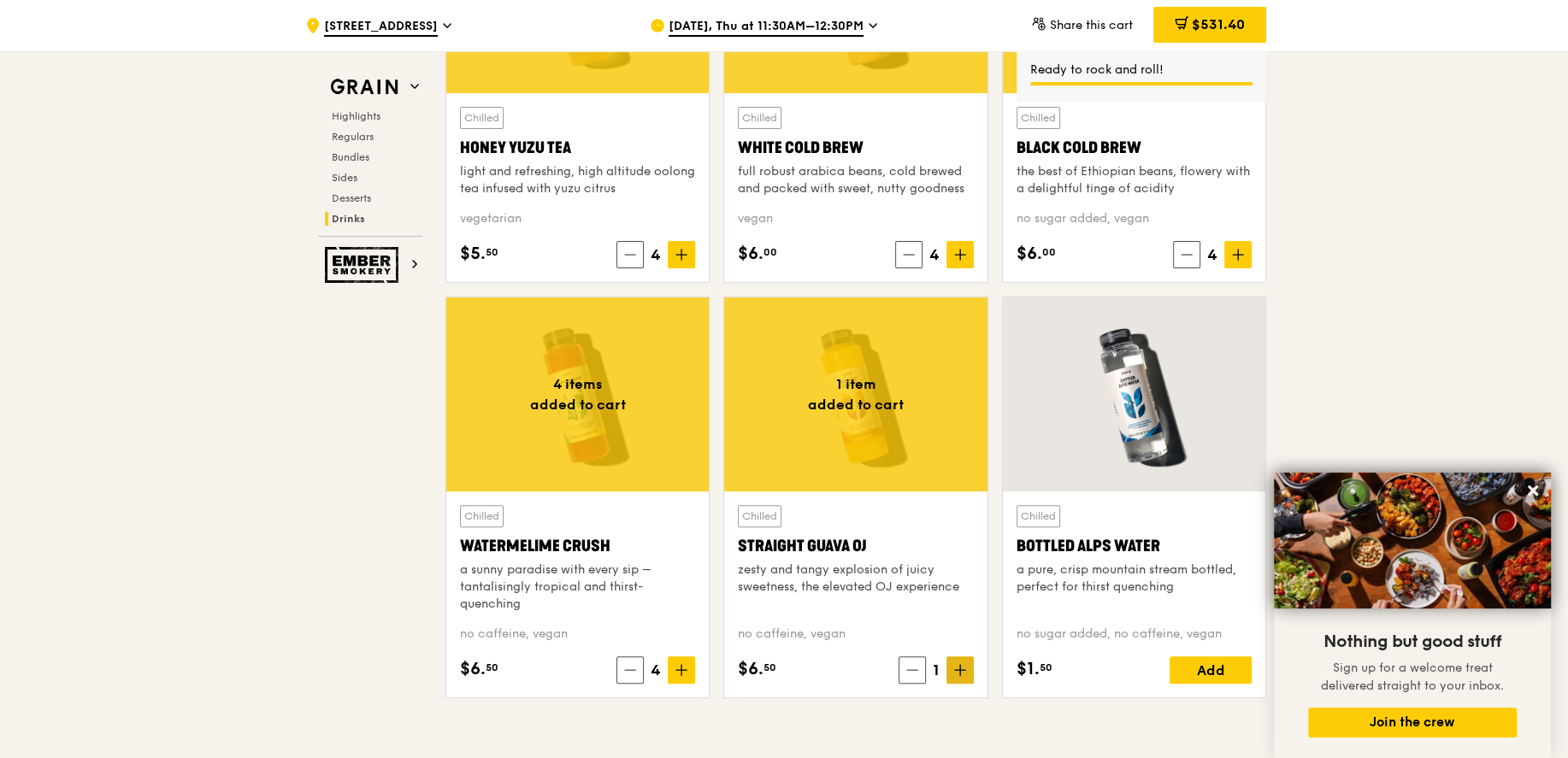
click at [963, 666] on icon at bounding box center [960, 671] width 12 height 12
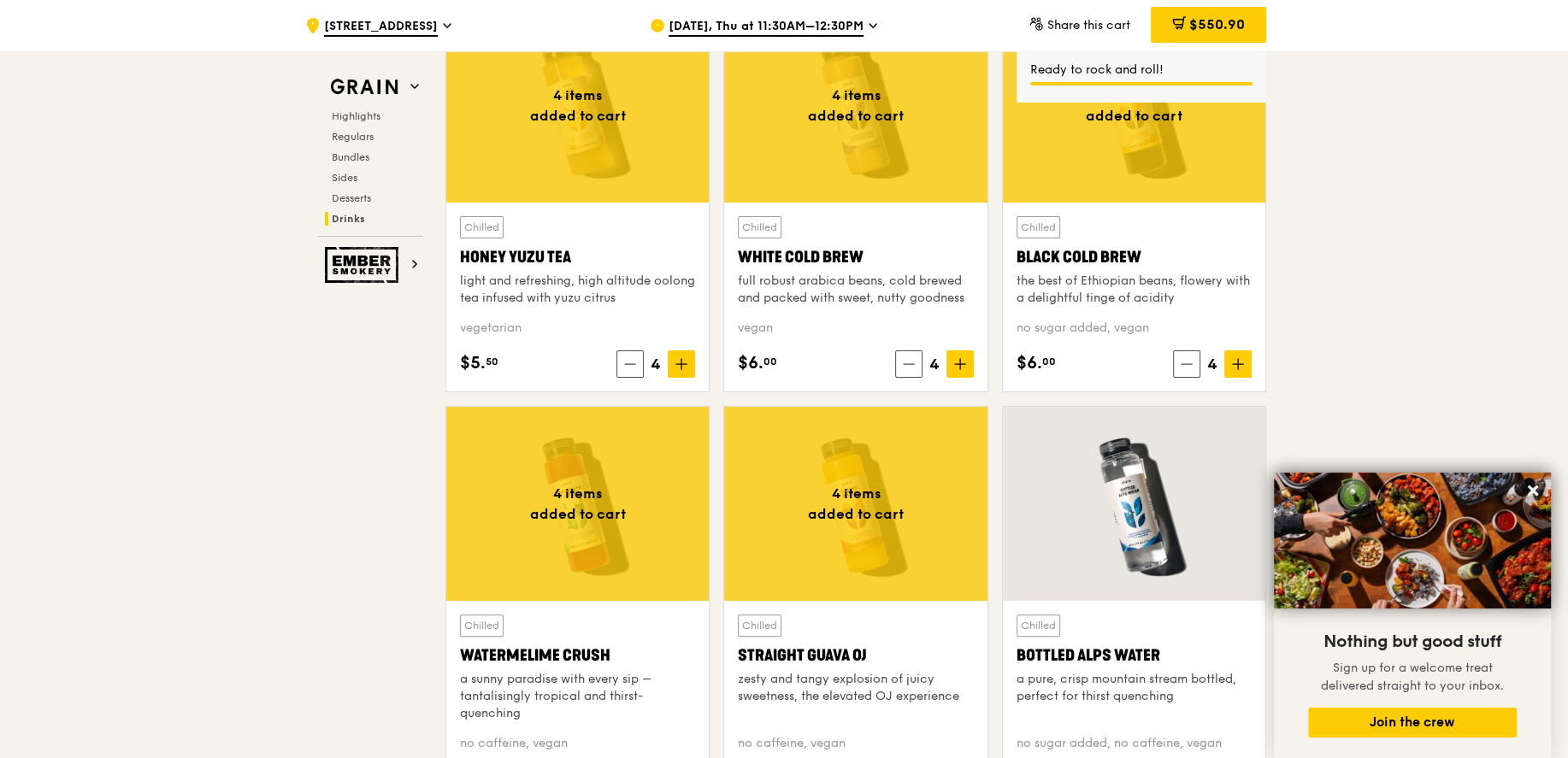
scroll to position [6434, 0]
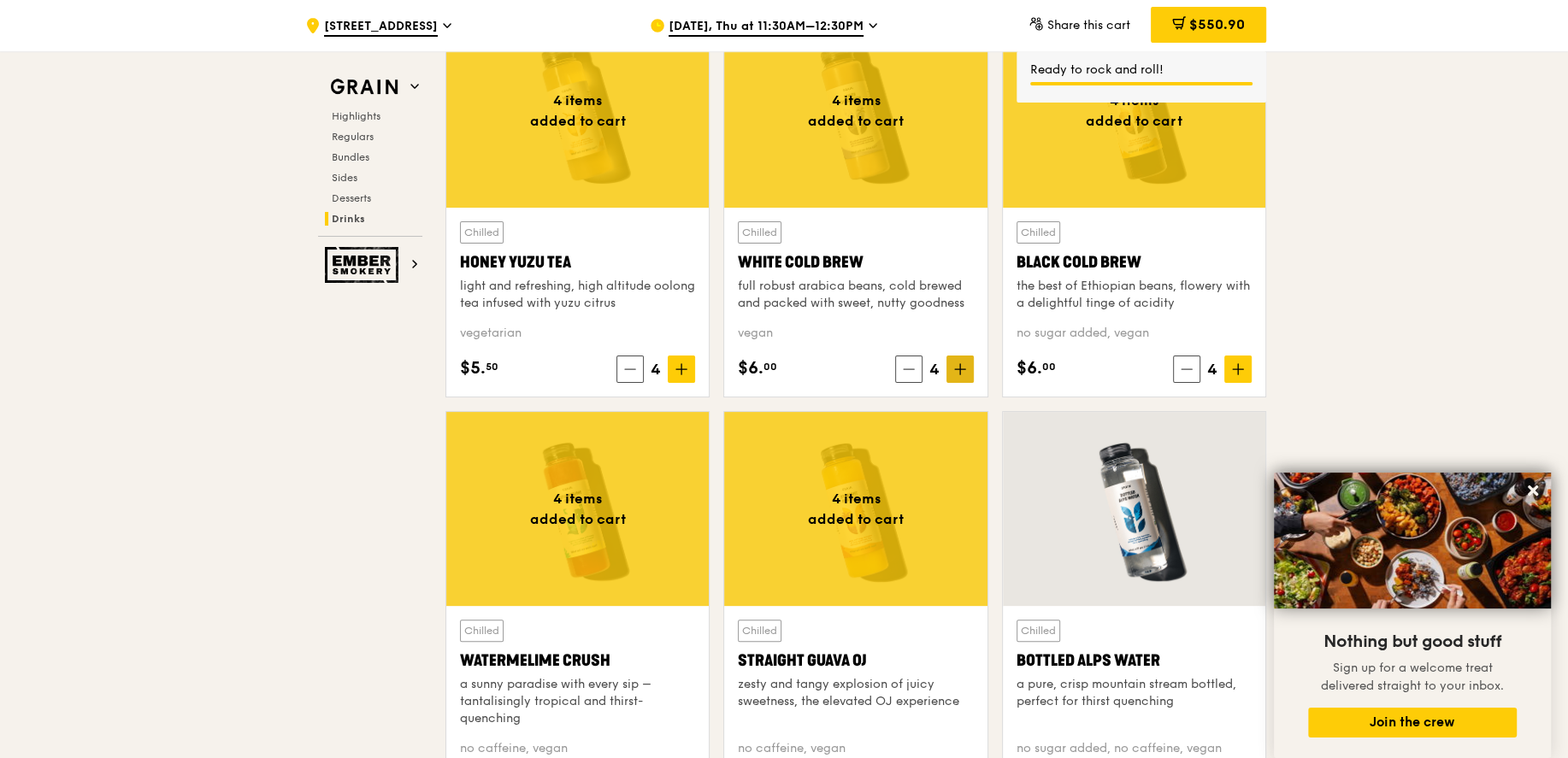
click at [957, 363] on icon at bounding box center [960, 369] width 12 height 12
click at [1238, 364] on icon at bounding box center [1238, 369] width 0 height 10
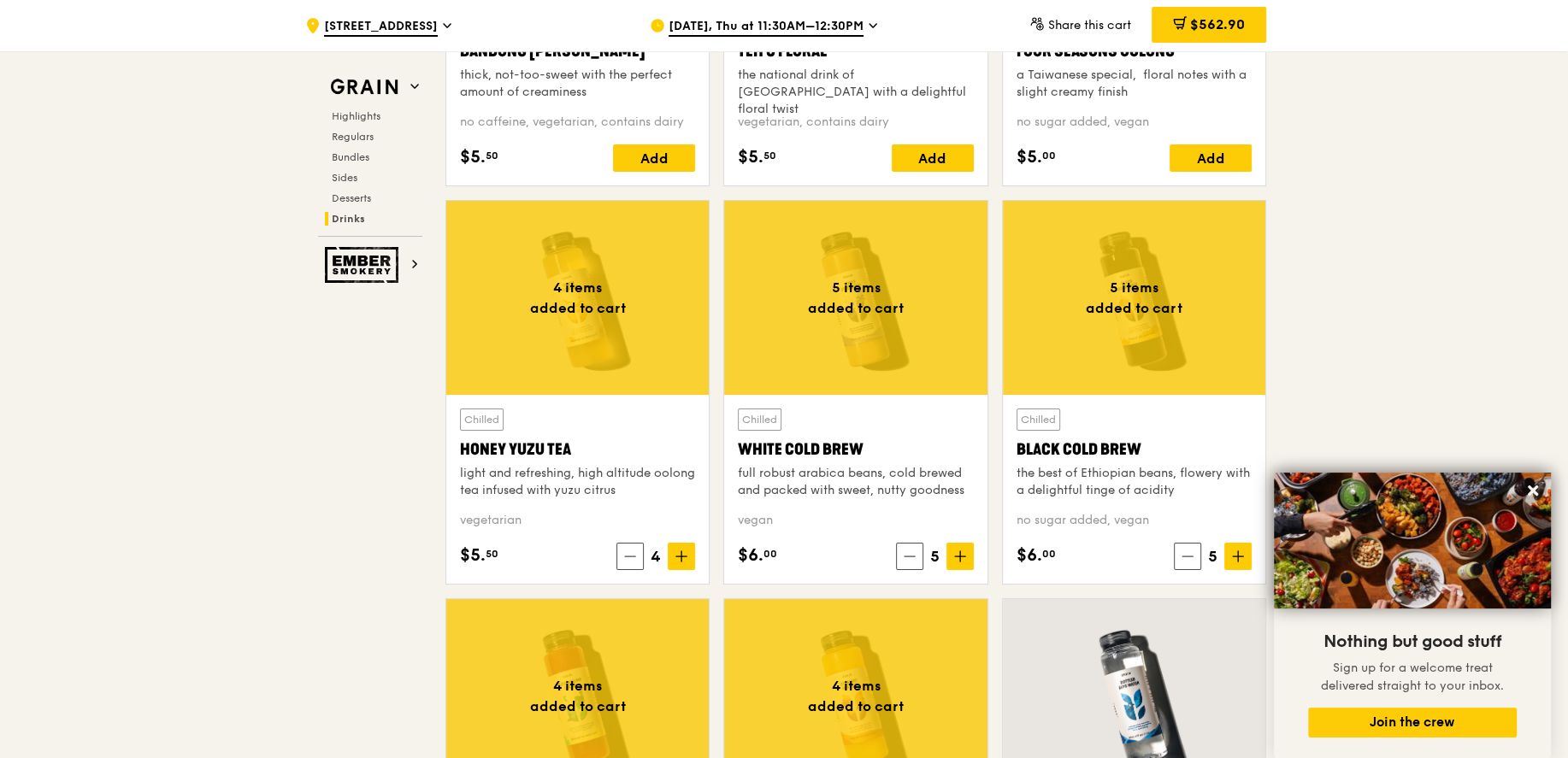
scroll to position [6258, 0]
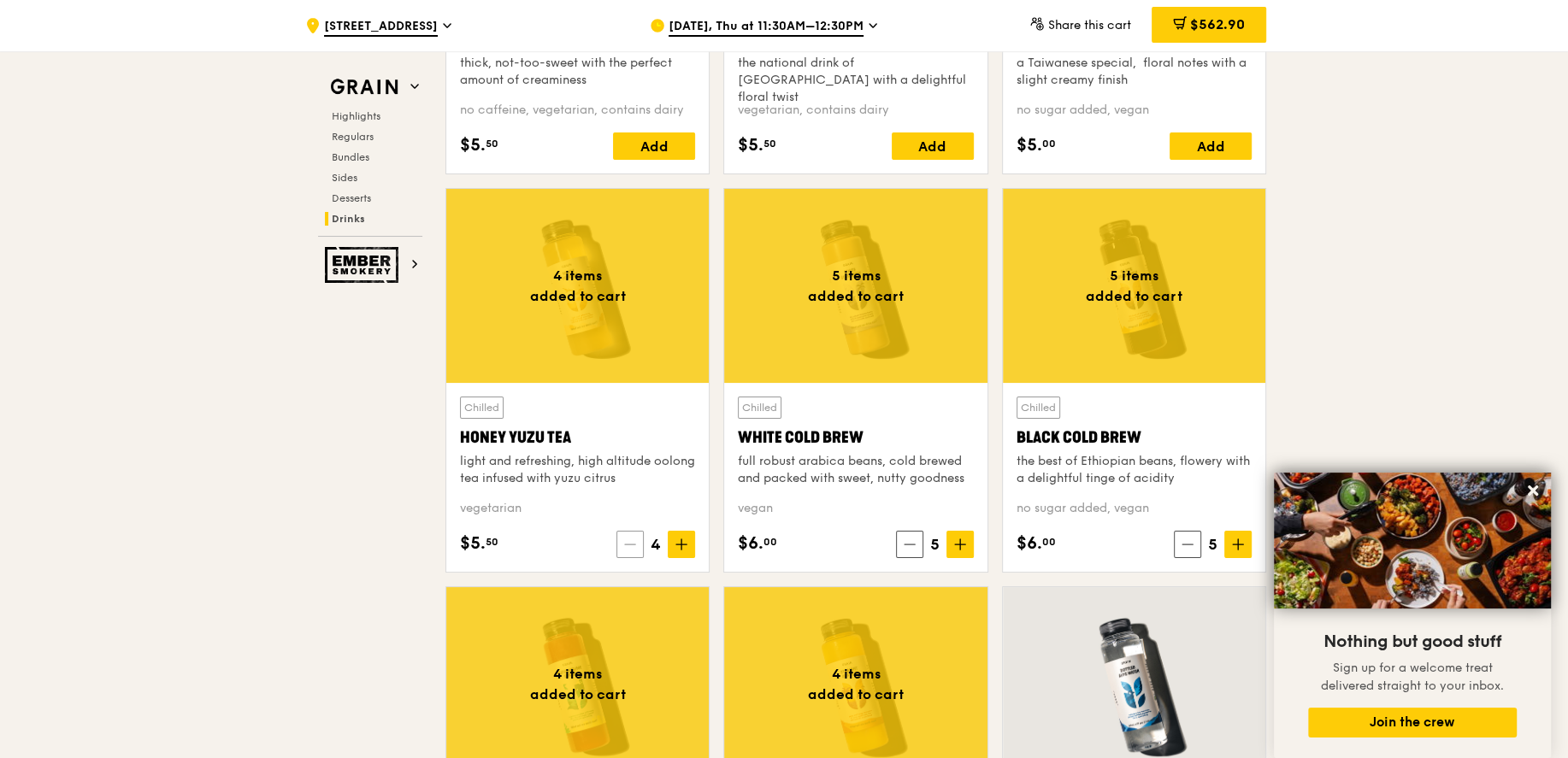
click at [633, 538] on icon at bounding box center [630, 545] width 12 height 12
click at [634, 538] on icon at bounding box center [631, 545] width 12 height 12
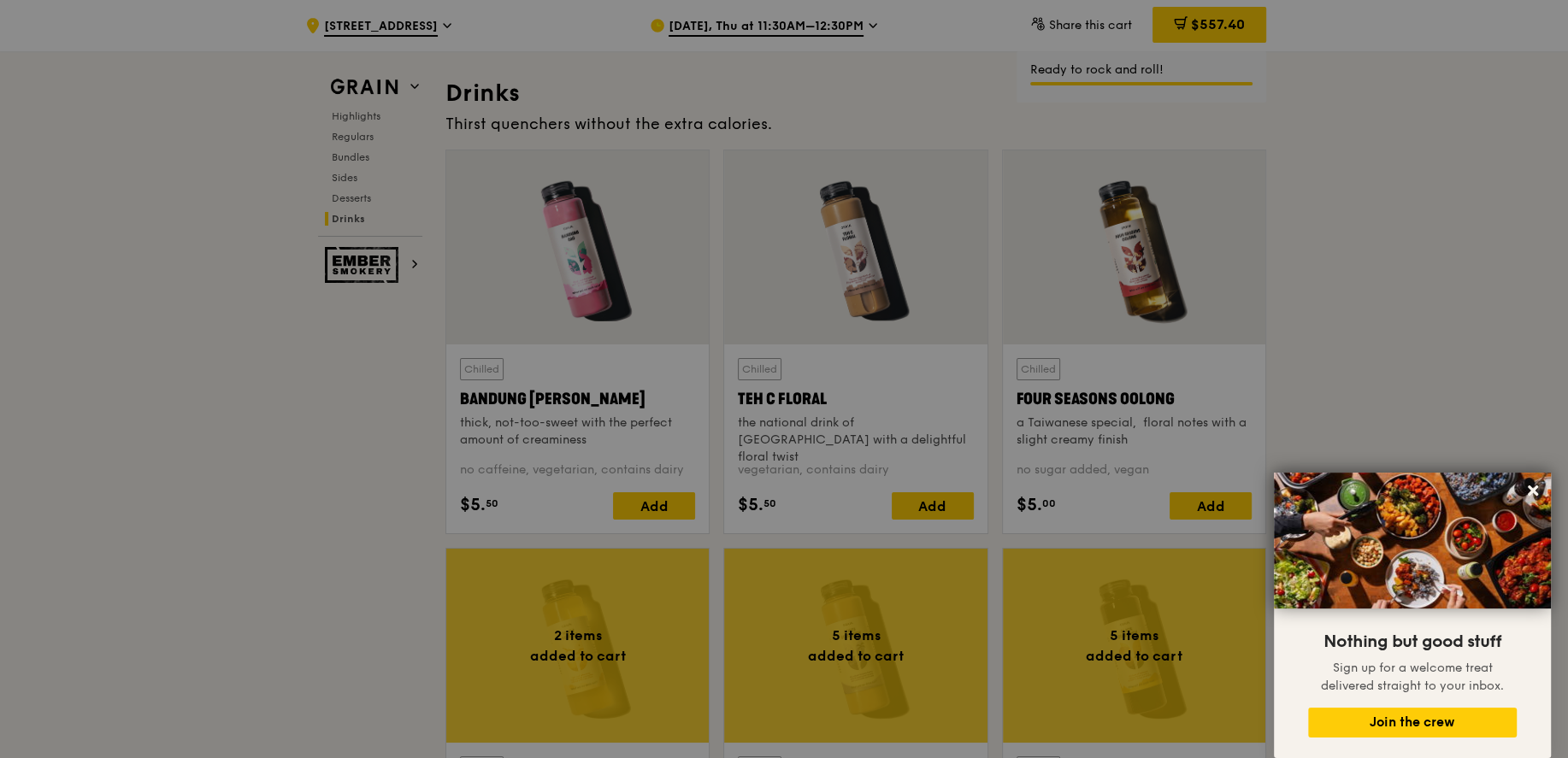
scroll to position [5788, 0]
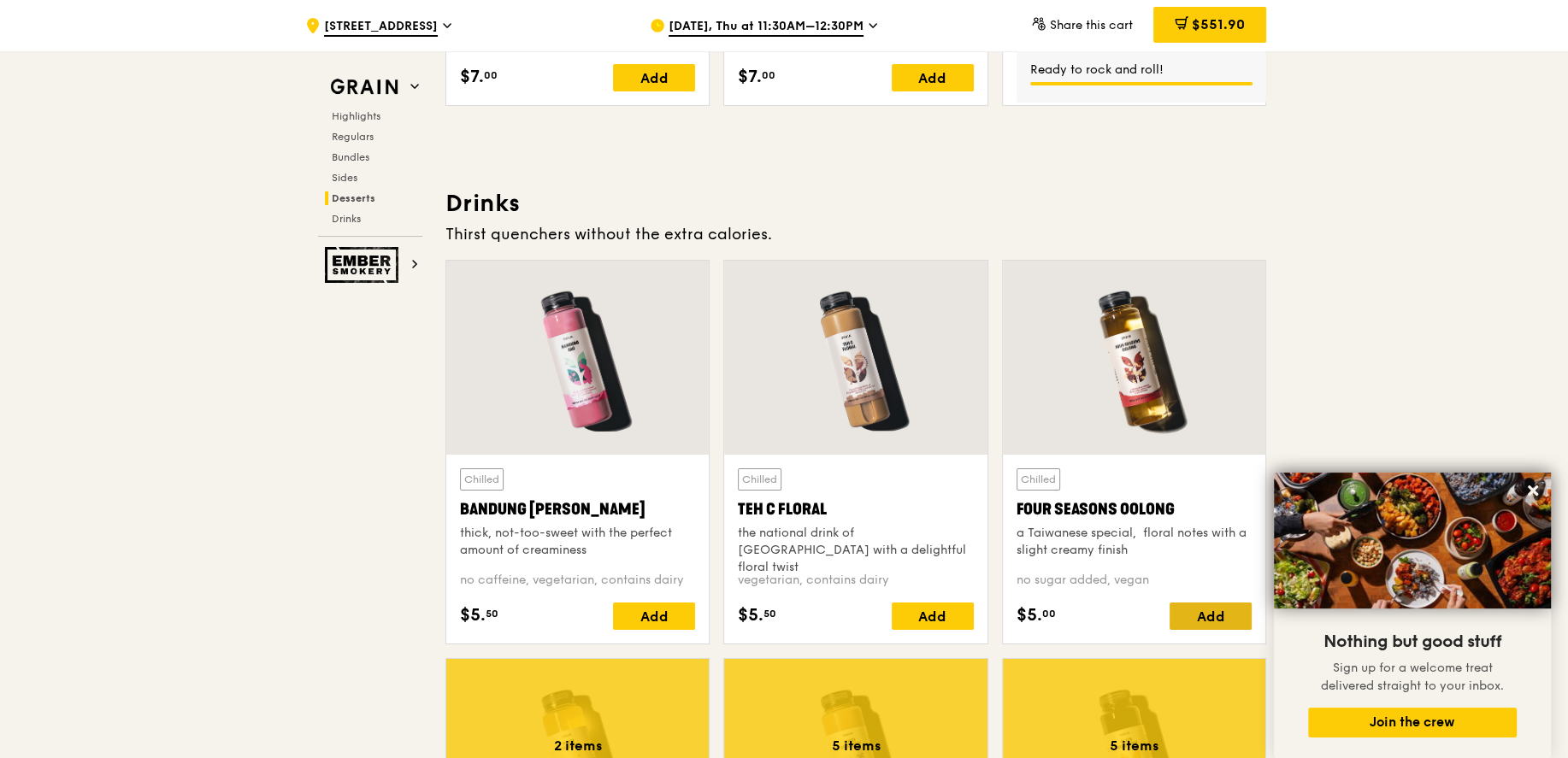
click at [1211, 610] on div "Add" at bounding box center [1210, 616] width 82 height 28
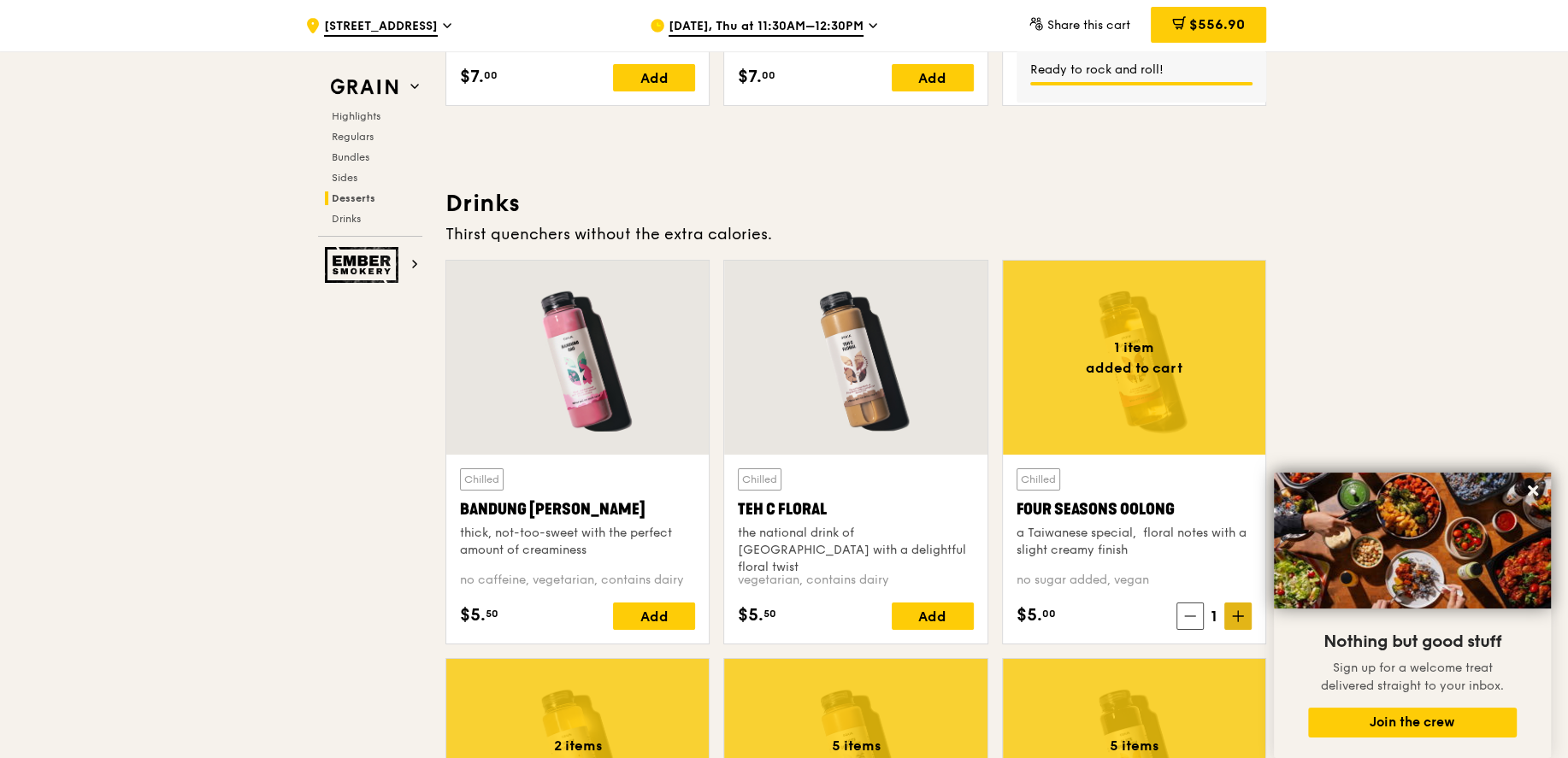
click at [1240, 610] on icon at bounding box center [1238, 616] width 12 height 12
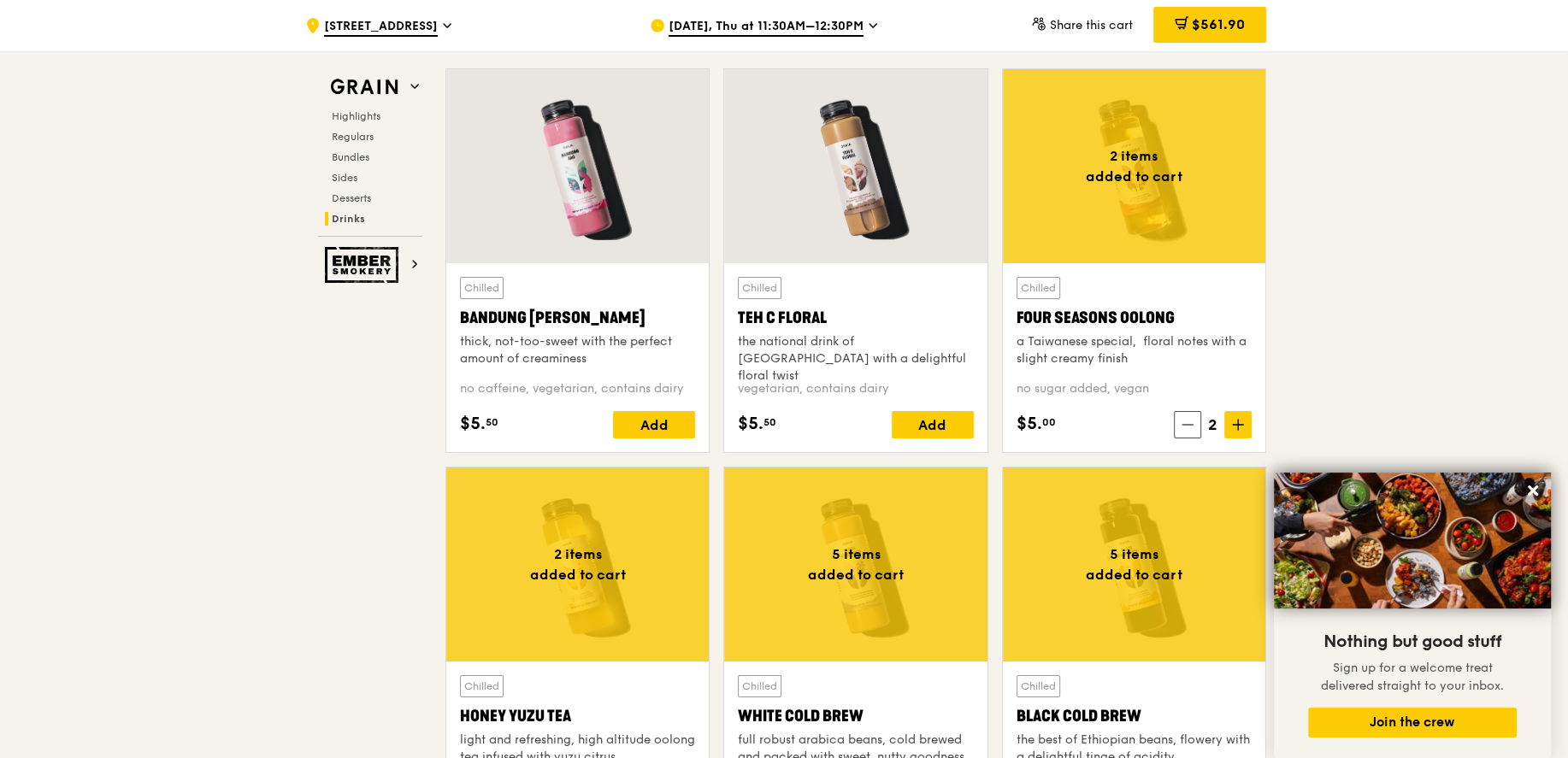
scroll to position [5978, 0]
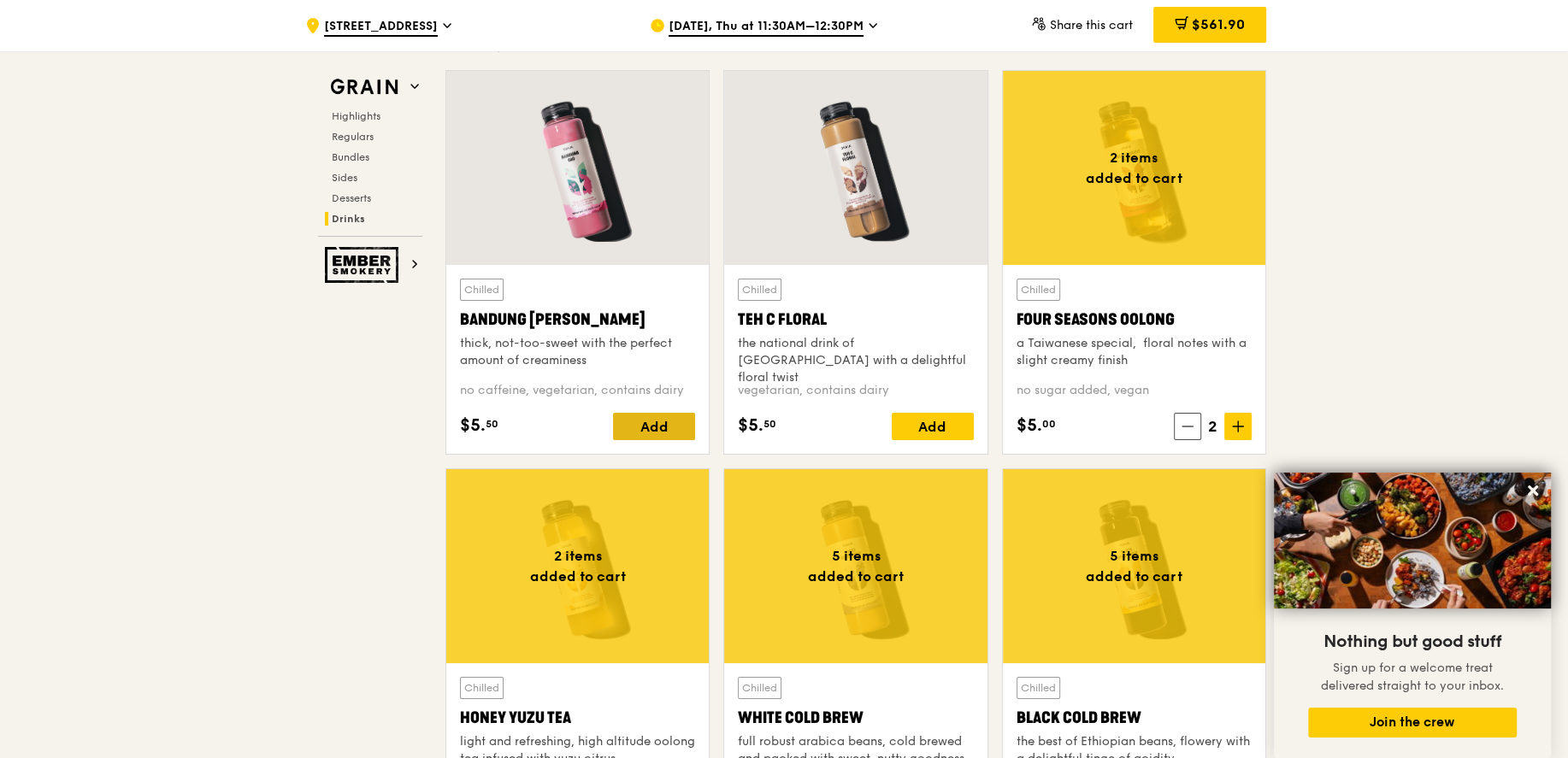
click at [644, 428] on div "Add" at bounding box center [653, 427] width 82 height 28
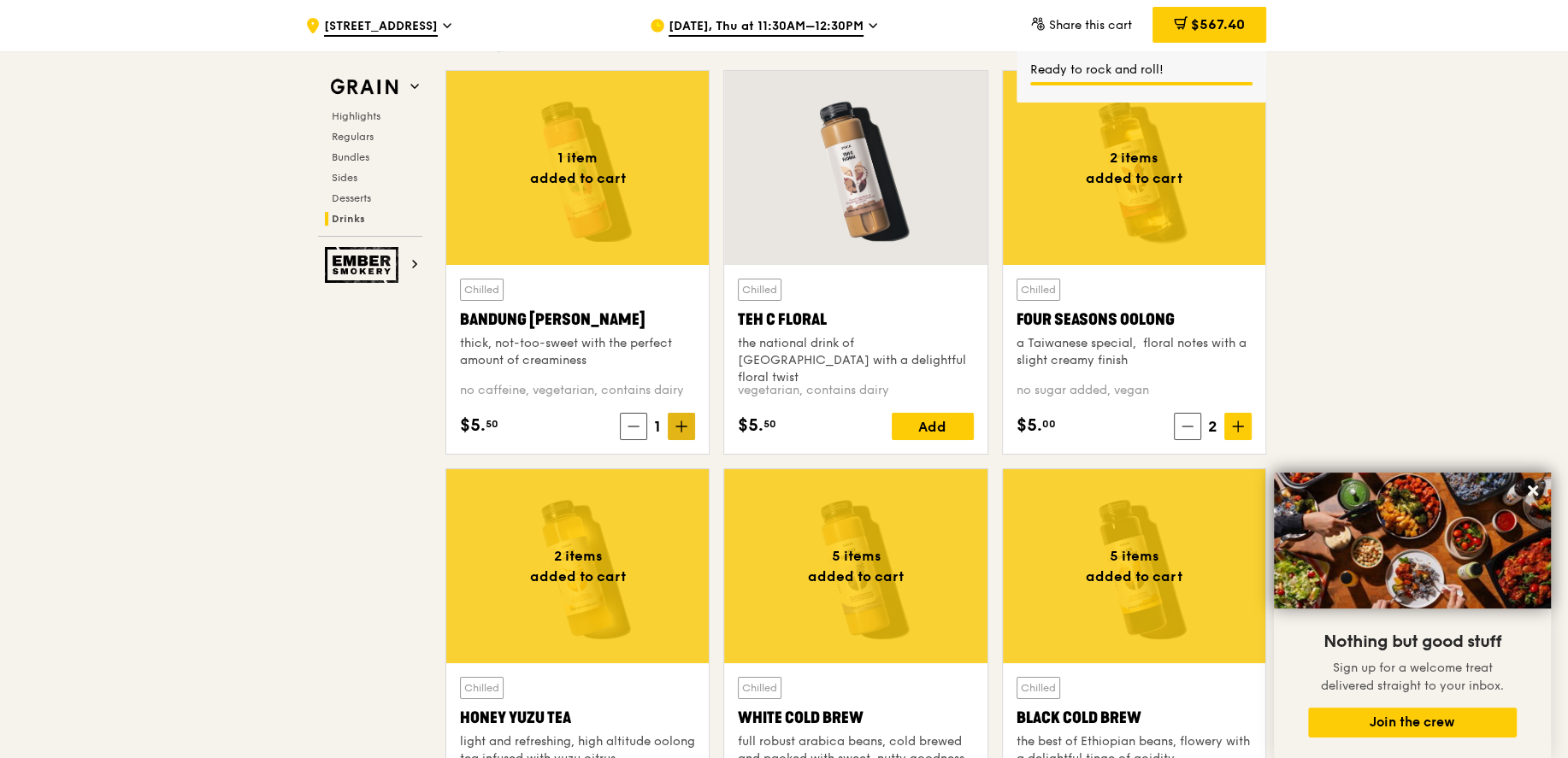
click at [679, 424] on span at bounding box center [682, 427] width 28 height 28
click at [921, 419] on div "Add" at bounding box center [933, 427] width 82 height 28
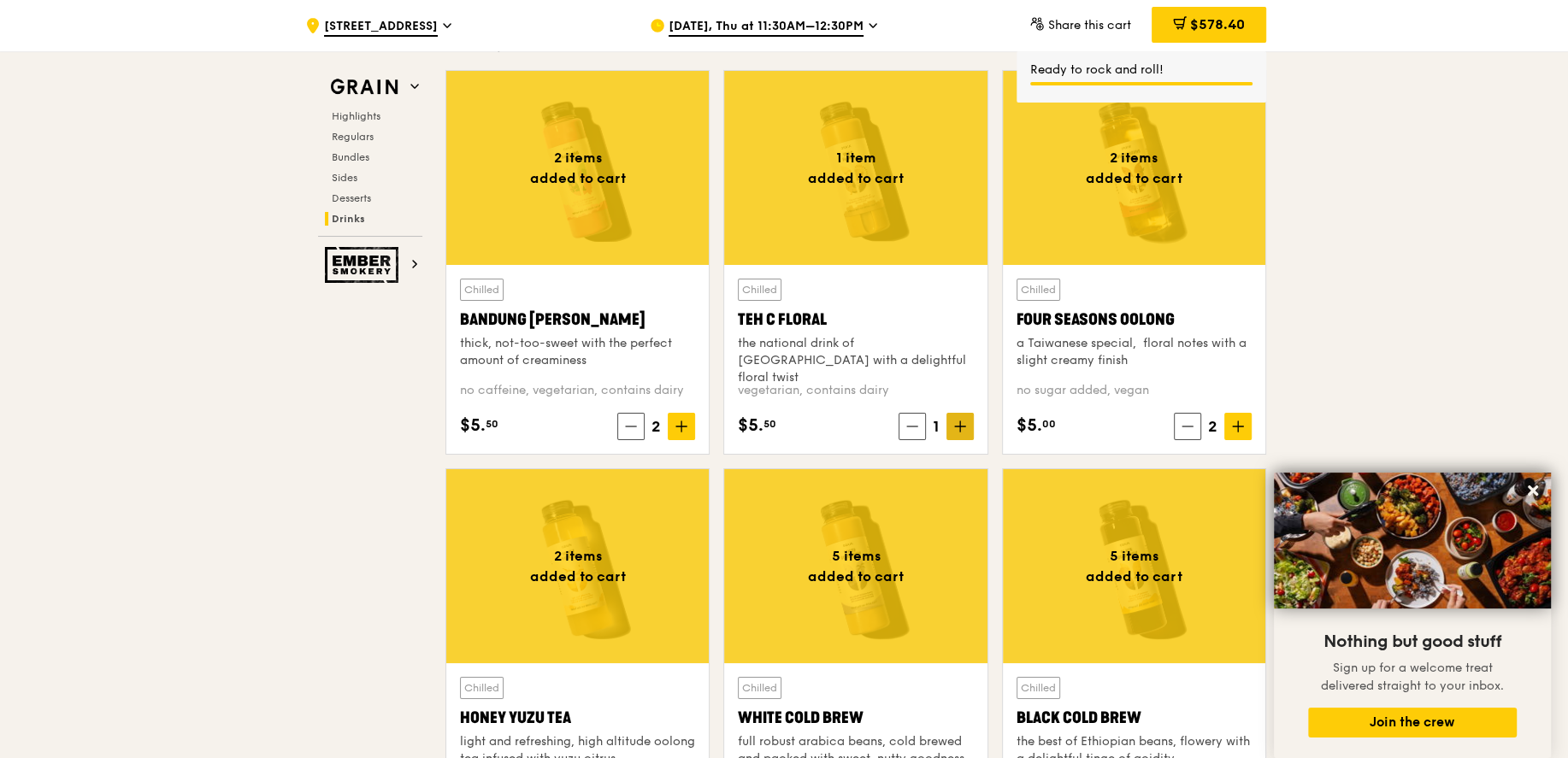
click at [960, 422] on icon at bounding box center [960, 427] width 0 height 10
click at [1223, 32] on span "$583.90" at bounding box center [1217, 24] width 55 height 16
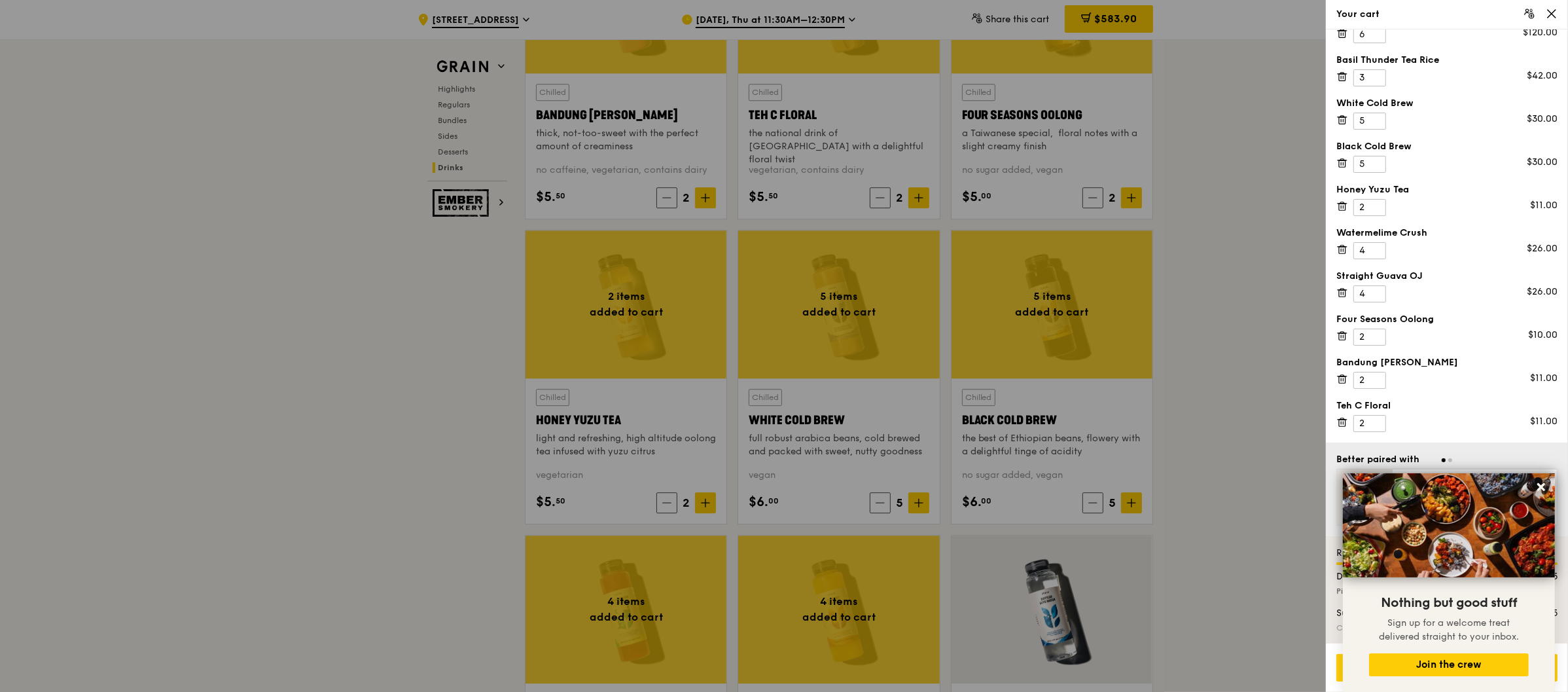
scroll to position [4579, 0]
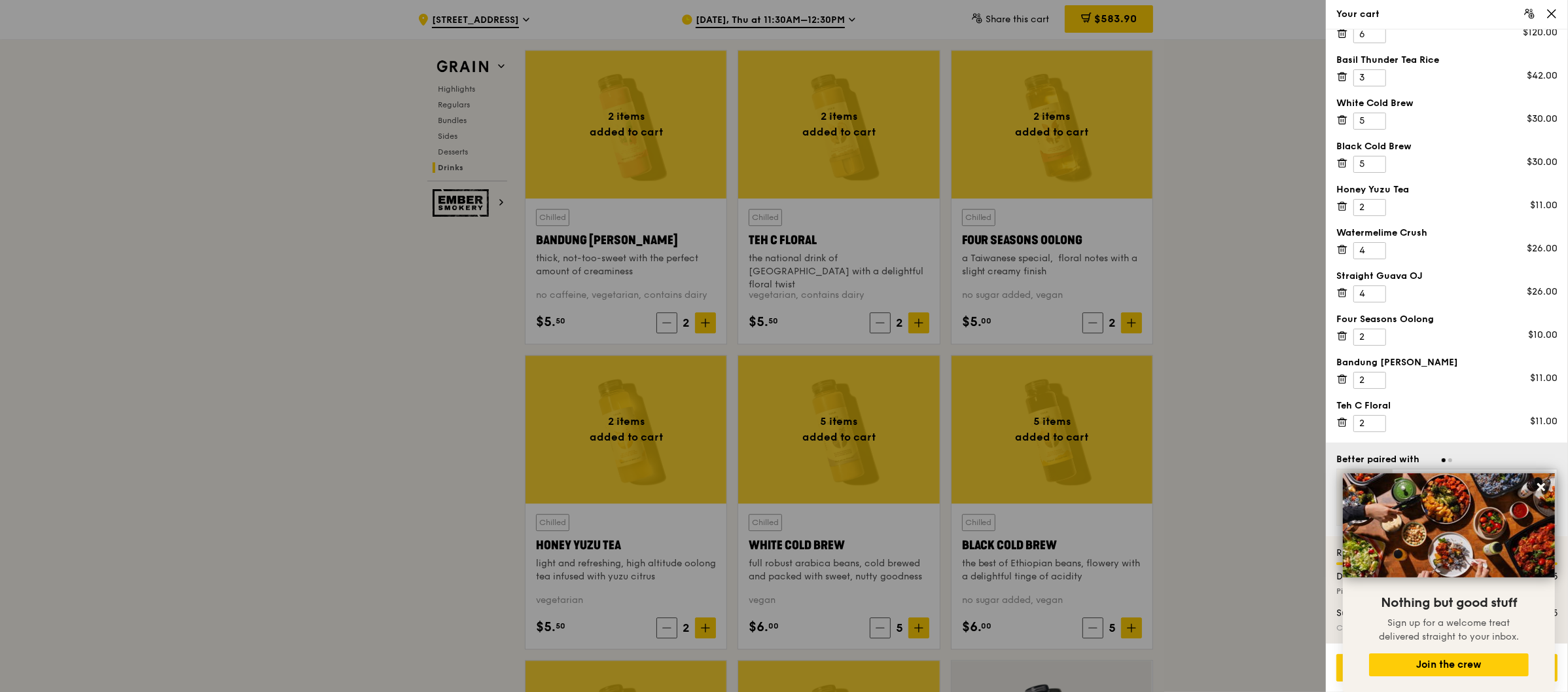
click at [437, 111] on div at bounding box center [784, 346] width 1568 height 692
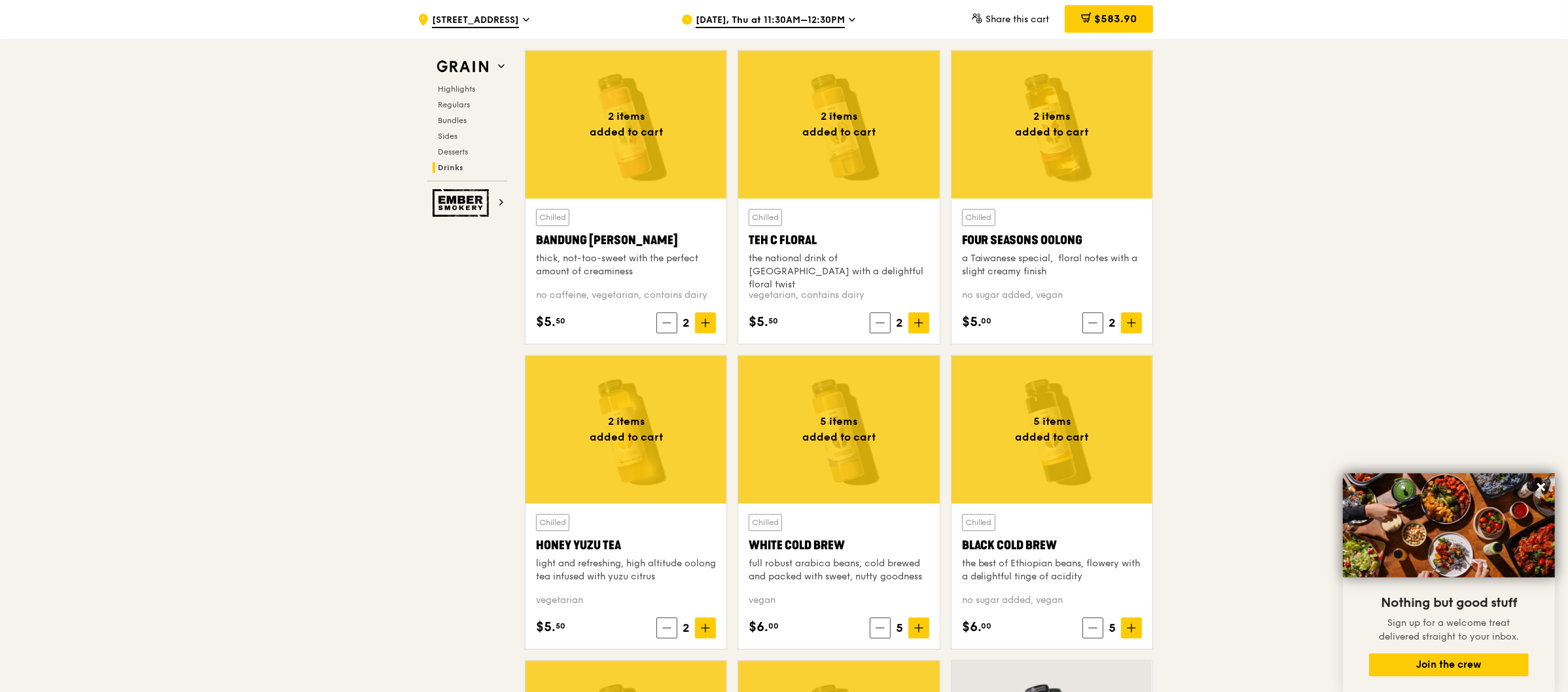
click at [444, 142] on div "Highlights Regulars Bundles Sides Desserts Drinks" at bounding box center [467, 128] width 80 height 89
click at [449, 136] on span "Sides" at bounding box center [449, 136] width 21 height 9
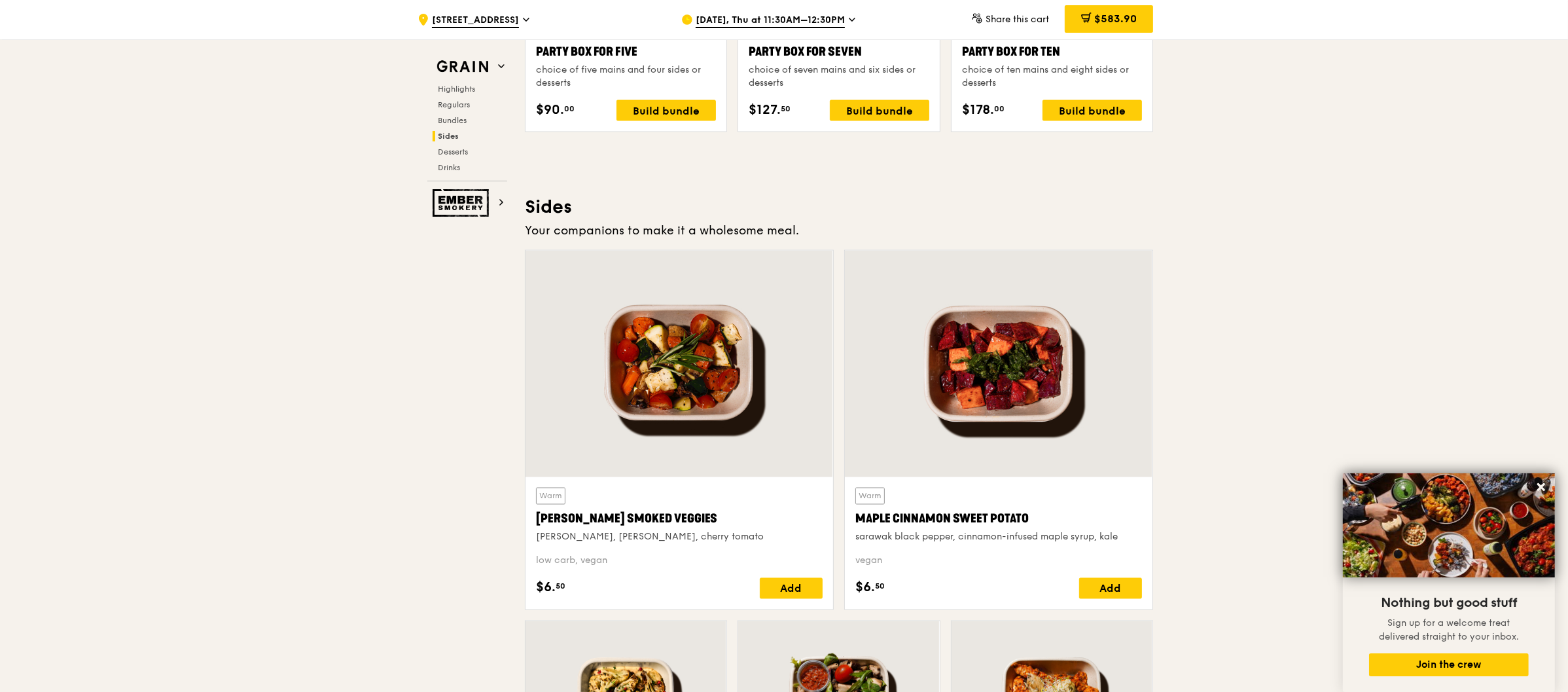
scroll to position [2618, 0]
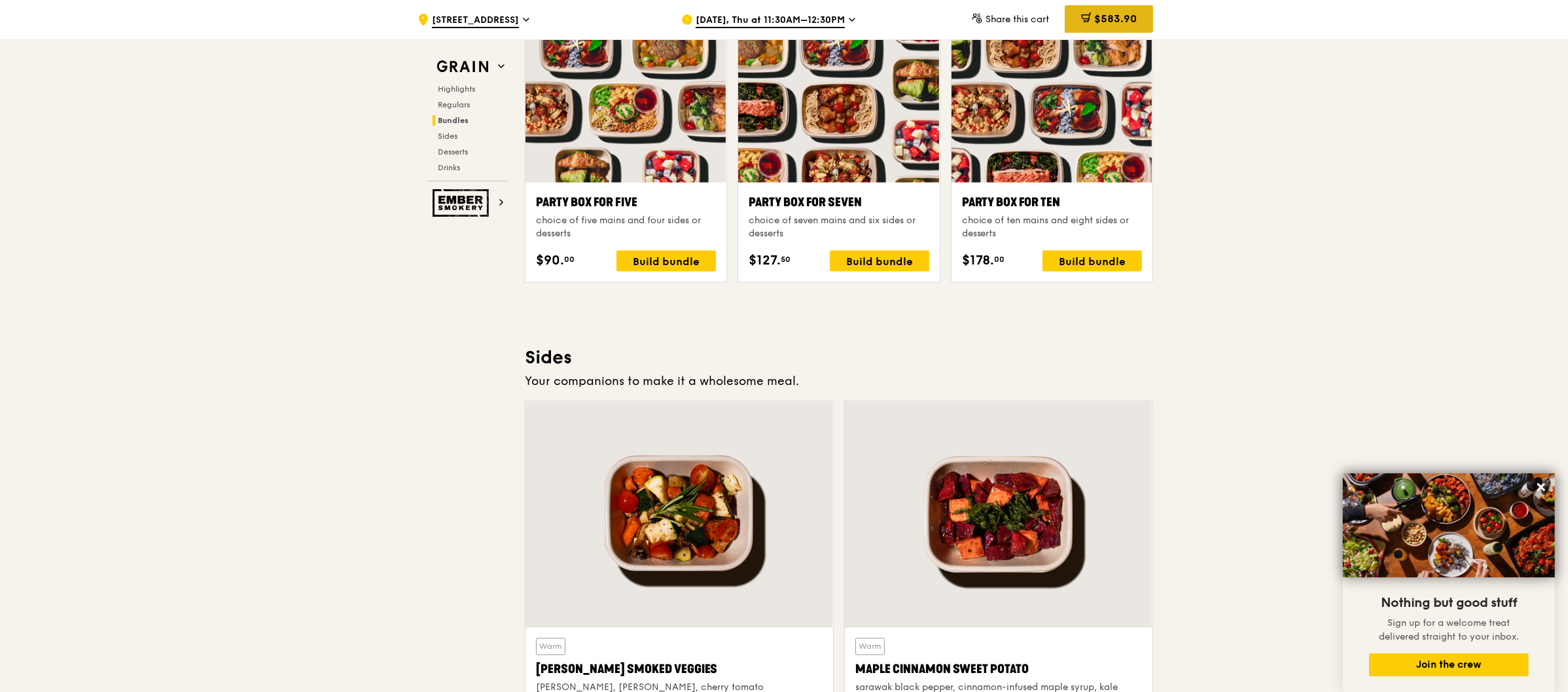
click at [1081, 7] on div "$583.90" at bounding box center [1109, 19] width 89 height 28
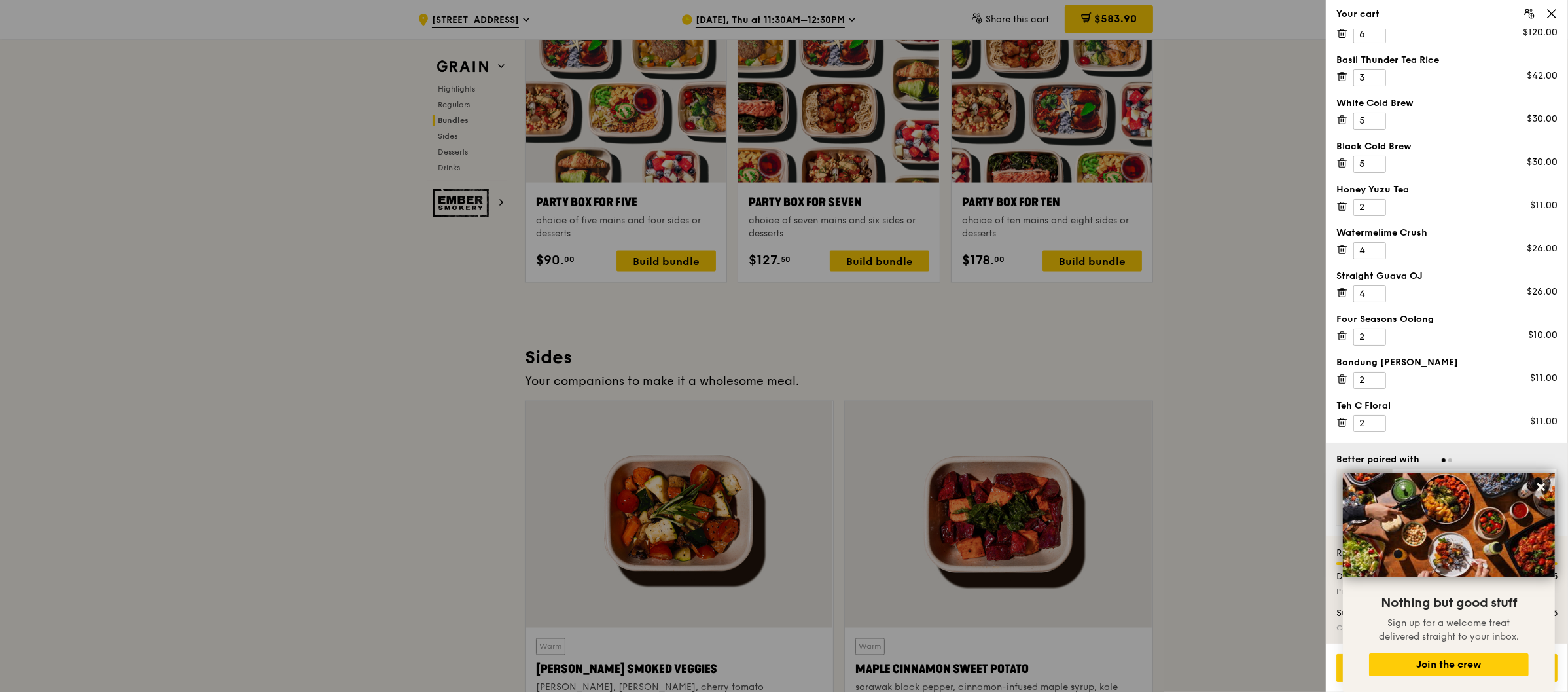
click at [1485, 461] on div at bounding box center [1447, 458] width 221 height 13
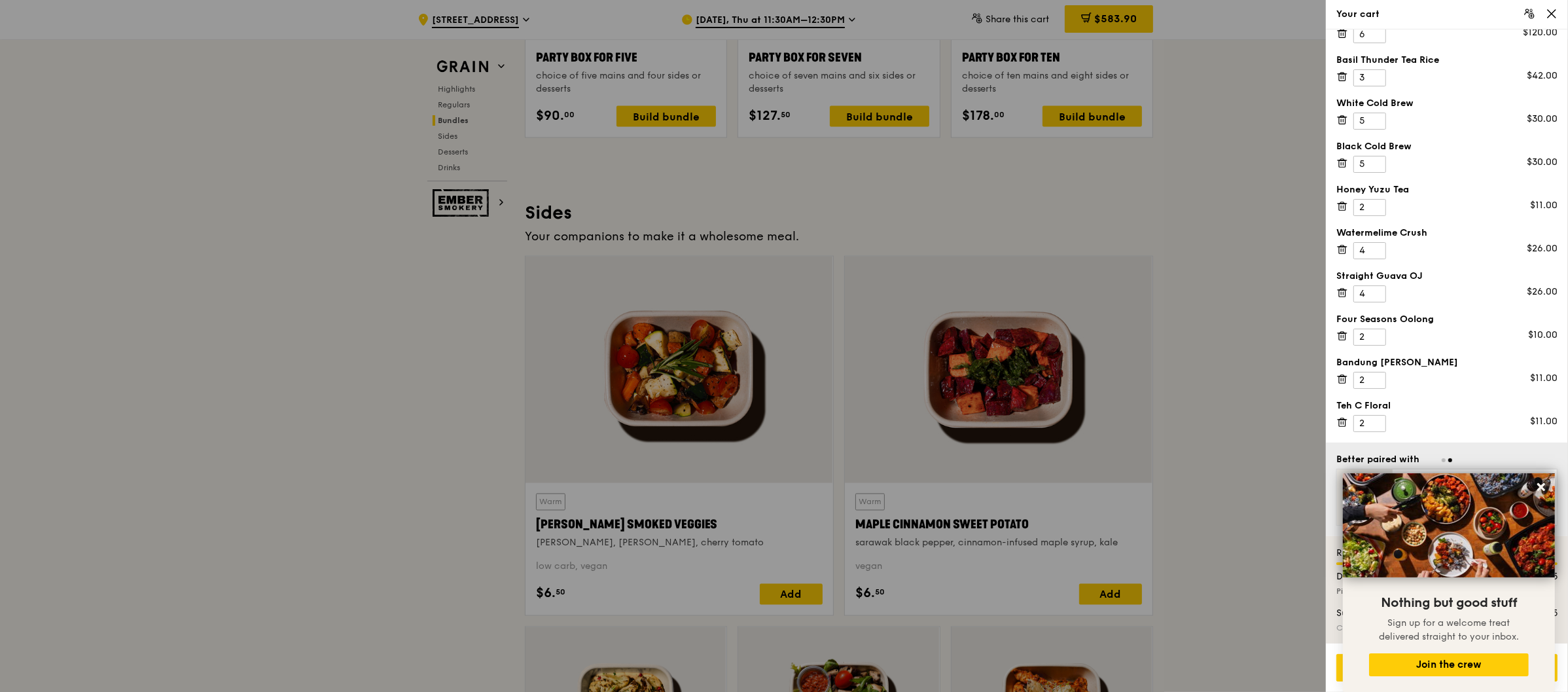
scroll to position [2818, 0]
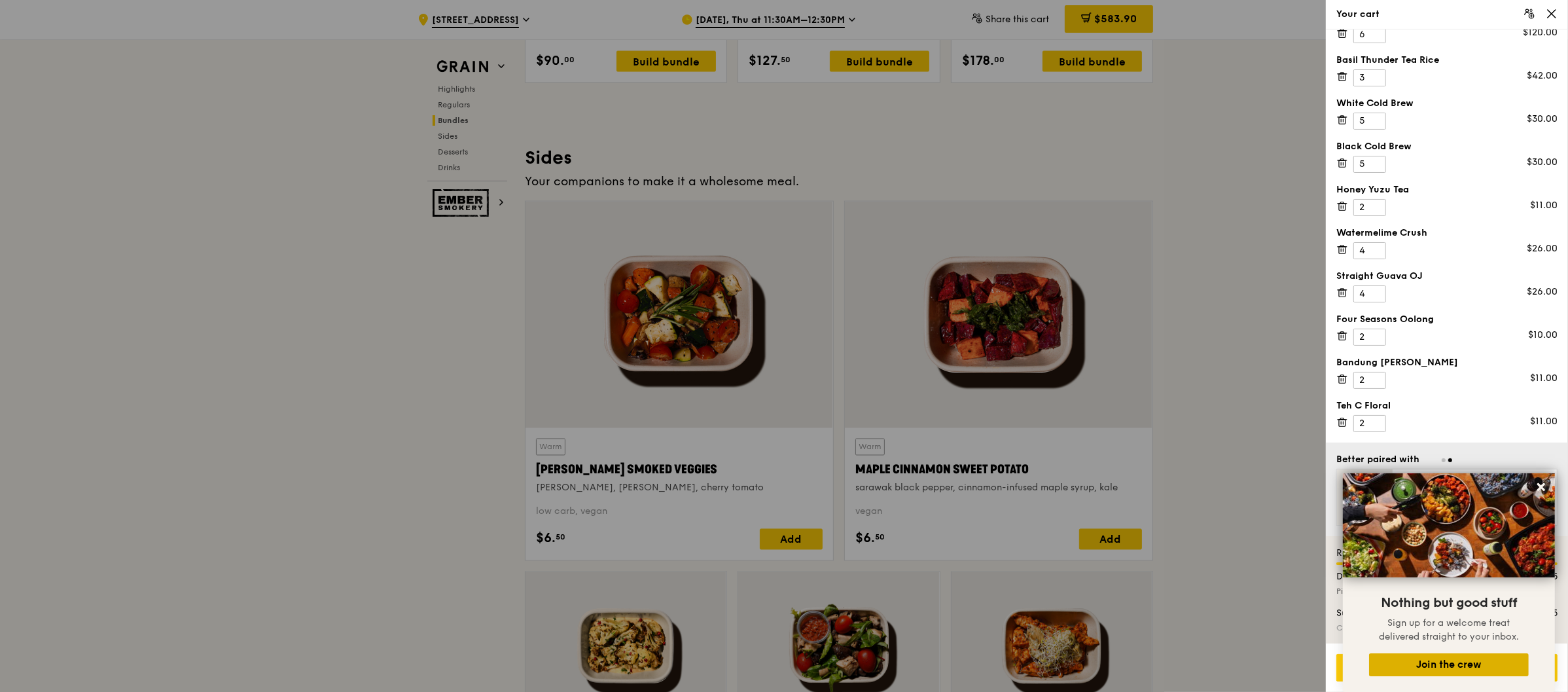
click at [1455, 672] on button "Join the crew" at bounding box center [1448, 664] width 159 height 23
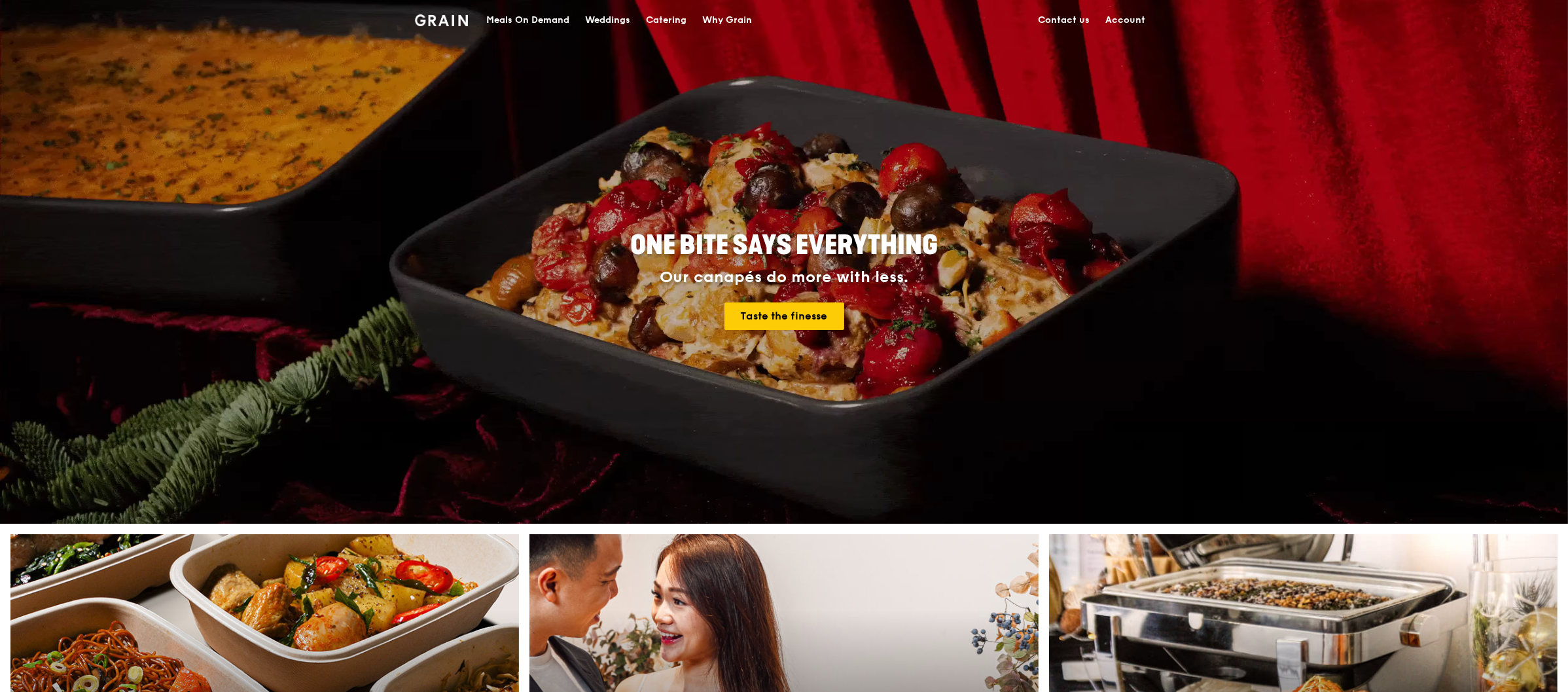
click at [1118, 18] on link "Account" at bounding box center [1125, 20] width 56 height 39
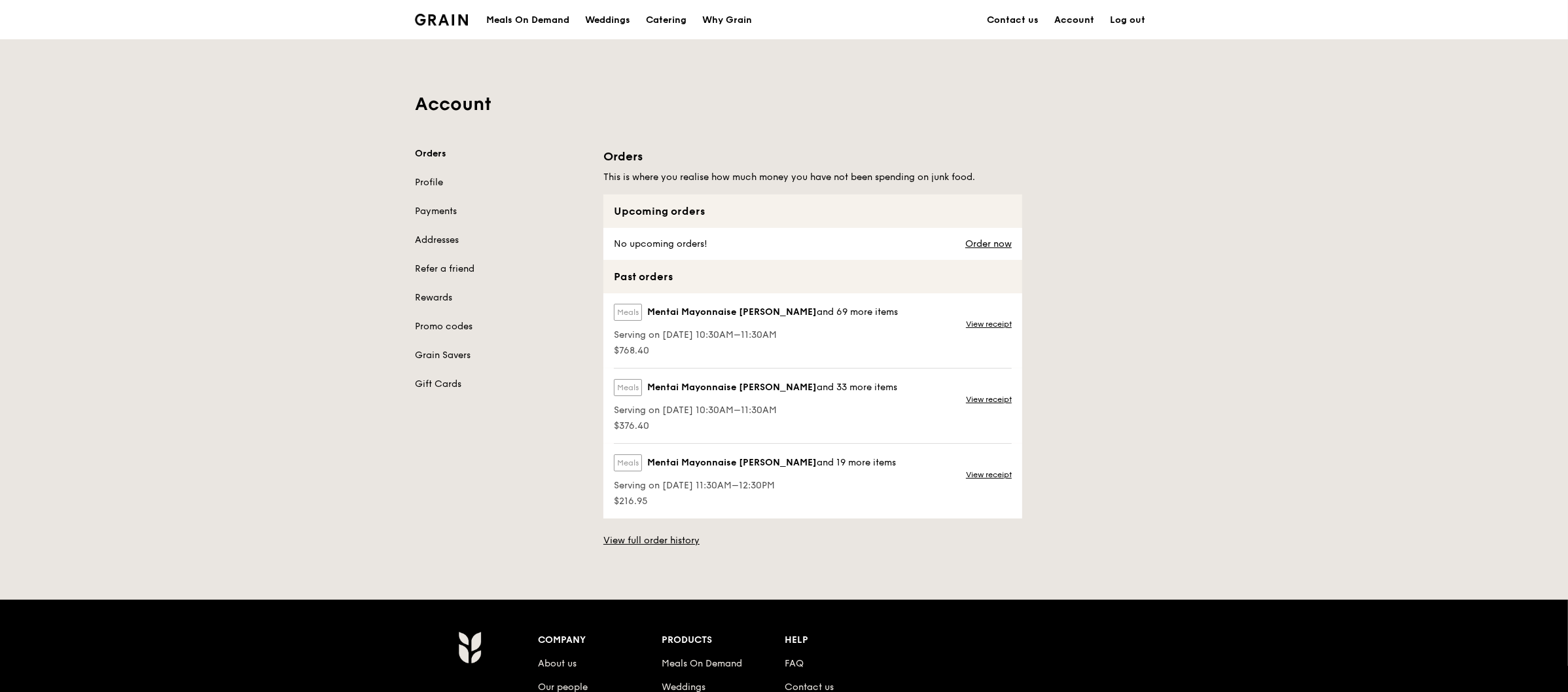
click at [1072, 11] on link "Account" at bounding box center [1074, 20] width 56 height 39
click at [1069, 22] on link "Account" at bounding box center [1074, 20] width 56 height 39
click at [546, 17] on div "Meals On Demand" at bounding box center [528, 20] width 83 height 39
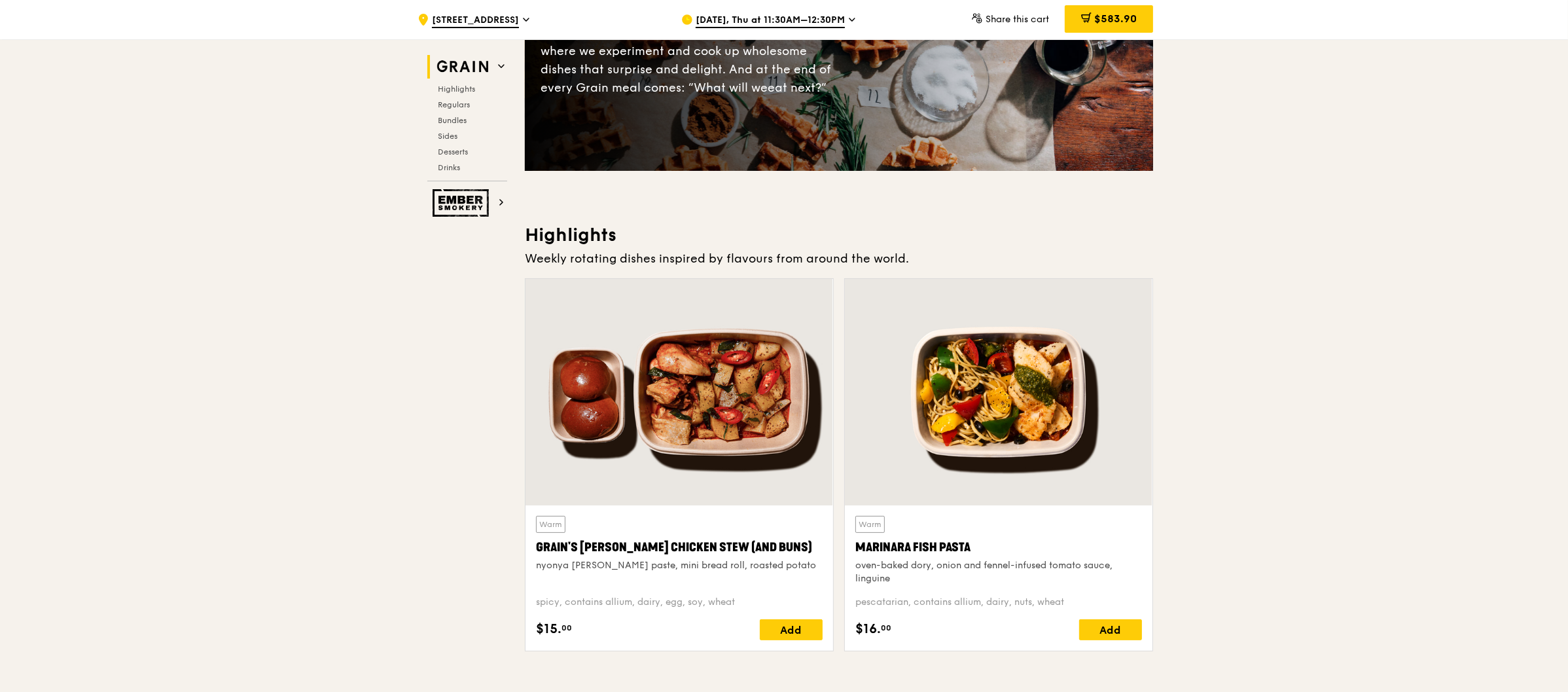
scroll to position [174, 0]
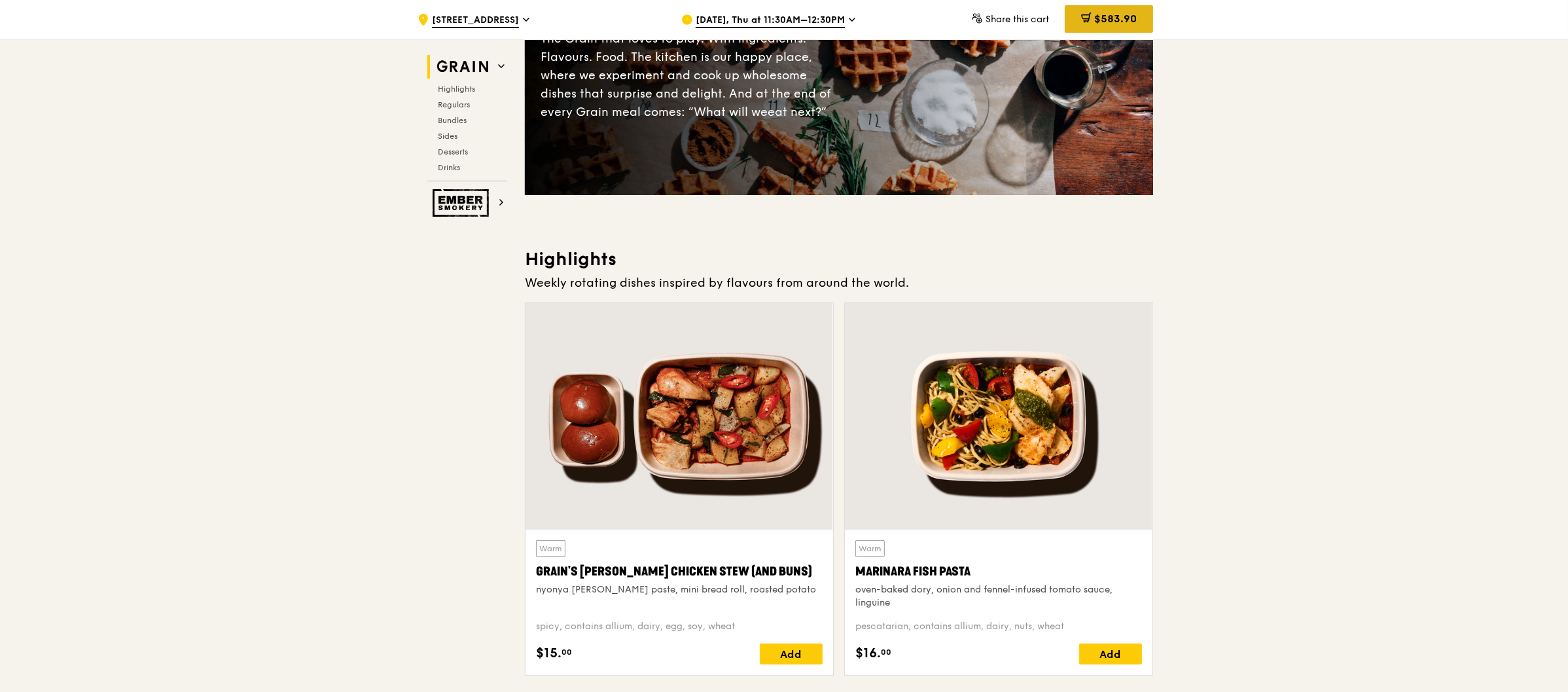
click at [1109, 21] on span "$583.90" at bounding box center [1115, 19] width 42 height 13
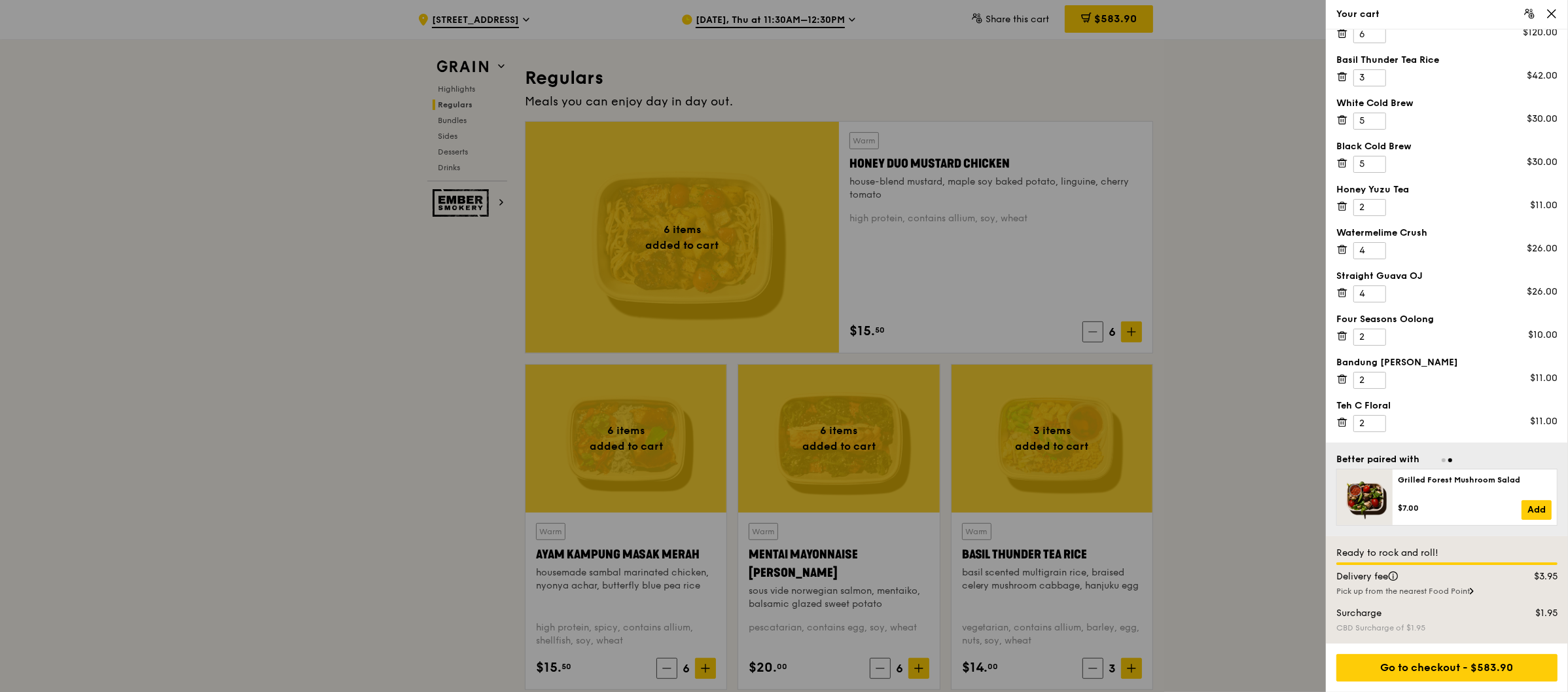
scroll to position [927, 0]
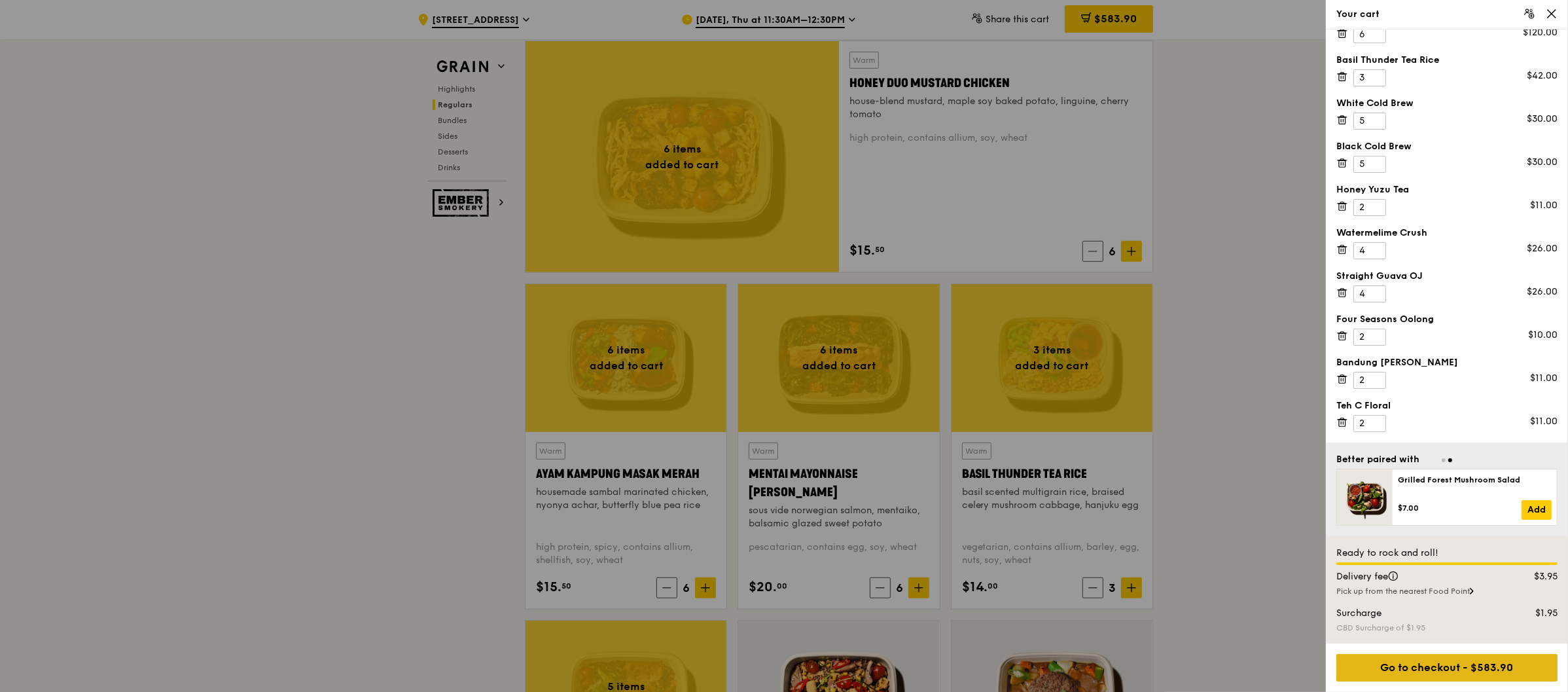
click at [1454, 668] on div "Go to checkout - $583.90" at bounding box center [1447, 668] width 221 height 28
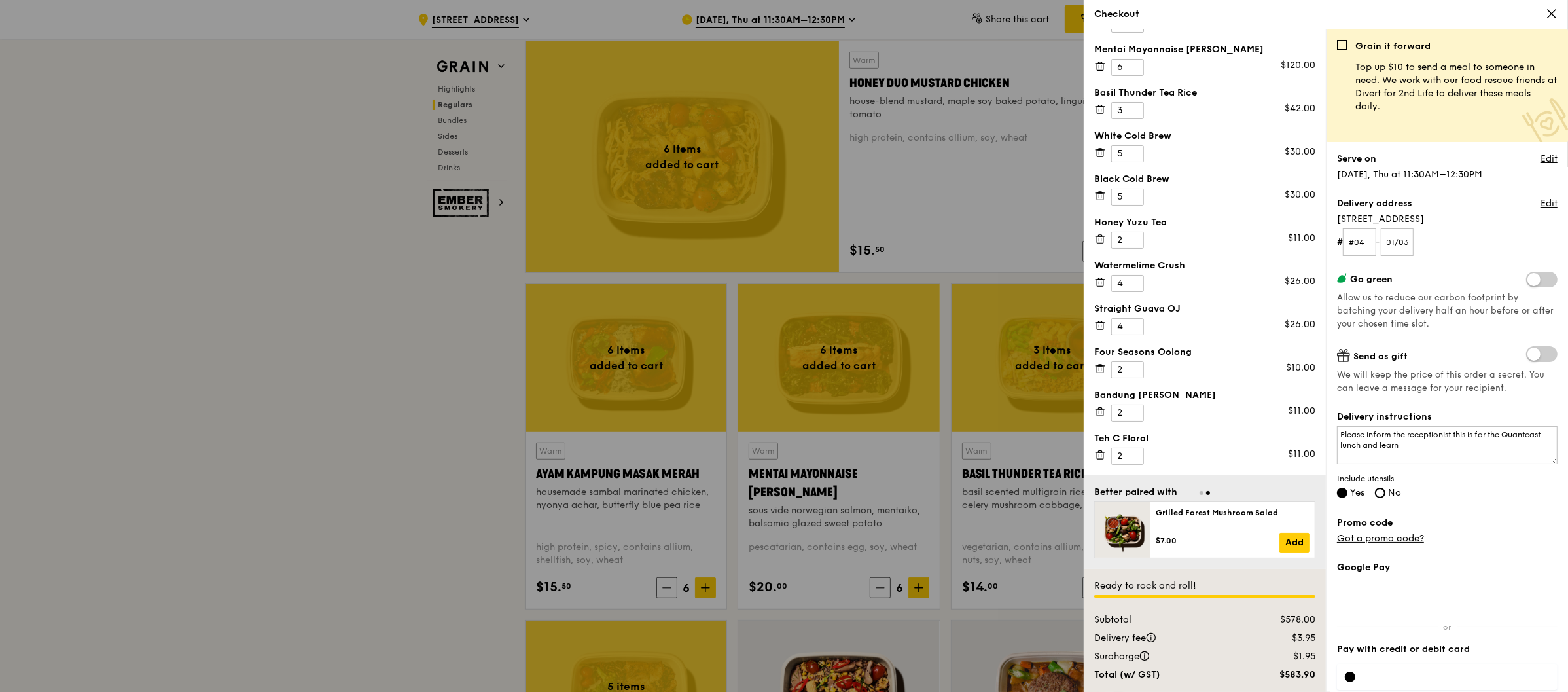
scroll to position [130, 0]
click at [1550, 11] on icon at bounding box center [1551, 14] width 12 height 12
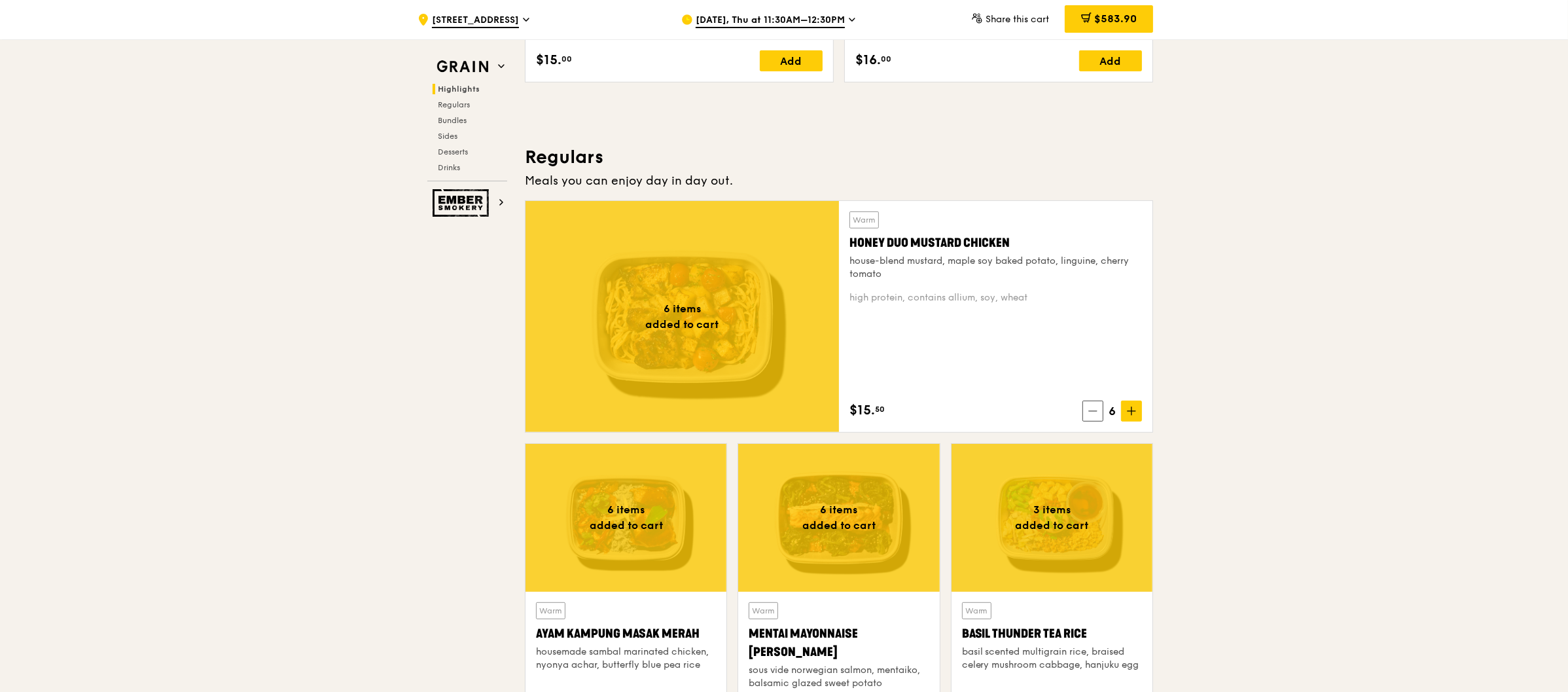
scroll to position [595, 0]
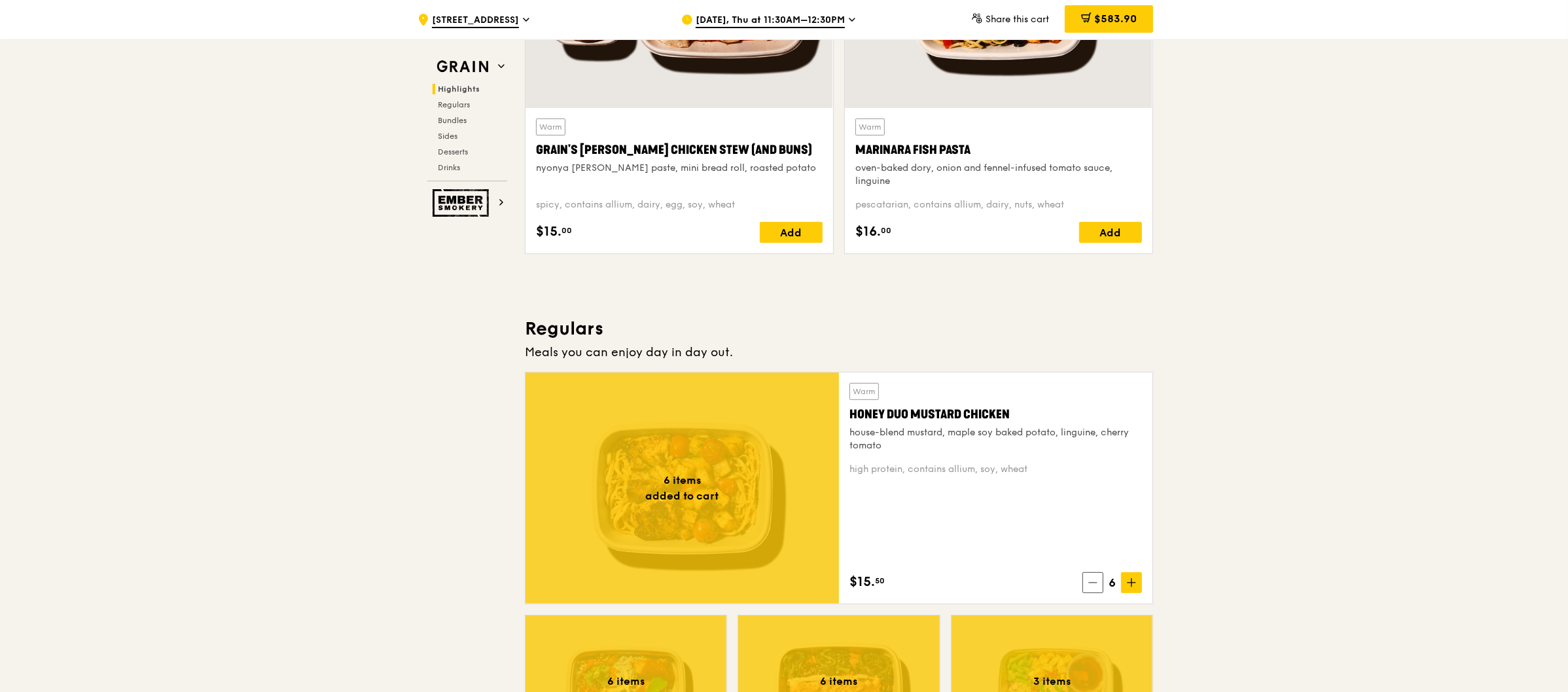
click at [851, 22] on icon at bounding box center [852, 20] width 7 height 12
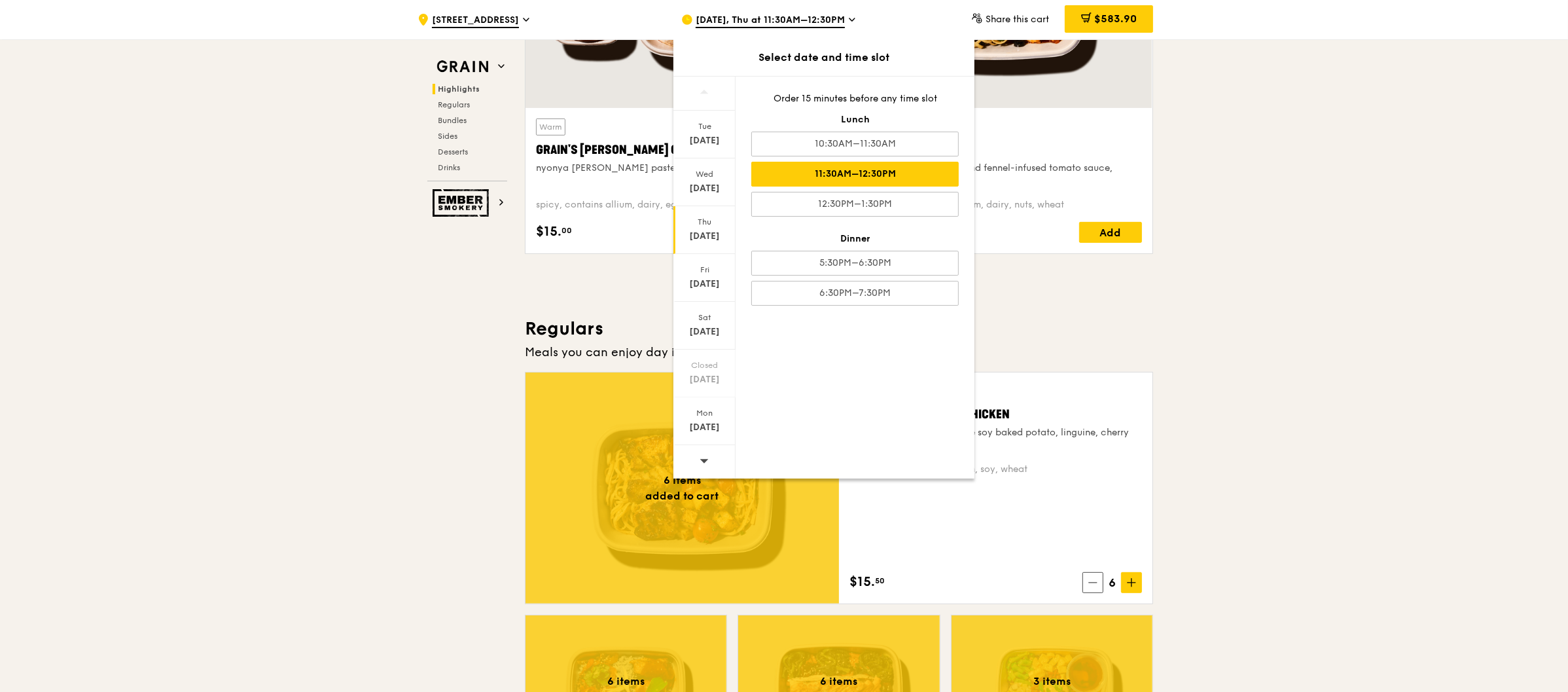
click at [496, 18] on span "[STREET_ADDRESS]" at bounding box center [476, 21] width 87 height 15
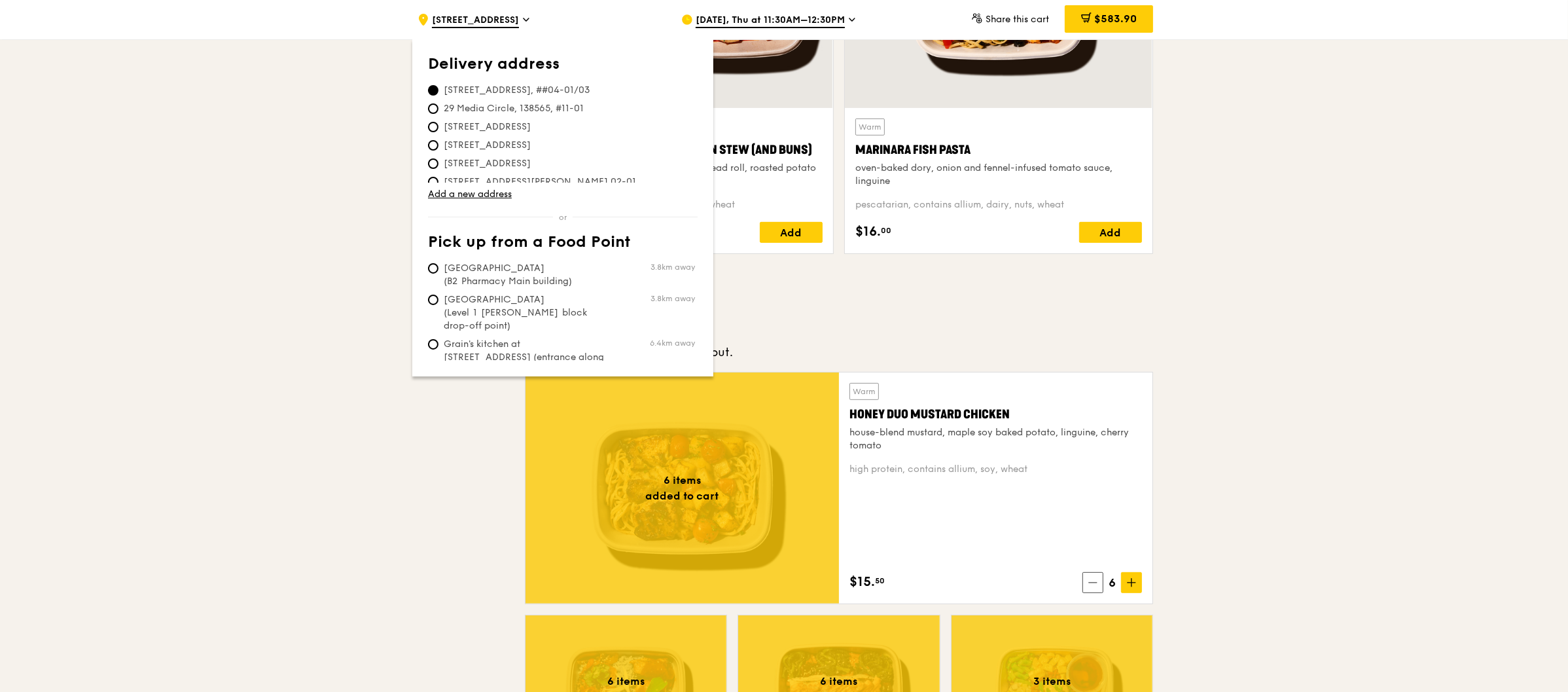
scroll to position [5, 0]
click at [492, 158] on span "[STREET_ADDRESS]" at bounding box center [487, 158] width 118 height 13
click at [439, 158] on input "[STREET_ADDRESS]" at bounding box center [433, 158] width 11 height 11
radio input "true"
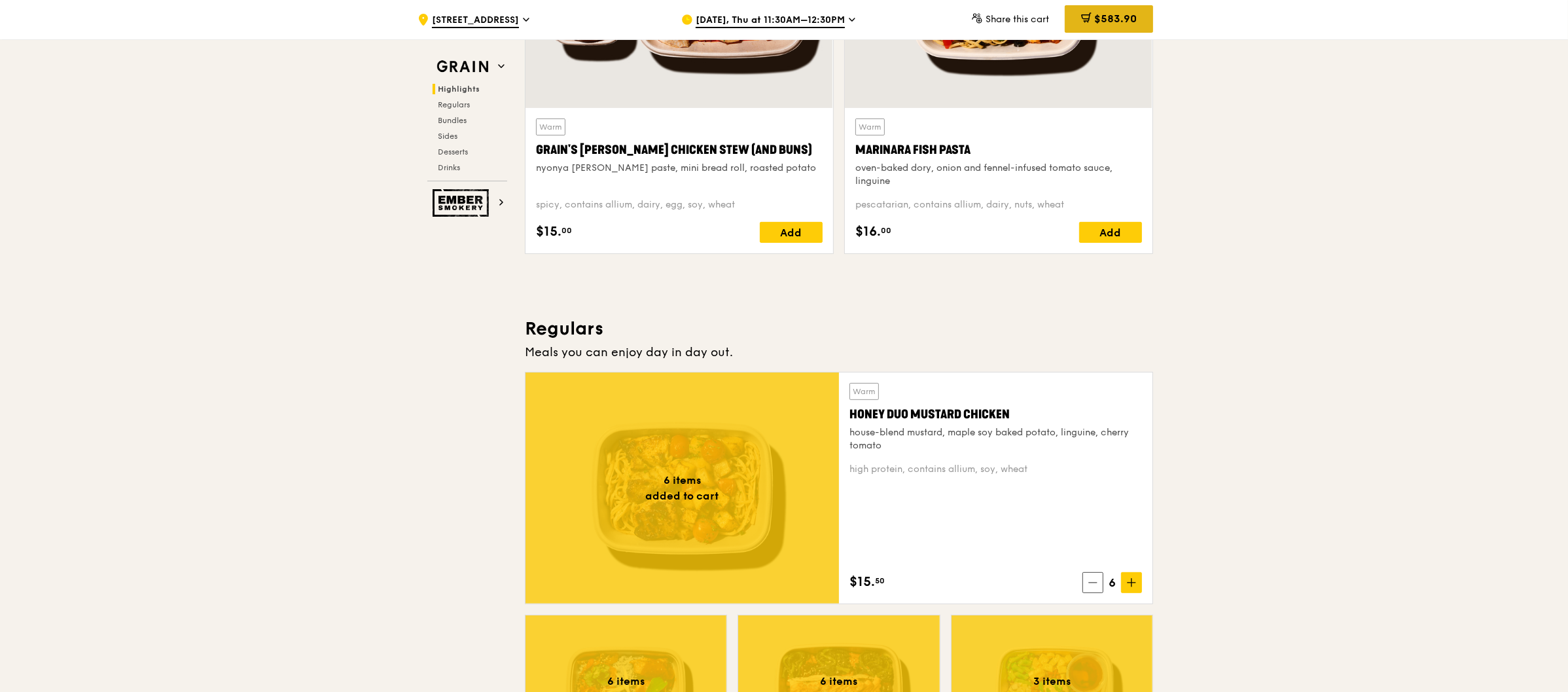
click at [1100, 22] on span "$583.90" at bounding box center [1115, 19] width 42 height 13
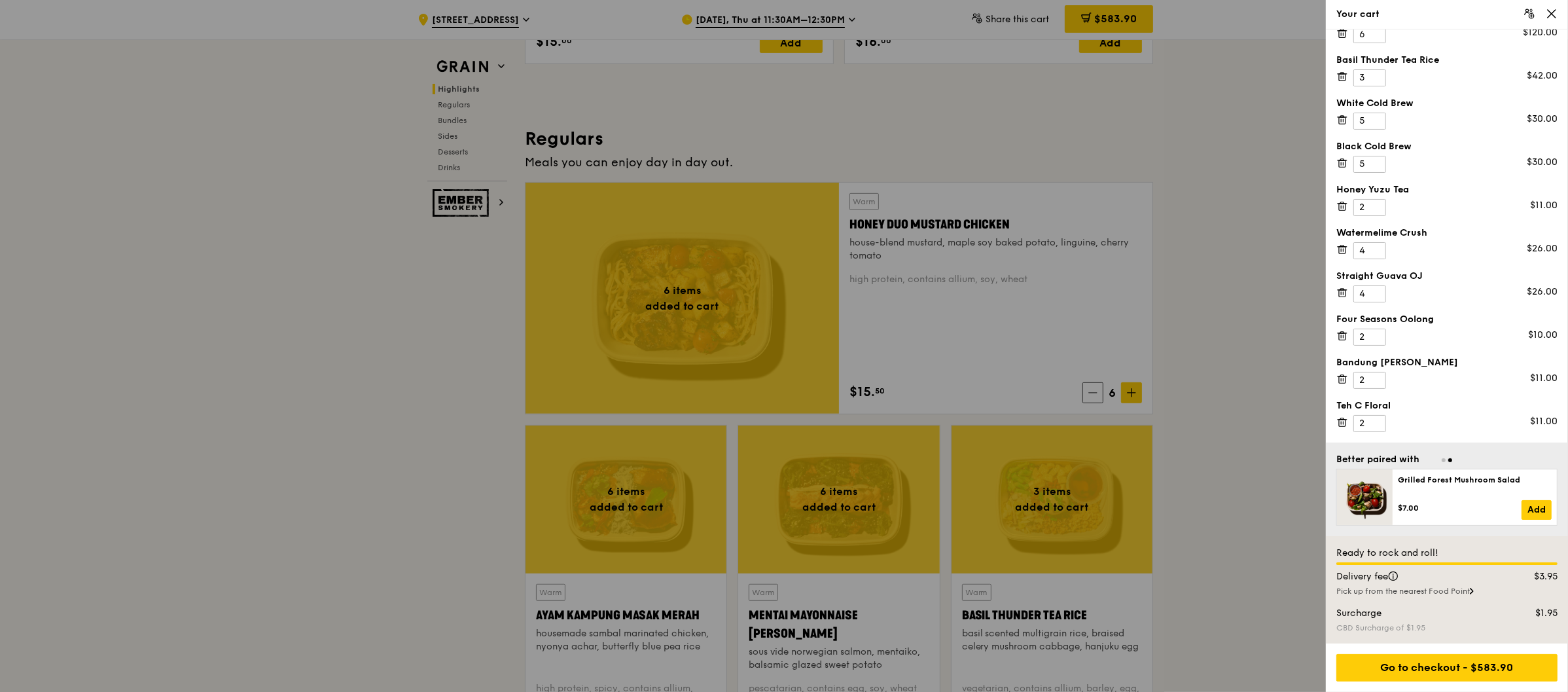
scroll to position [772, 0]
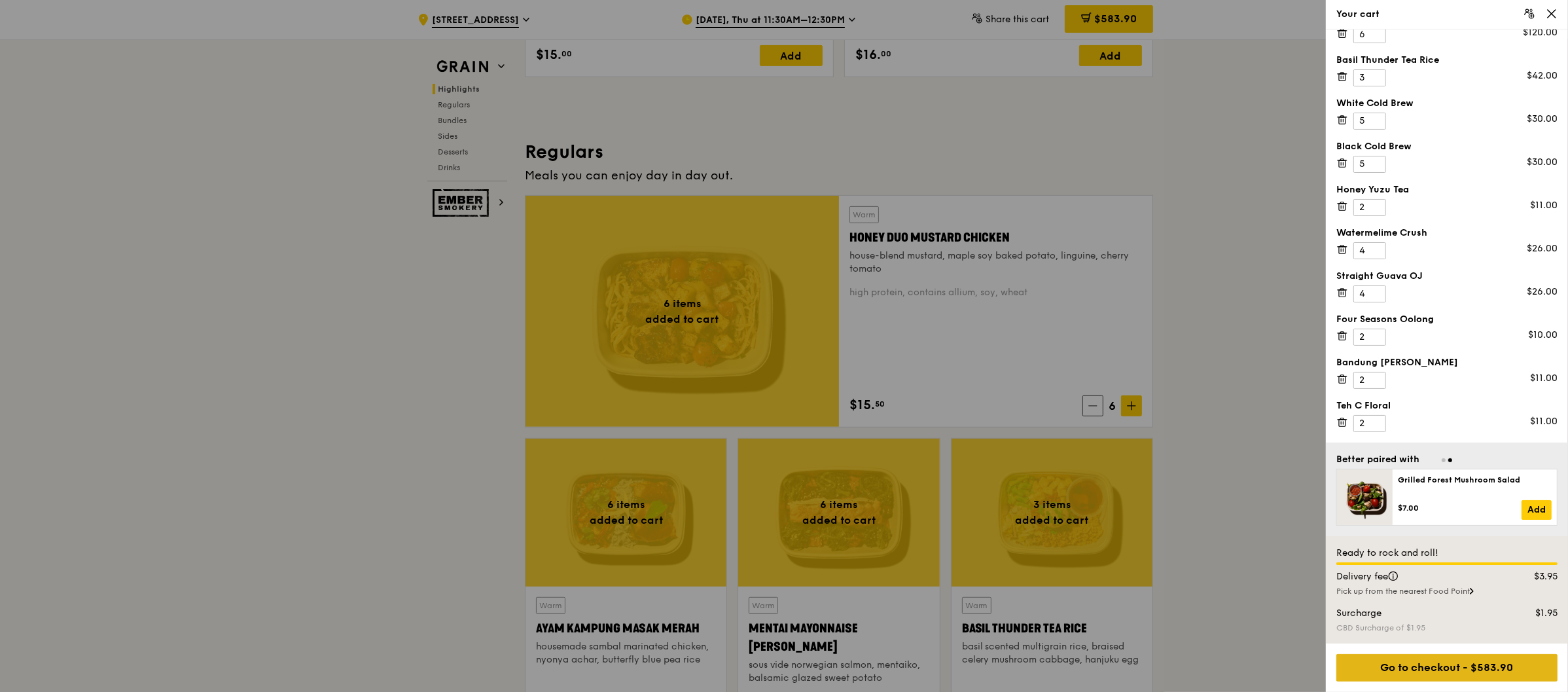
click at [1460, 665] on div "Go to checkout - $583.90" at bounding box center [1447, 668] width 221 height 28
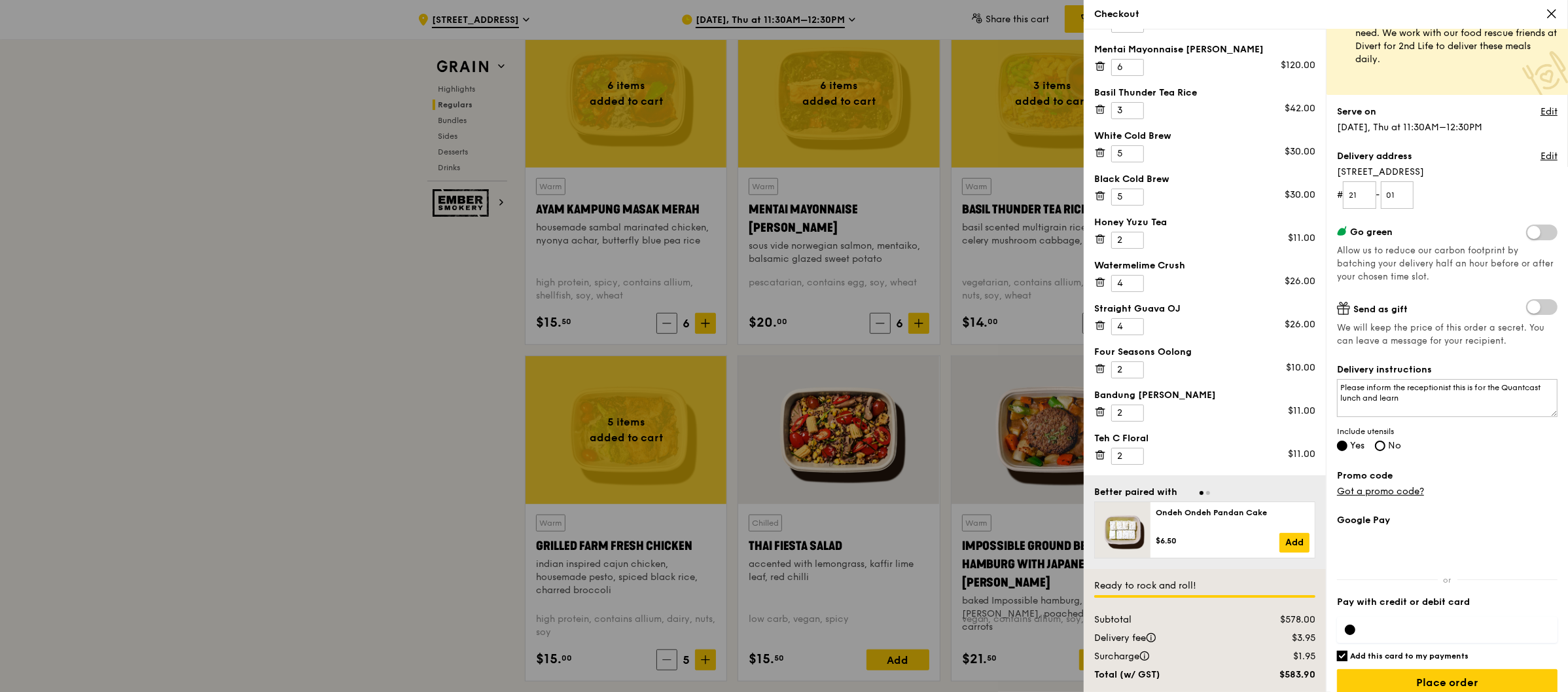
scroll to position [64, 0]
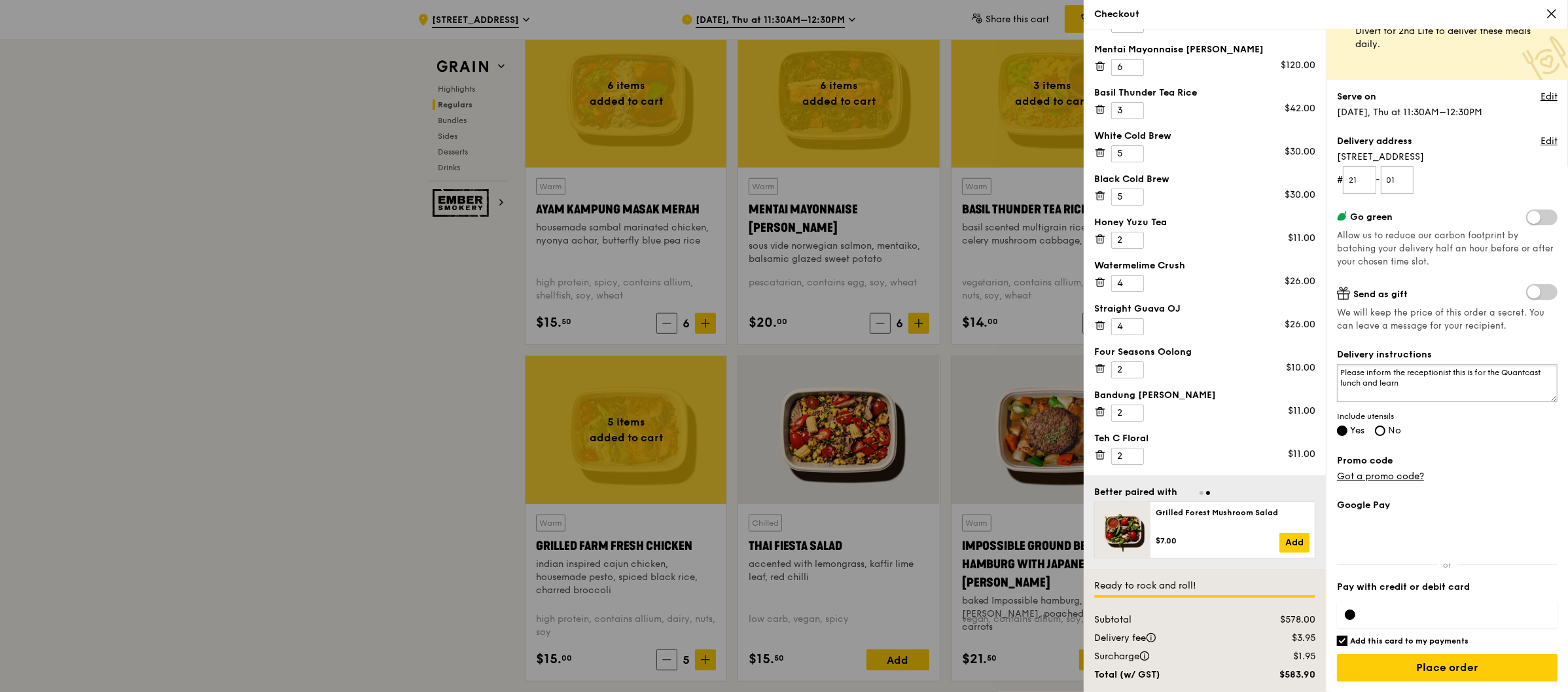
click at [1477, 398] on textarea "Please inform the receptionist this is for the Quantcast lunch and learn" at bounding box center [1447, 382] width 220 height 38
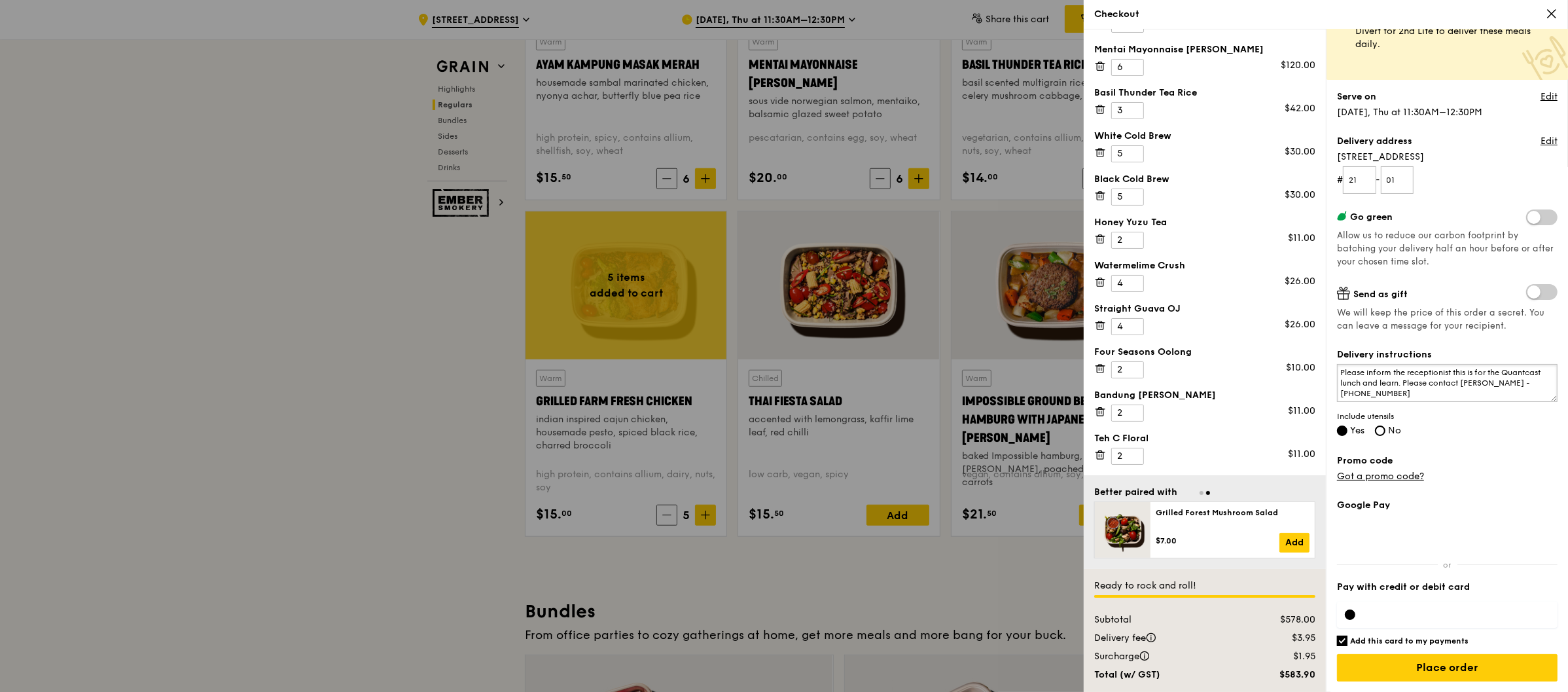
scroll to position [1441, 0]
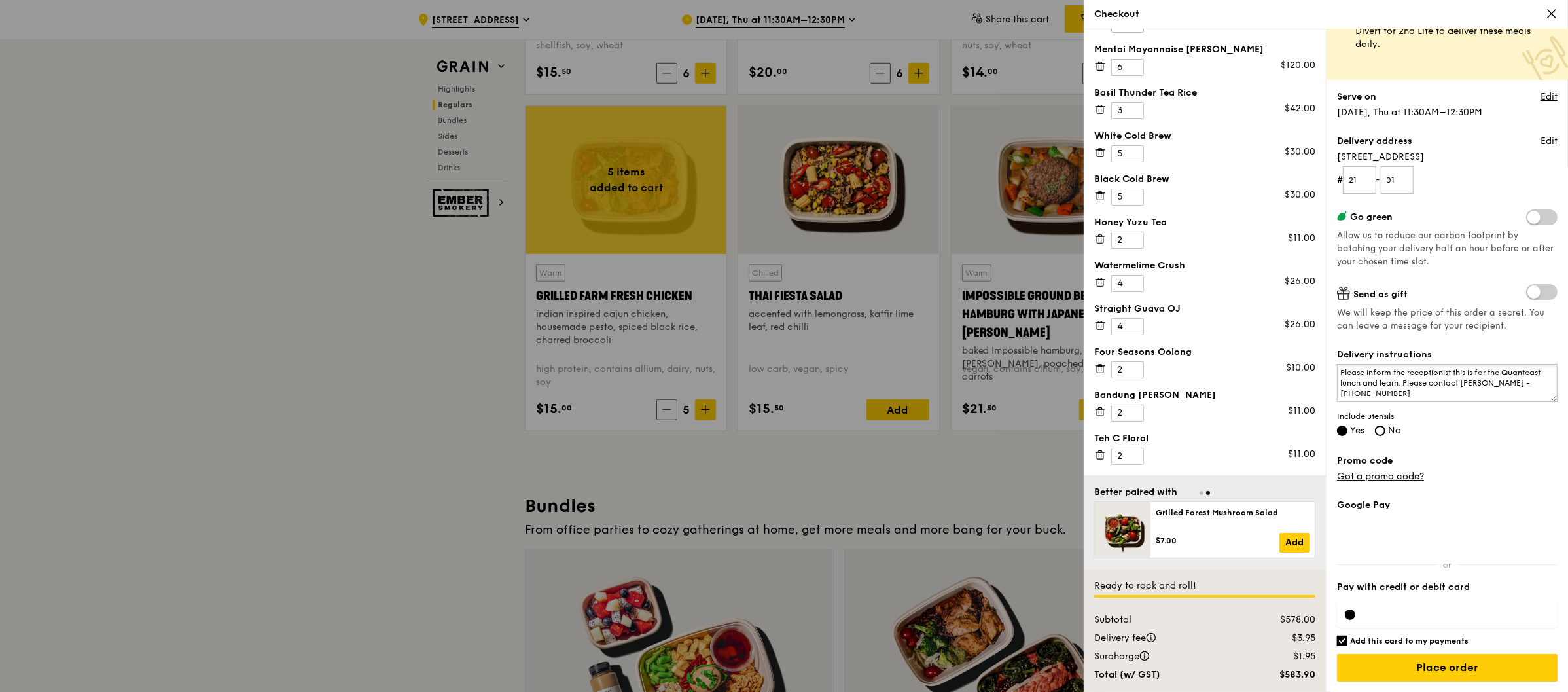
type textarea "Please inform the receptionist this is for the Quantcast lunch and learn. Pleas…"
click at [1420, 623] on div at bounding box center [1447, 615] width 220 height 26
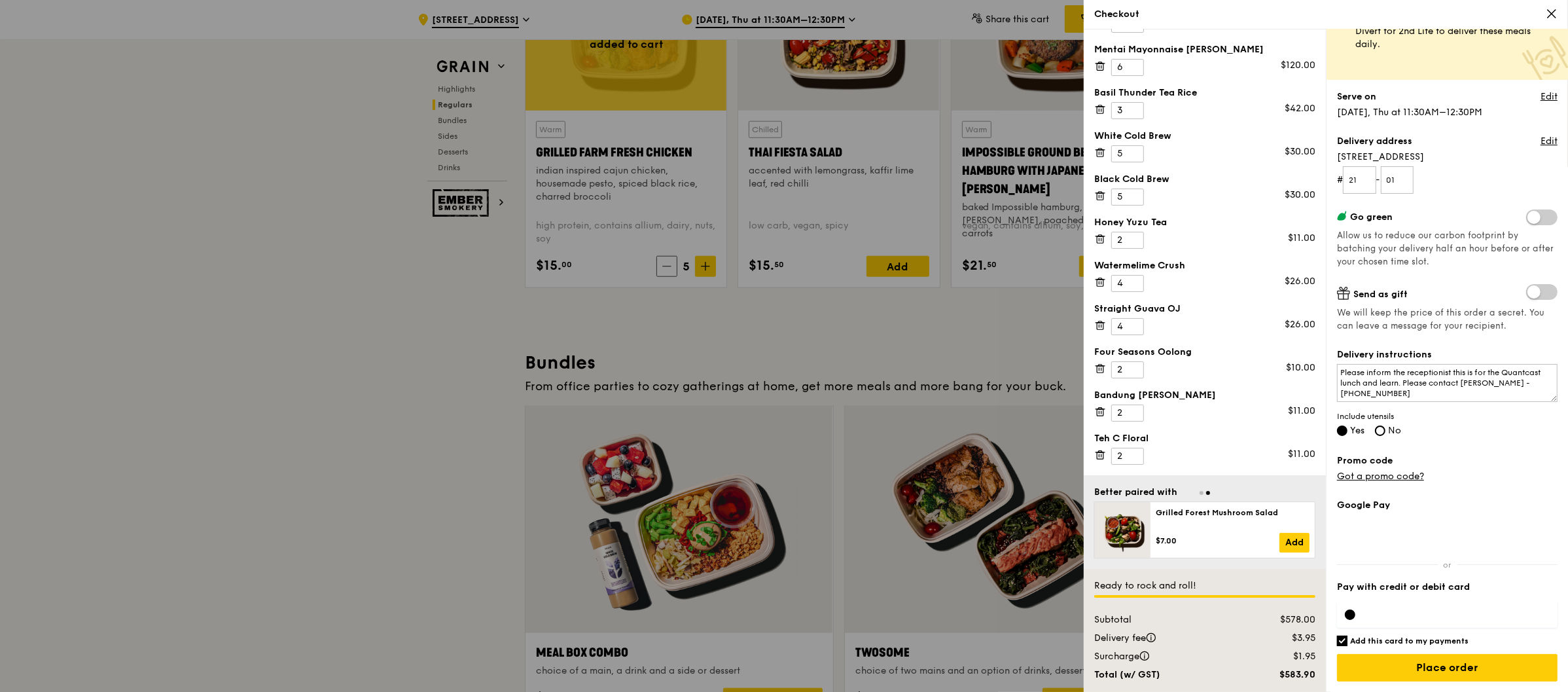
click at [1338, 642] on input "Add this card to my payments" at bounding box center [1342, 640] width 11 height 11
checkbox input "false"
click at [1444, 661] on input "Place order" at bounding box center [1447, 668] width 220 height 28
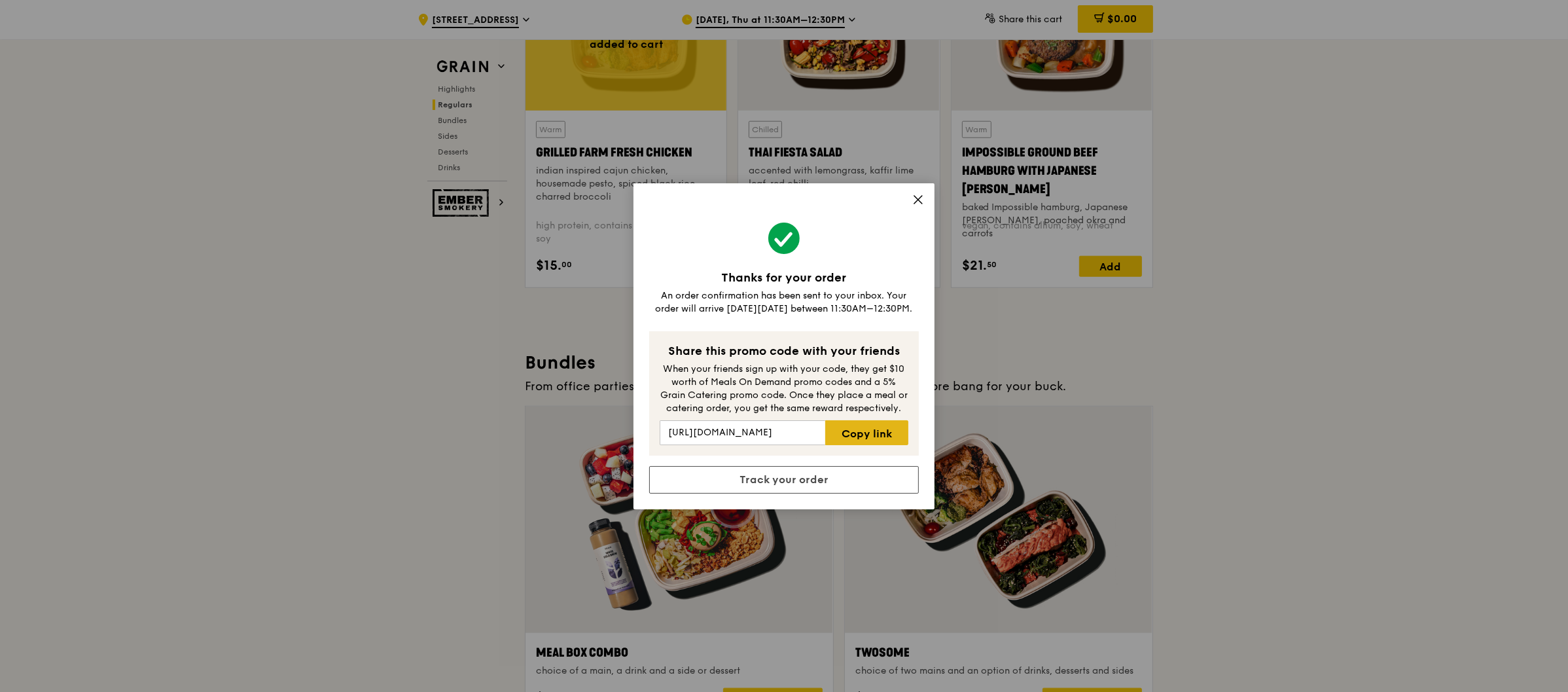
click at [863, 434] on link "Copy link" at bounding box center [867, 433] width 83 height 25
click at [816, 482] on link "Track your order" at bounding box center [784, 480] width 270 height 28
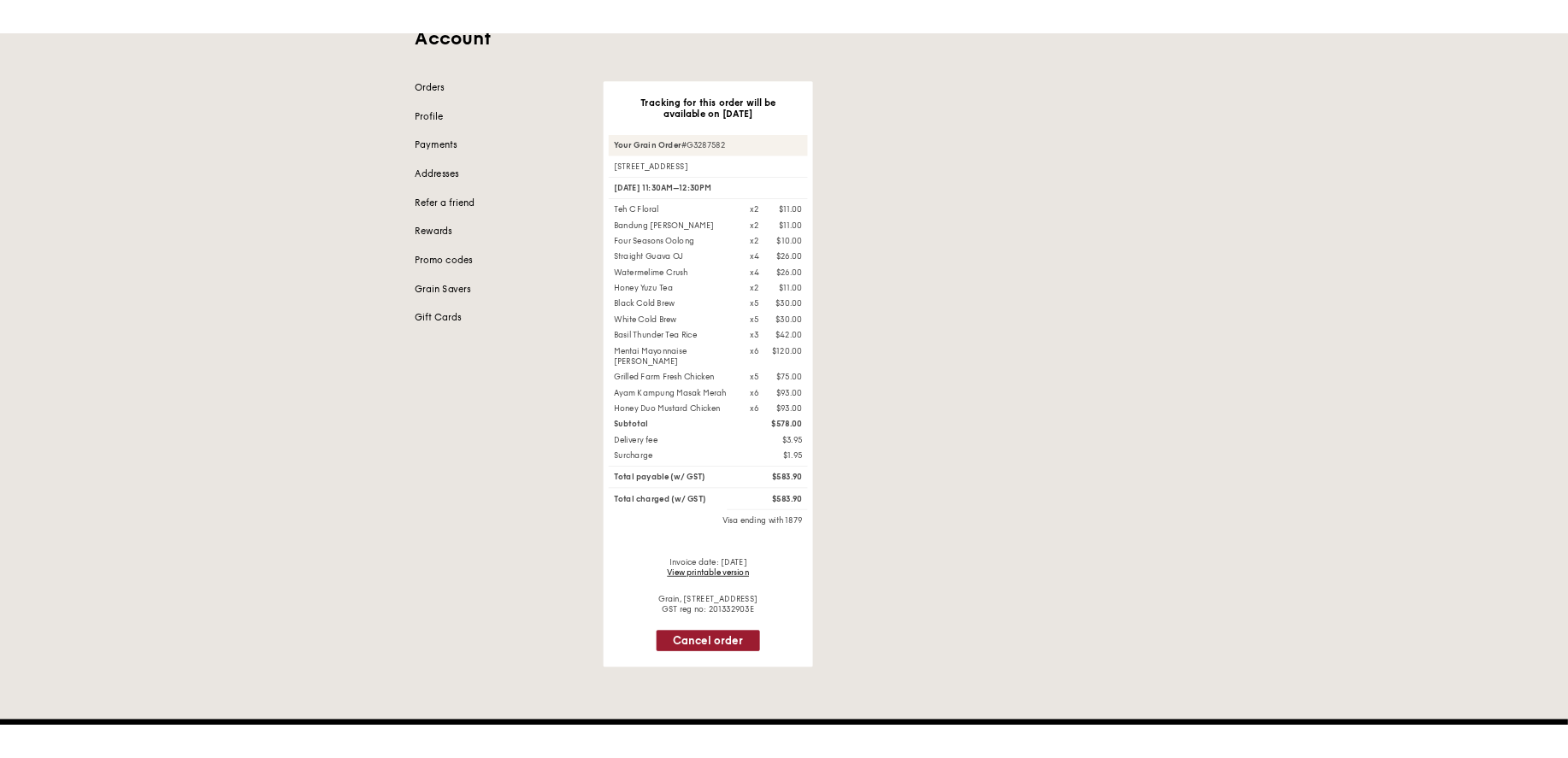
scroll to position [133, 0]
